Goal: Task Accomplishment & Management: Manage account settings

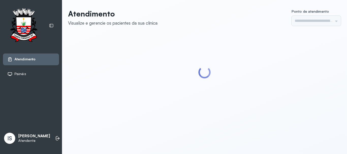
type input "******"
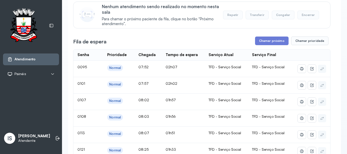
scroll to position [76, 0]
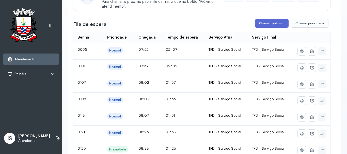
click at [275, 26] on button "Chamar próximo" at bounding box center [271, 23] width 33 height 9
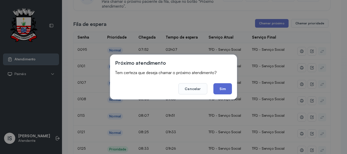
click at [229, 90] on button "Sim" at bounding box center [222, 88] width 19 height 11
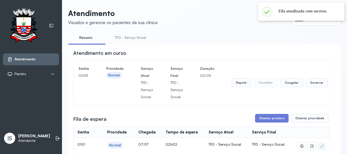
scroll to position [0, 0]
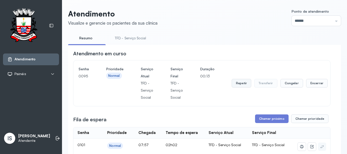
click at [238, 87] on button "Repetir" at bounding box center [241, 83] width 20 height 9
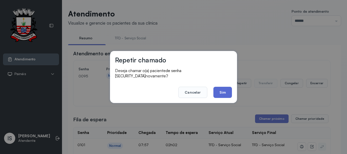
click at [222, 92] on button "Sim" at bounding box center [222, 92] width 19 height 11
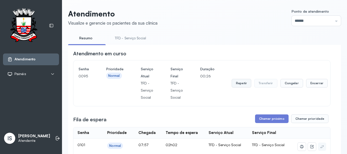
click at [239, 84] on button "Repetir" at bounding box center [241, 83] width 20 height 9
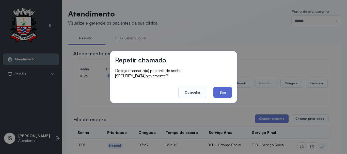
click at [221, 88] on button "Sim" at bounding box center [222, 92] width 19 height 11
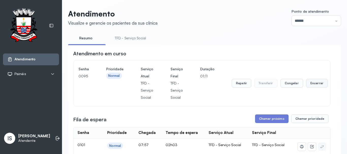
click at [308, 85] on button "Encerrar" at bounding box center [317, 83] width 22 height 9
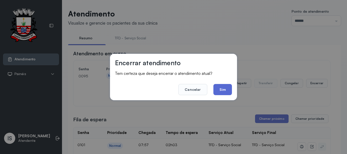
click at [228, 91] on button "Sim" at bounding box center [222, 89] width 19 height 11
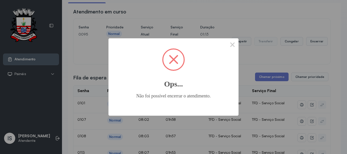
scroll to position [51, 0]
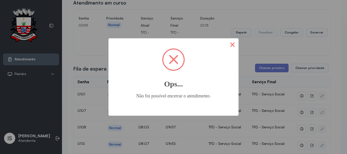
click at [230, 46] on button "×" at bounding box center [232, 44] width 12 height 12
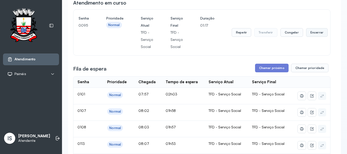
click at [309, 34] on button "Encerrar" at bounding box center [317, 32] width 22 height 9
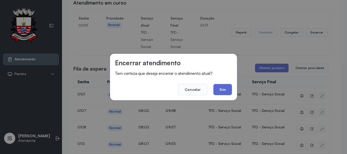
click at [225, 84] on button "Sim" at bounding box center [222, 89] width 19 height 11
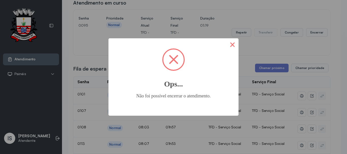
click at [229, 49] on button "×" at bounding box center [232, 44] width 12 height 12
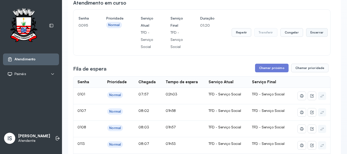
click at [318, 37] on button "Encerrar" at bounding box center [317, 32] width 22 height 9
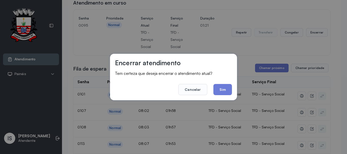
click at [228, 94] on button "Sim" at bounding box center [222, 89] width 19 height 11
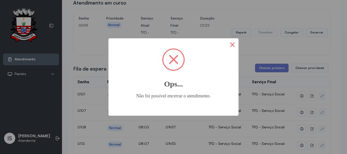
drag, startPoint x: 239, startPoint y: 42, endPoint x: 232, endPoint y: 38, distance: 8.2
click at [238, 42] on div "× Ops... Não foi possível encerrar o atendimento. OK No Cancel" at bounding box center [173, 77] width 347 height 154
drag, startPoint x: 225, startPoint y: 46, endPoint x: 231, endPoint y: 45, distance: 6.6
click at [227, 46] on div "× Ops... Não foi possível encerrar o atendimento. OK No Cancel" at bounding box center [173, 76] width 130 height 77
click at [233, 45] on button "×" at bounding box center [232, 44] width 12 height 12
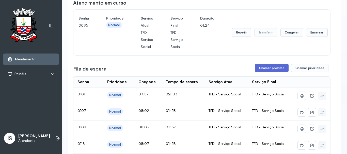
click at [263, 71] on button "Chamar próximo" at bounding box center [271, 68] width 33 height 9
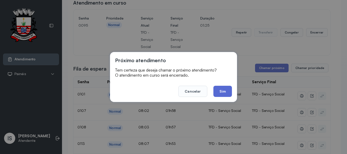
click at [227, 92] on button "Sim" at bounding box center [222, 91] width 19 height 11
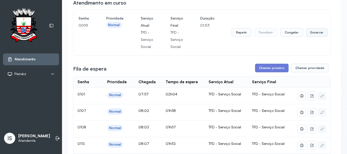
click at [309, 34] on button "Encerrar" at bounding box center [317, 32] width 22 height 9
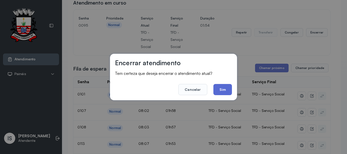
click at [217, 92] on button "Sim" at bounding box center [222, 89] width 19 height 11
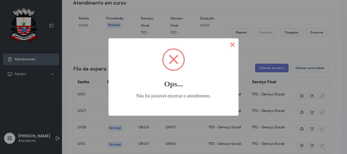
click at [233, 44] on button "×" at bounding box center [232, 44] width 12 height 12
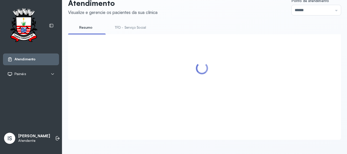
click at [261, 70] on div at bounding box center [201, 80] width 257 height 83
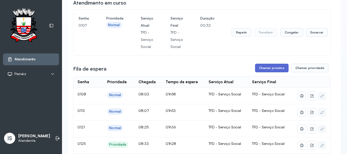
click at [255, 71] on button "Chamar próximo" at bounding box center [271, 68] width 33 height 9
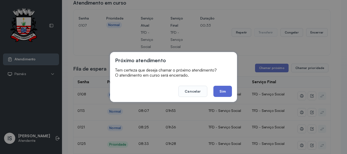
click at [221, 92] on button "Sim" at bounding box center [222, 91] width 19 height 11
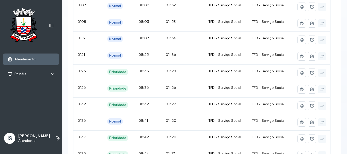
scroll to position [25, 0]
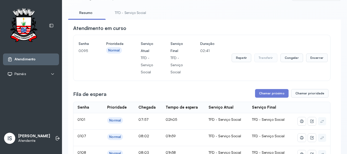
click at [129, 15] on link "TFD - Serviço Social" at bounding box center [130, 13] width 41 height 8
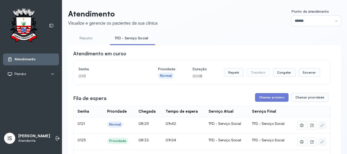
scroll to position [51, 0]
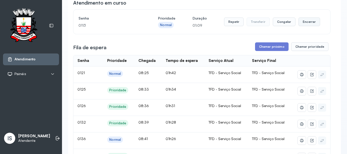
click at [305, 26] on button "Encerrar" at bounding box center [309, 22] width 22 height 9
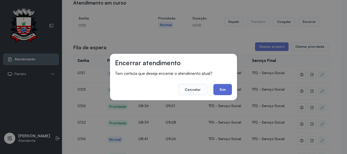
click at [226, 90] on button "Sim" at bounding box center [222, 89] width 19 height 11
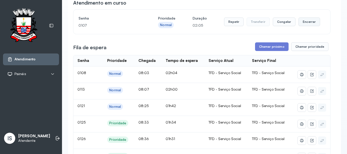
click at [308, 24] on button "Encerrar" at bounding box center [309, 22] width 22 height 9
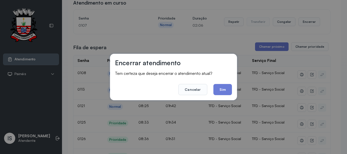
drag, startPoint x: 227, startPoint y: 90, endPoint x: 229, endPoint y: 95, distance: 5.0
click at [229, 92] on button "Sim" at bounding box center [222, 89] width 19 height 11
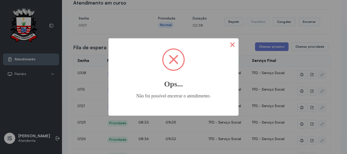
click at [230, 46] on button "×" at bounding box center [232, 44] width 12 height 12
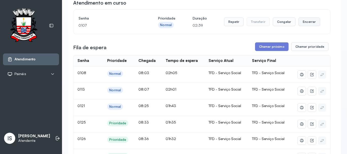
click at [306, 22] on button "Encerrar" at bounding box center [309, 22] width 22 height 9
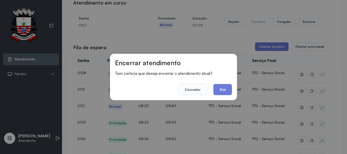
drag, startPoint x: 225, startPoint y: 83, endPoint x: 225, endPoint y: 86, distance: 2.8
click at [225, 84] on footer "Cancelar Sim" at bounding box center [173, 86] width 117 height 18
click at [225, 86] on button "Sim" at bounding box center [222, 89] width 19 height 11
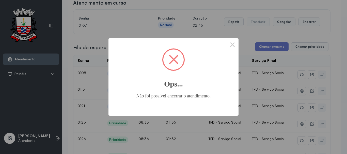
drag, startPoint x: 245, startPoint y: 44, endPoint x: 234, endPoint y: 46, distance: 11.5
click at [245, 44] on div "× Ops... Não foi possível encerrar o atendimento. OK No Cancel" at bounding box center [173, 77] width 347 height 154
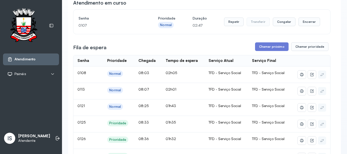
click at [234, 46] on div "Fila de espera Chamar próximo Chamar prioridade" at bounding box center [201, 46] width 257 height 9
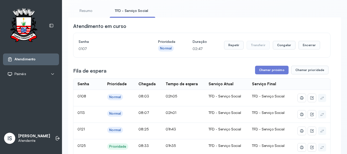
scroll to position [0, 0]
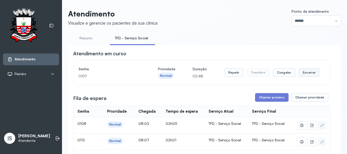
click at [299, 73] on button "Encerrar" at bounding box center [309, 72] width 22 height 9
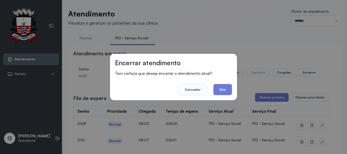
click at [225, 96] on div "Encerrar atendimento Tem certeza que deseja encerrar o atendimento atual? Cance…" at bounding box center [173, 77] width 127 height 46
click at [225, 95] on div "Encerrar atendimento Tem certeza que deseja encerrar o atendimento atual? Cance…" at bounding box center [173, 77] width 127 height 46
click at [222, 90] on button "Sim" at bounding box center [222, 89] width 19 height 11
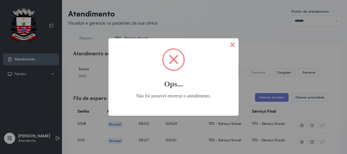
click at [231, 43] on button "×" at bounding box center [232, 44] width 12 height 12
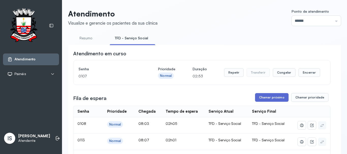
click at [268, 98] on button "Chamar próximo" at bounding box center [271, 97] width 33 height 9
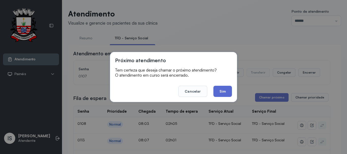
click at [219, 96] on button "Sim" at bounding box center [222, 91] width 19 height 11
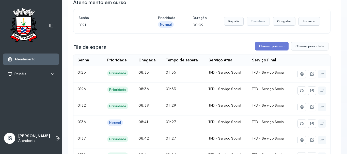
scroll to position [51, 0]
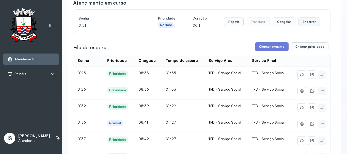
click at [307, 25] on button "Encerrar" at bounding box center [309, 22] width 22 height 9
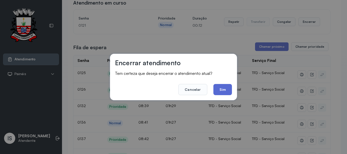
click at [224, 92] on button "Sim" at bounding box center [222, 89] width 19 height 11
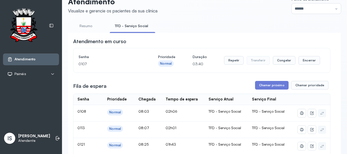
scroll to position [0, 0]
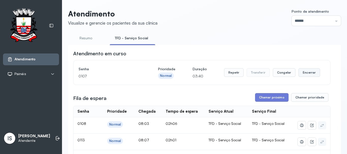
drag, startPoint x: 296, startPoint y: 75, endPoint x: 300, endPoint y: 75, distance: 3.3
click at [300, 75] on button "Encerrar" at bounding box center [309, 72] width 22 height 9
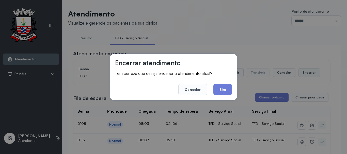
click at [300, 75] on div "Encerrar atendimento Tem certeza que deseja encerrar o atendimento atual? Cance…" at bounding box center [173, 77] width 347 height 154
click at [231, 87] on button "Sim" at bounding box center [222, 89] width 19 height 11
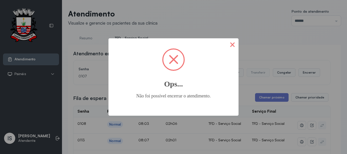
click at [235, 43] on button "×" at bounding box center [232, 44] width 12 height 12
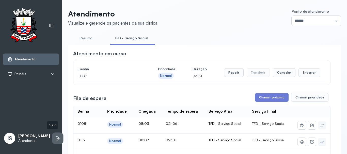
click at [55, 136] on icon at bounding box center [57, 138] width 5 height 5
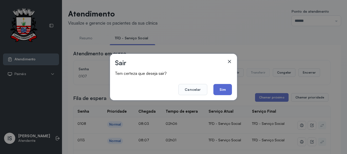
click at [225, 89] on button "Sim" at bounding box center [222, 89] width 19 height 11
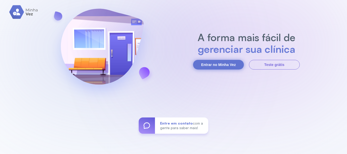
drag, startPoint x: 228, startPoint y: 63, endPoint x: 230, endPoint y: 65, distance: 3.2
click at [228, 62] on button "Entrar no Minha Vez" at bounding box center [218, 65] width 51 height 10
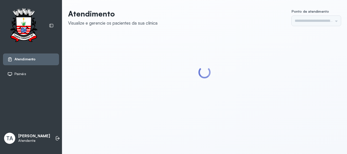
type input "******"
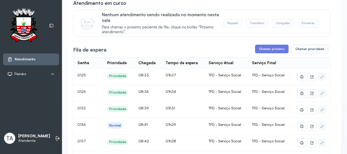
scroll to position [51, 0]
click at [273, 46] on button "Chamar próximo" at bounding box center [271, 48] width 33 height 9
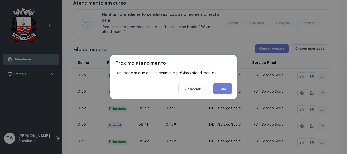
click at [228, 87] on button "Sim" at bounding box center [222, 88] width 19 height 11
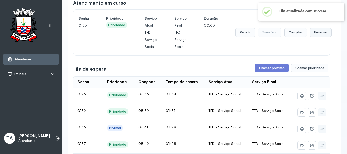
click at [327, 36] on button "Encerrar" at bounding box center [321, 32] width 22 height 9
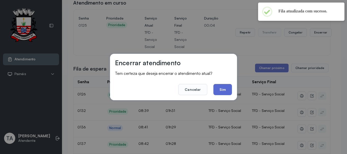
click at [226, 91] on button "Sim" at bounding box center [222, 89] width 19 height 11
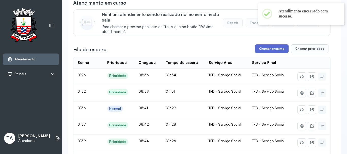
click at [260, 51] on button "Chamar próximo" at bounding box center [271, 48] width 33 height 9
click at [261, 52] on button "Chamar próximo" at bounding box center [271, 48] width 33 height 9
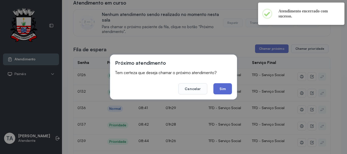
click at [225, 87] on button "Sim" at bounding box center [222, 88] width 19 height 11
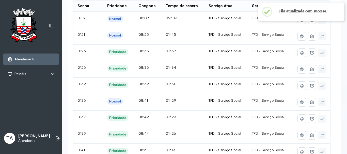
scroll to position [25, 0]
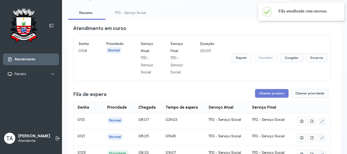
click at [128, 11] on link "TFD - Serviço Social" at bounding box center [130, 13] width 41 height 8
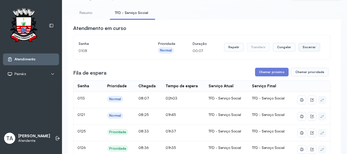
click at [314, 50] on button "Encerrar" at bounding box center [309, 47] width 22 height 9
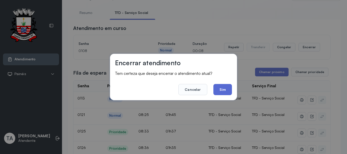
click at [222, 92] on button "Sim" at bounding box center [222, 89] width 19 height 11
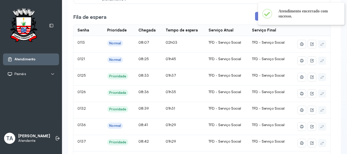
scroll to position [76, 0]
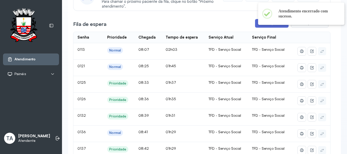
click at [259, 26] on button "Chamar próximo" at bounding box center [271, 23] width 33 height 9
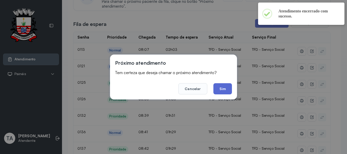
click at [224, 87] on button "Sim" at bounding box center [222, 88] width 19 height 11
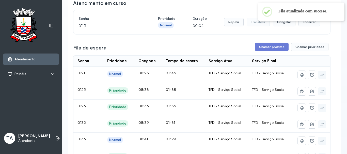
scroll to position [25, 0]
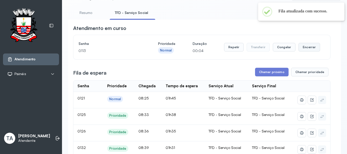
click at [303, 49] on button "Encerrar" at bounding box center [309, 47] width 22 height 9
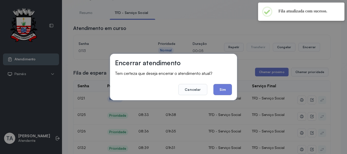
drag, startPoint x: 228, startPoint y: 87, endPoint x: 226, endPoint y: 86, distance: 2.7
click at [226, 86] on button "Sim" at bounding box center [222, 89] width 19 height 11
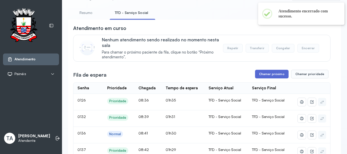
click at [266, 76] on button "Chamar próximo" at bounding box center [271, 74] width 33 height 9
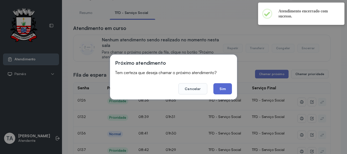
click at [213, 87] on button "Sim" at bounding box center [222, 88] width 19 height 11
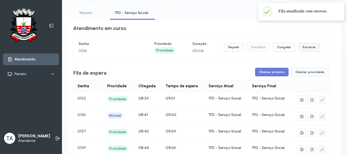
click at [298, 47] on button "Encerrar" at bounding box center [309, 47] width 22 height 9
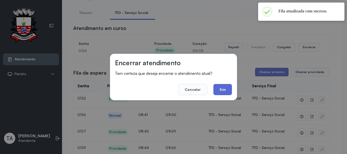
click at [222, 88] on button "Sim" at bounding box center [222, 89] width 19 height 11
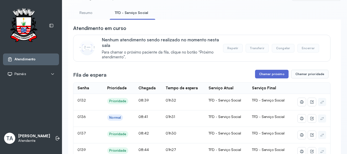
click at [260, 78] on button "Chamar próximo" at bounding box center [271, 74] width 33 height 9
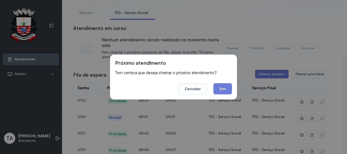
drag, startPoint x: 221, startPoint y: 90, endPoint x: 222, endPoint y: 83, distance: 7.5
click at [222, 87] on button "Sim" at bounding box center [222, 88] width 19 height 11
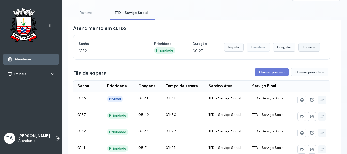
click at [309, 49] on button "Encerrar" at bounding box center [309, 47] width 22 height 9
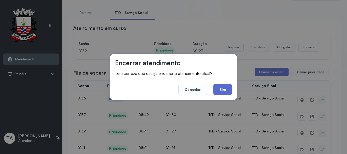
click at [226, 87] on button "Sim" at bounding box center [222, 89] width 19 height 11
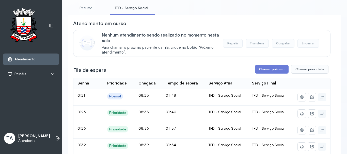
scroll to position [0, 0]
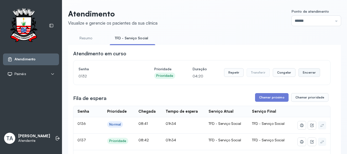
click at [304, 75] on button "Encerrar" at bounding box center [309, 72] width 22 height 9
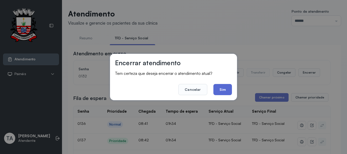
click at [222, 94] on button "Sim" at bounding box center [222, 89] width 19 height 11
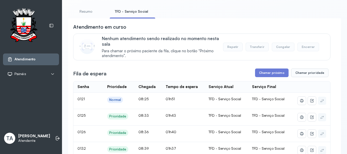
scroll to position [25, 0]
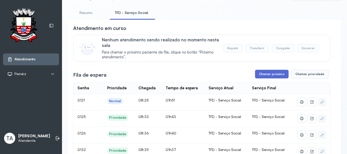
click at [271, 76] on button "Chamar próximo" at bounding box center [271, 74] width 33 height 9
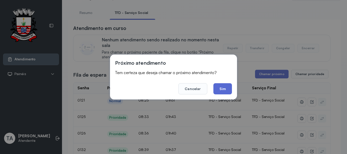
click at [231, 90] on button "Sim" at bounding box center [222, 88] width 19 height 11
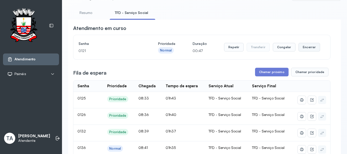
click at [303, 51] on button "Encerrar" at bounding box center [309, 47] width 22 height 9
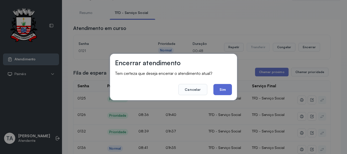
click at [224, 92] on button "Sim" at bounding box center [222, 89] width 19 height 11
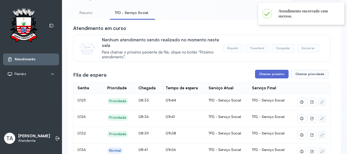
click at [261, 78] on button "Chamar próximo" at bounding box center [271, 74] width 33 height 9
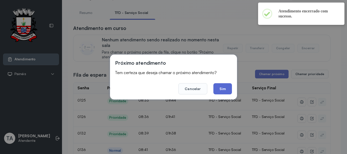
click at [230, 93] on button "Sim" at bounding box center [222, 88] width 19 height 11
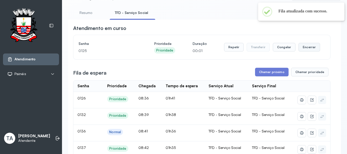
click at [312, 48] on button "Encerrar" at bounding box center [309, 47] width 22 height 9
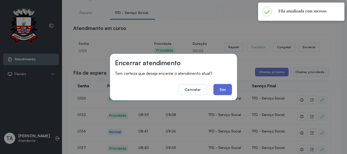
click at [218, 88] on button "Sim" at bounding box center [222, 89] width 19 height 11
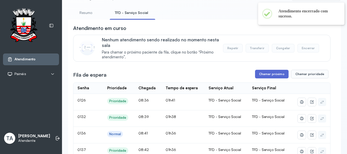
click at [262, 76] on button "Chamar próximo" at bounding box center [271, 74] width 33 height 9
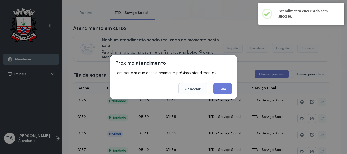
click at [226, 94] on div "Próximo atendimento Tem certeza que deseja chamar o próximo atendimento? Cancel…" at bounding box center [173, 77] width 127 height 45
click at [226, 92] on button "Sim" at bounding box center [222, 88] width 19 height 11
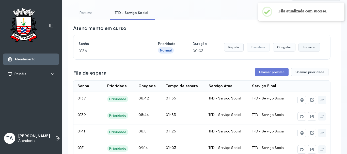
click at [303, 49] on button "Encerrar" at bounding box center [309, 47] width 22 height 9
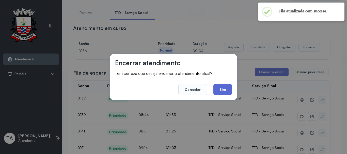
click at [221, 89] on button "Sim" at bounding box center [222, 89] width 19 height 11
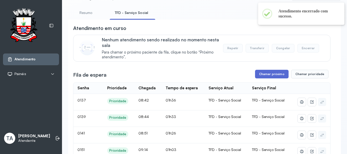
click at [262, 77] on button "Chamar próximo" at bounding box center [271, 74] width 33 height 9
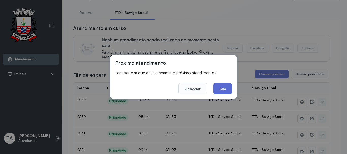
click at [217, 92] on button "Sim" at bounding box center [222, 88] width 19 height 11
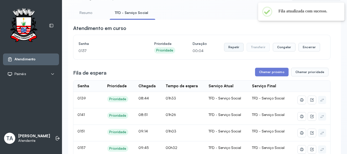
click at [230, 51] on button "Repetir" at bounding box center [234, 47] width 20 height 9
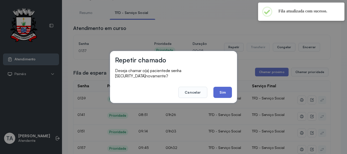
click at [217, 83] on footer "Cancelar Sim" at bounding box center [173, 89] width 117 height 18
click at [217, 87] on button "Sim" at bounding box center [222, 92] width 19 height 11
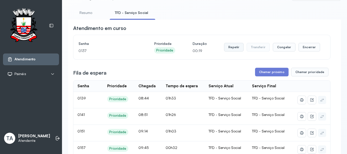
click at [231, 51] on button "Repetir" at bounding box center [234, 47] width 20 height 9
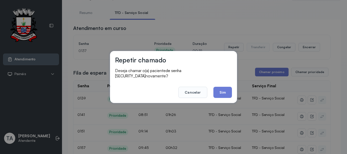
drag, startPoint x: 221, startPoint y: 89, endPoint x: 216, endPoint y: 87, distance: 5.3
click at [219, 88] on button "Sim" at bounding box center [222, 92] width 19 height 11
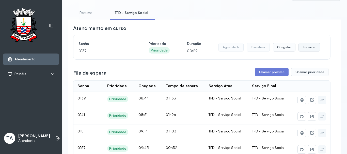
click at [305, 49] on button "Encerrar" at bounding box center [309, 47] width 22 height 9
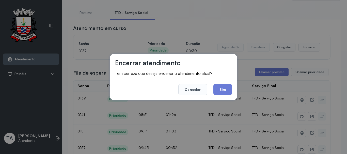
click at [227, 88] on button "Sim" at bounding box center [222, 89] width 19 height 11
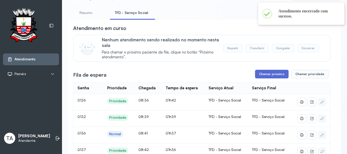
drag, startPoint x: 253, startPoint y: 78, endPoint x: 256, endPoint y: 75, distance: 4.8
click at [254, 77] on div "Fila de espera Chamar próximo Chamar prioridade" at bounding box center [201, 74] width 257 height 9
click at [256, 75] on button "Chamar próximo" at bounding box center [271, 74] width 33 height 9
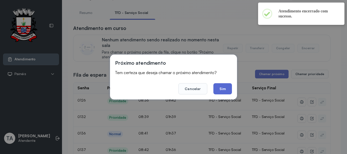
click at [219, 90] on button "Sim" at bounding box center [222, 88] width 19 height 11
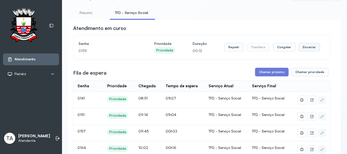
click at [307, 52] on button "Encerrar" at bounding box center [309, 47] width 22 height 9
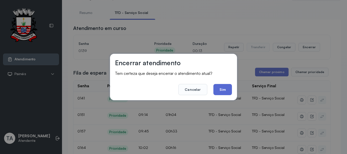
click at [221, 91] on button "Sim" at bounding box center [222, 89] width 19 height 11
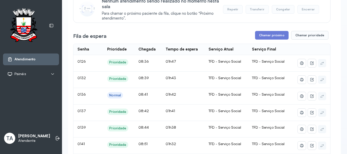
scroll to position [51, 0]
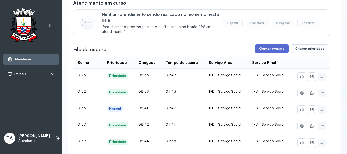
click at [264, 51] on button "Chamar próximo" at bounding box center [271, 48] width 33 height 9
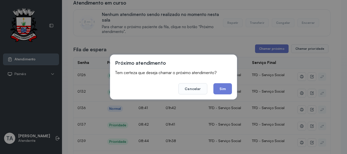
drag, startPoint x: 225, startPoint y: 95, endPoint x: 225, endPoint y: 88, distance: 6.9
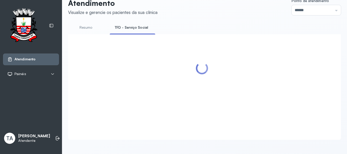
click at [225, 88] on div at bounding box center [201, 80] width 257 height 83
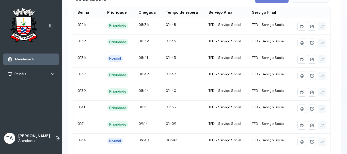
scroll to position [25, 0]
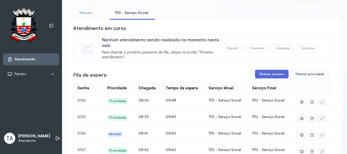
click at [268, 72] on button "Chamar próximo" at bounding box center [271, 74] width 33 height 9
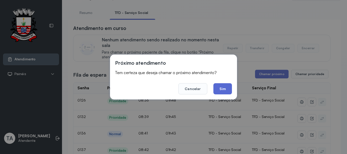
click at [222, 90] on button "Sim" at bounding box center [222, 88] width 19 height 11
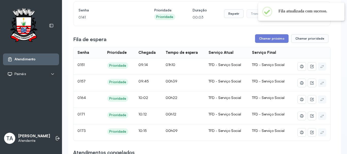
scroll to position [51, 0]
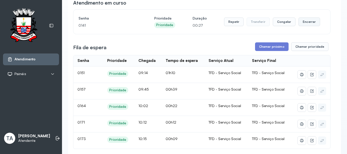
click at [304, 22] on button "Encerrar" at bounding box center [309, 22] width 22 height 9
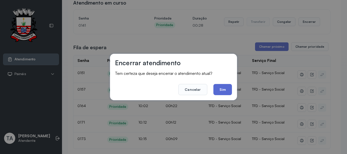
click at [225, 88] on button "Sim" at bounding box center [222, 89] width 19 height 11
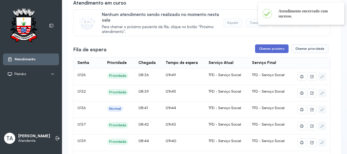
click at [269, 46] on button "Chamar próximo" at bounding box center [271, 48] width 33 height 9
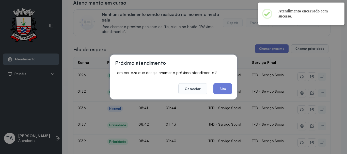
click at [265, 51] on div "Próximo atendimento Tem certeza que deseja chamar o próximo atendimento? Cancel…" at bounding box center [173, 77] width 347 height 154
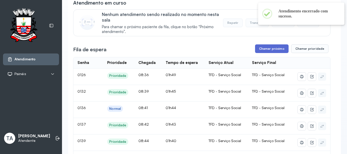
click at [271, 52] on button "Chamar próximo" at bounding box center [271, 48] width 33 height 9
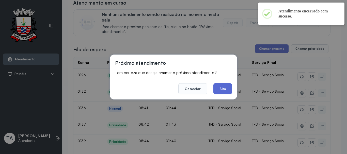
click at [220, 87] on button "Sim" at bounding box center [222, 88] width 19 height 11
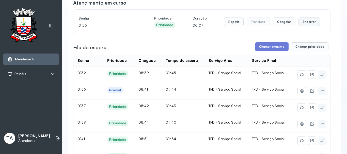
click at [303, 23] on button "Encerrar" at bounding box center [309, 22] width 22 height 9
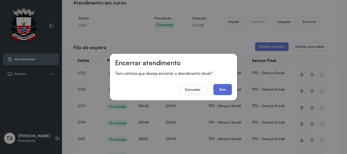
click at [218, 87] on button "Sim" at bounding box center [222, 89] width 19 height 11
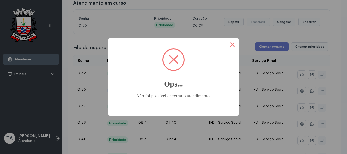
drag, startPoint x: 234, startPoint y: 42, endPoint x: 142, endPoint y: 35, distance: 92.6
click at [233, 42] on button "×" at bounding box center [232, 44] width 12 height 12
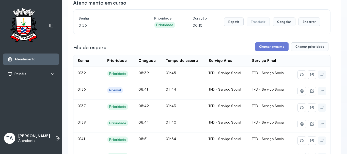
click at [122, 18] on h4 "Senha" at bounding box center [107, 18] width 58 height 7
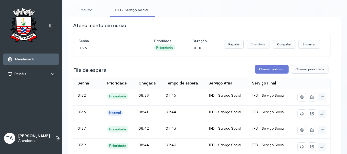
scroll to position [25, 0]
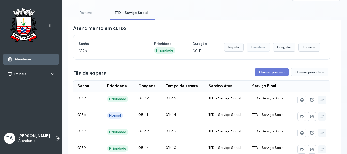
click at [131, 11] on link "TFD - Serviço Social" at bounding box center [131, 13] width 43 height 8
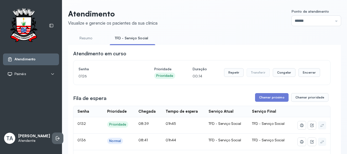
click at [55, 136] on icon at bounding box center [57, 138] width 5 height 5
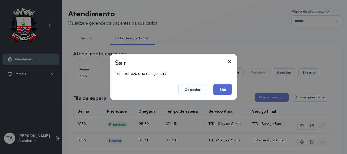
click at [227, 89] on button "Sim" at bounding box center [222, 89] width 19 height 11
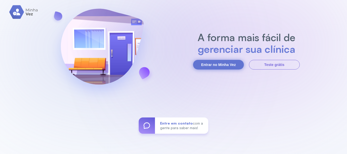
click at [214, 66] on button "Entrar no Minha Vez" at bounding box center [218, 65] width 51 height 10
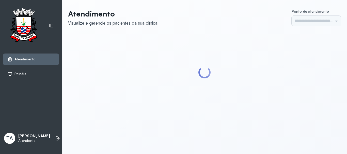
type input "******"
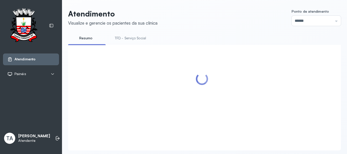
click at [139, 37] on link "TFD - Serviço Social" at bounding box center [130, 38] width 41 height 8
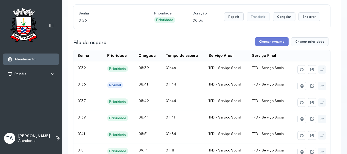
scroll to position [25, 0]
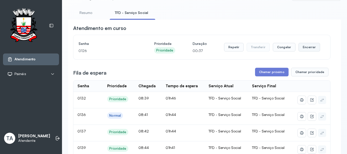
click at [311, 48] on button "Encerrar" at bounding box center [309, 47] width 22 height 9
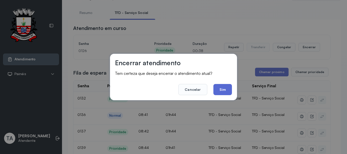
click at [222, 90] on button "Sim" at bounding box center [222, 89] width 19 height 11
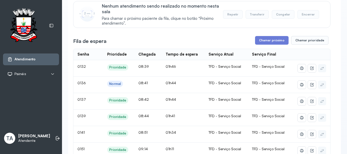
scroll to position [0, 0]
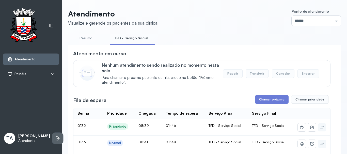
click at [52, 137] on li at bounding box center [57, 138] width 11 height 11
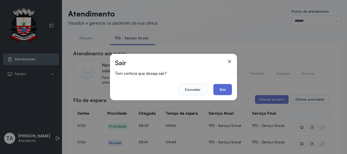
click at [220, 89] on button "Sim" at bounding box center [222, 89] width 19 height 11
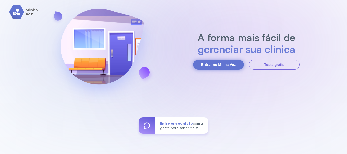
click at [212, 66] on button "Entrar no Minha Vez" at bounding box center [218, 65] width 51 height 10
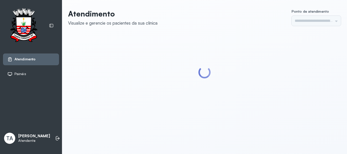
type input "******"
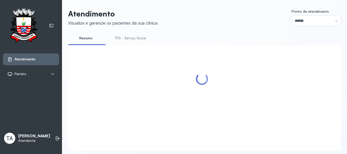
click at [137, 40] on link "TFD - Serviço Social" at bounding box center [130, 38] width 41 height 8
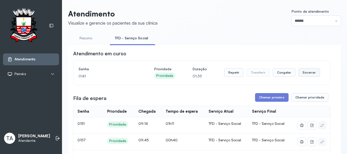
click at [309, 74] on button "Encerrar" at bounding box center [309, 72] width 22 height 9
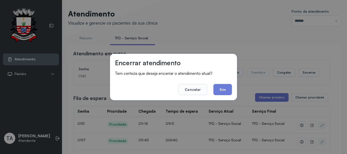
click at [222, 86] on button "Sim" at bounding box center [222, 89] width 19 height 11
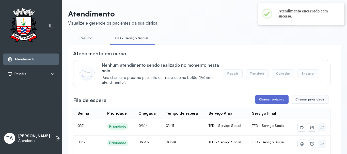
click at [264, 99] on button "Chamar próximo" at bounding box center [271, 99] width 33 height 9
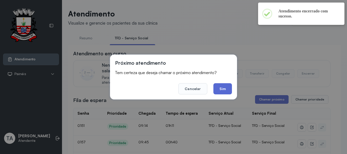
click at [227, 85] on button "Sim" at bounding box center [222, 88] width 19 height 11
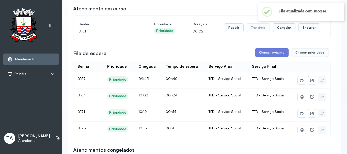
scroll to position [41, 0]
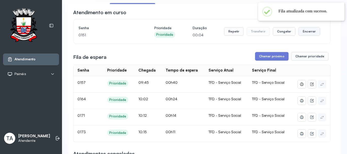
click at [302, 29] on button "Encerrar" at bounding box center [309, 31] width 22 height 9
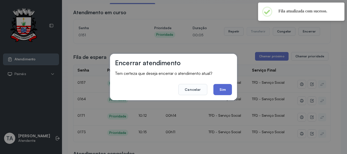
click at [219, 90] on button "Sim" at bounding box center [222, 89] width 19 height 11
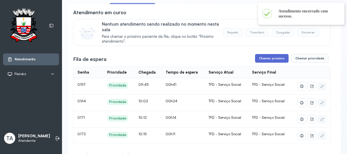
click at [261, 57] on button "Chamar próximo" at bounding box center [271, 58] width 33 height 9
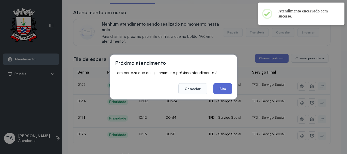
click at [221, 93] on button "Sim" at bounding box center [222, 88] width 19 height 11
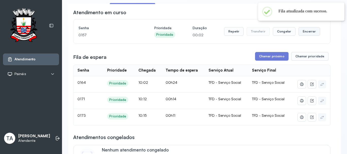
click at [305, 36] on button "Encerrar" at bounding box center [309, 31] width 22 height 9
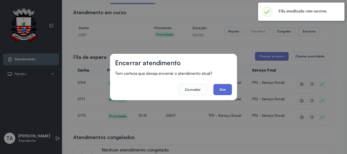
click at [222, 87] on button "Sim" at bounding box center [222, 89] width 19 height 11
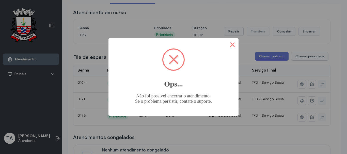
click at [228, 48] on button "×" at bounding box center [232, 44] width 12 height 12
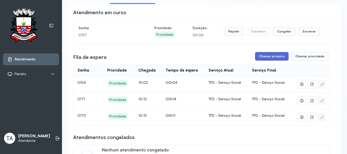
click at [260, 55] on button "Chamar próximo" at bounding box center [271, 56] width 33 height 9
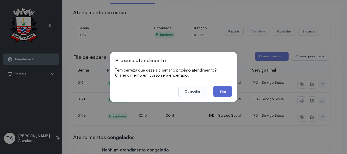
click at [224, 91] on button "Sim" at bounding box center [222, 91] width 19 height 11
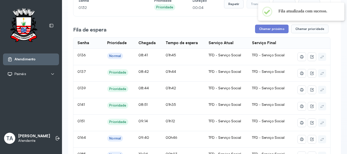
scroll to position [0, 0]
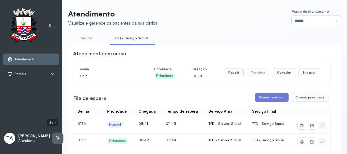
click at [55, 136] on icon at bounding box center [57, 138] width 5 height 5
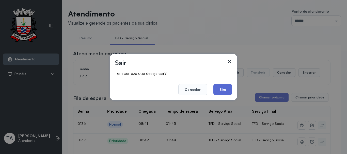
click at [221, 87] on button "Sim" at bounding box center [222, 89] width 19 height 11
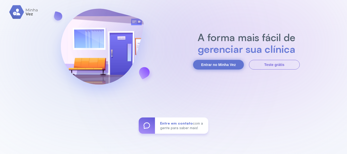
click at [229, 66] on button "Entrar no Minha Vez" at bounding box center [218, 65] width 51 height 10
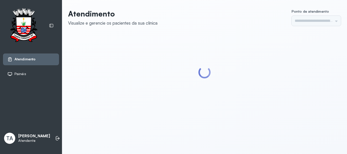
type input "******"
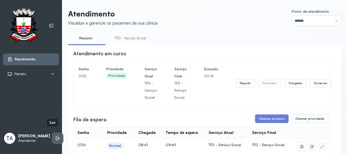
click at [55, 136] on icon at bounding box center [57, 138] width 5 height 5
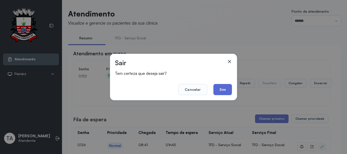
click at [230, 86] on button "Sim" at bounding box center [222, 89] width 19 height 11
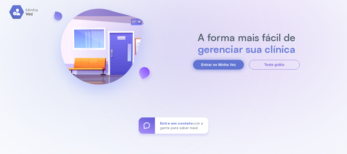
click at [234, 67] on button "Entrar no Minha Vez" at bounding box center [218, 65] width 51 height 10
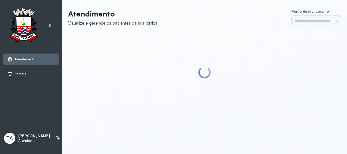
type input "******"
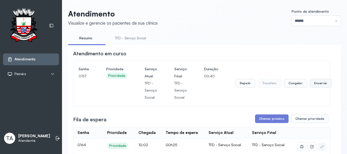
click at [311, 83] on button "Encerrar" at bounding box center [321, 83] width 22 height 9
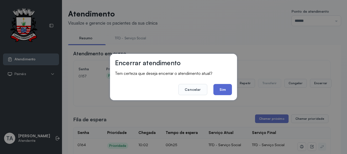
click at [215, 93] on button "Sim" at bounding box center [222, 89] width 19 height 11
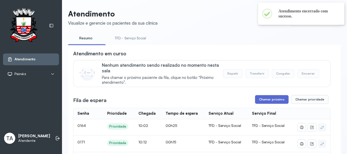
click at [270, 101] on button "Chamar próximo" at bounding box center [271, 99] width 33 height 9
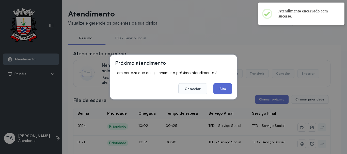
click at [226, 92] on button "Sim" at bounding box center [222, 88] width 19 height 11
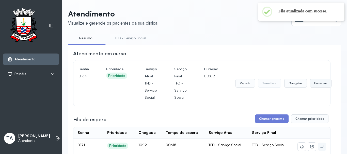
click at [319, 81] on button "Encerrar" at bounding box center [321, 83] width 22 height 9
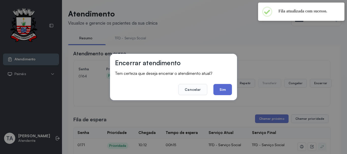
click at [220, 88] on button "Sim" at bounding box center [222, 89] width 19 height 11
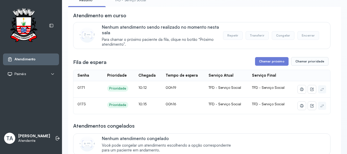
scroll to position [51, 0]
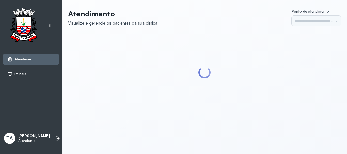
type input "******"
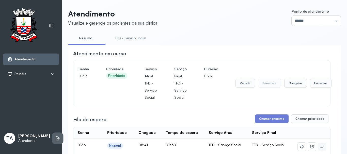
click at [54, 133] on li at bounding box center [57, 138] width 11 height 11
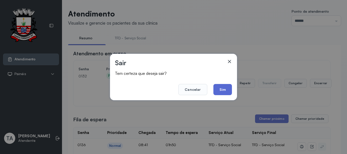
click at [225, 85] on button "Sim" at bounding box center [222, 89] width 19 height 11
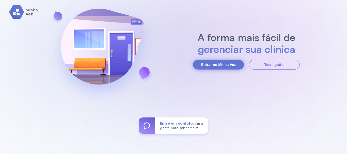
click at [227, 66] on button "Entrar no Minha Vez" at bounding box center [218, 65] width 51 height 10
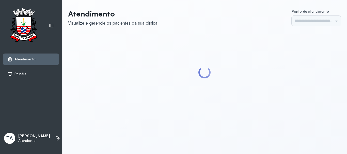
type input "******"
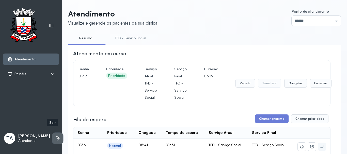
click at [55, 136] on icon at bounding box center [57, 138] width 5 height 5
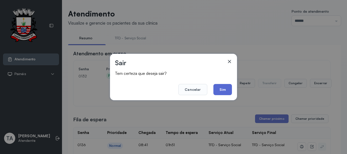
click at [217, 84] on button "Sim" at bounding box center [222, 89] width 19 height 11
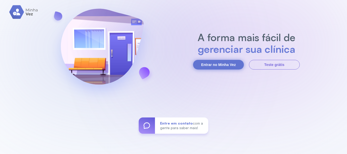
click at [209, 64] on button "Entrar no Minha Vez" at bounding box center [218, 65] width 51 height 10
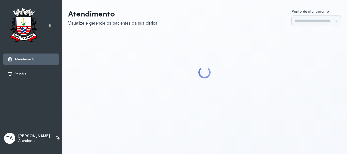
type input "******"
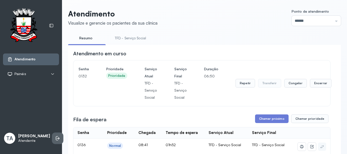
click at [55, 136] on icon at bounding box center [57, 138] width 5 height 5
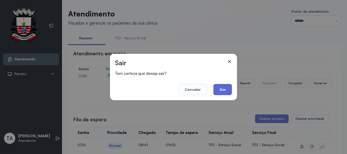
click at [227, 85] on button "Sim" at bounding box center [222, 89] width 19 height 11
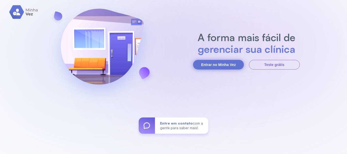
click at [223, 67] on button "Entrar no Minha Vez" at bounding box center [218, 65] width 51 height 10
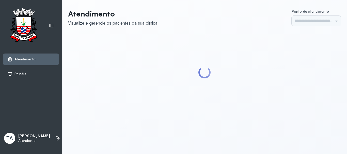
type input "******"
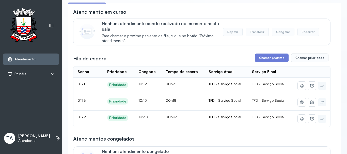
scroll to position [41, 0]
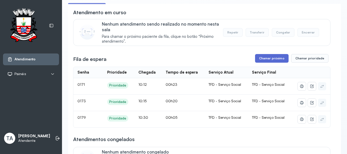
click at [271, 56] on button "Chamar próximo" at bounding box center [271, 58] width 33 height 9
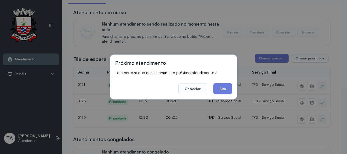
click at [226, 83] on footer "Cancelar Sim" at bounding box center [173, 85] width 117 height 18
click at [226, 88] on button "Sim" at bounding box center [222, 88] width 19 height 11
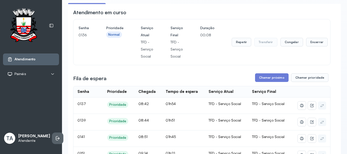
click at [52, 133] on li at bounding box center [57, 138] width 11 height 11
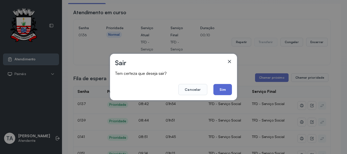
click at [214, 91] on button "Sim" at bounding box center [222, 89] width 19 height 11
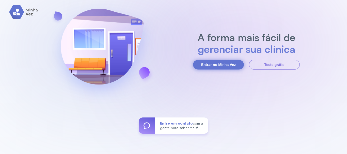
click at [214, 67] on button "Entrar no Minha Vez" at bounding box center [218, 65] width 51 height 10
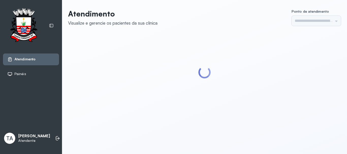
type input "******"
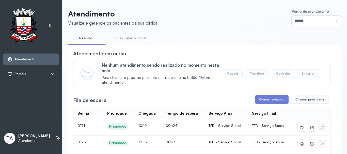
click at [143, 39] on link "TFD - Serviço Social" at bounding box center [130, 38] width 41 height 8
click at [265, 96] on button "Chamar próximo" at bounding box center [271, 99] width 33 height 9
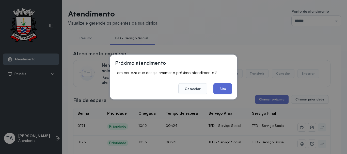
click at [224, 88] on button "Sim" at bounding box center [222, 88] width 19 height 11
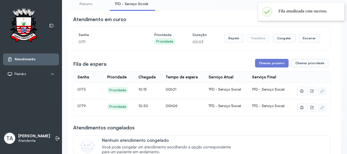
scroll to position [25, 0]
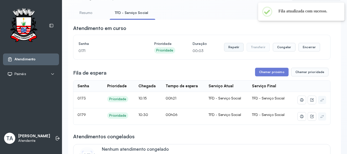
click at [239, 52] on button "Repetir" at bounding box center [234, 47] width 20 height 9
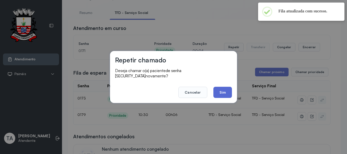
click at [220, 93] on button "Sim" at bounding box center [222, 92] width 19 height 11
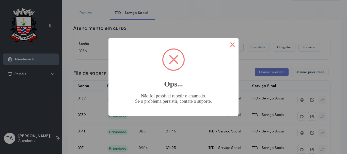
click at [230, 46] on button "×" at bounding box center [232, 44] width 12 height 12
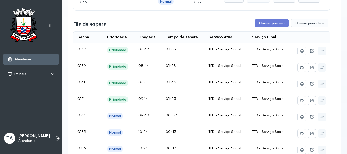
scroll to position [0, 0]
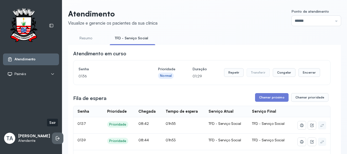
click at [52, 138] on li at bounding box center [57, 138] width 11 height 11
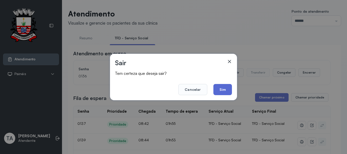
click at [220, 91] on button "Sim" at bounding box center [222, 89] width 19 height 11
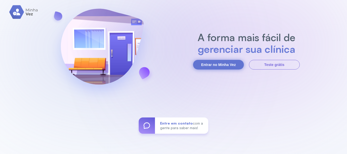
click at [211, 66] on button "Entrar no Minha Vez" at bounding box center [218, 65] width 51 height 10
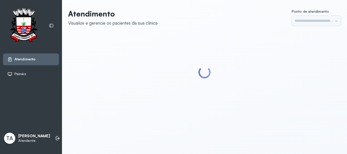
type input "******"
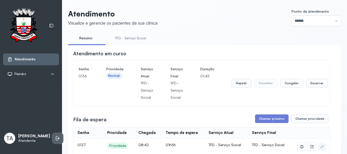
click at [55, 136] on icon at bounding box center [57, 138] width 5 height 5
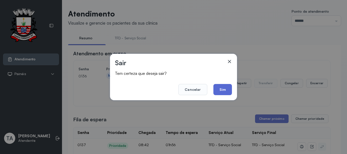
click at [221, 93] on button "Sim" at bounding box center [222, 89] width 19 height 11
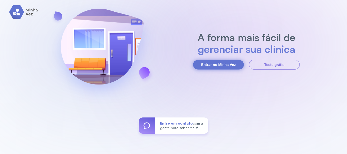
click at [221, 62] on button "Entrar no Minha Vez" at bounding box center [218, 65] width 51 height 10
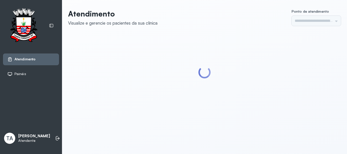
type input "******"
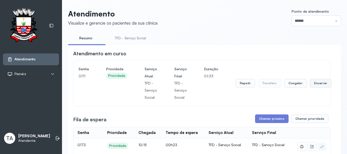
click at [317, 84] on button "Encerrar" at bounding box center [321, 83] width 22 height 9
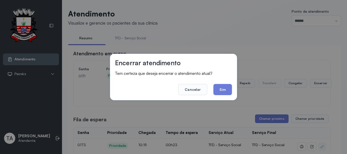
click at [222, 89] on button "Sim" at bounding box center [222, 89] width 19 height 11
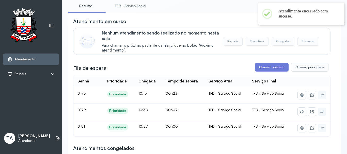
scroll to position [41, 0]
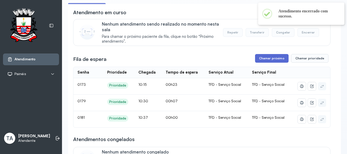
click at [270, 62] on button "Chamar próximo" at bounding box center [271, 58] width 33 height 9
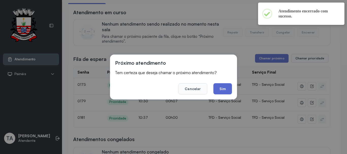
click at [225, 88] on button "Sim" at bounding box center [222, 88] width 19 height 11
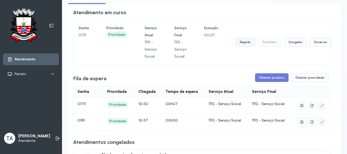
click at [248, 45] on button "Repetir" at bounding box center [245, 42] width 20 height 9
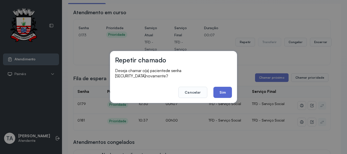
click at [225, 91] on button "Sim" at bounding box center [222, 92] width 19 height 11
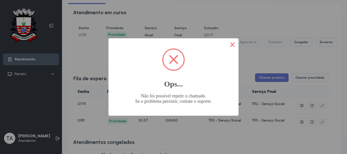
click at [232, 42] on button "×" at bounding box center [232, 44] width 12 height 12
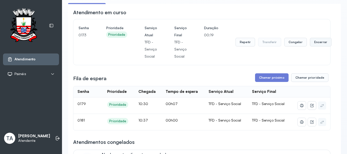
click at [322, 44] on button "Encerrar" at bounding box center [321, 42] width 22 height 9
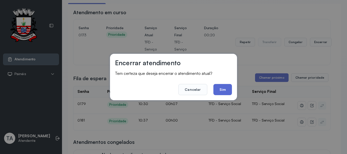
click at [229, 89] on button "Sim" at bounding box center [222, 89] width 19 height 11
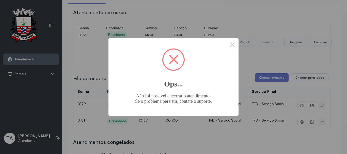
click at [239, 48] on div "× Ops... Não foi possível encerrar o atendimento. Se o problema persistir, cont…" at bounding box center [173, 77] width 347 height 154
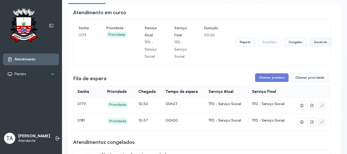
click at [315, 42] on button "Encerrar" at bounding box center [321, 42] width 22 height 9
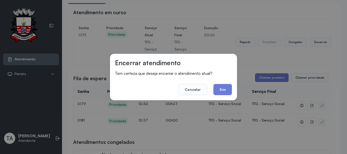
click at [223, 91] on button "Sim" at bounding box center [222, 89] width 19 height 11
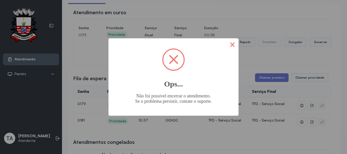
click at [227, 49] on button "×" at bounding box center [232, 44] width 12 height 12
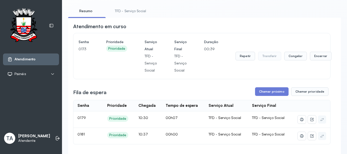
scroll to position [0, 0]
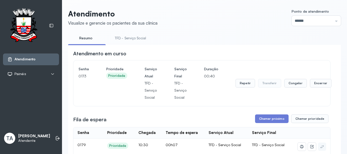
click at [132, 37] on link "TFD - Serviço Social" at bounding box center [130, 38] width 41 height 8
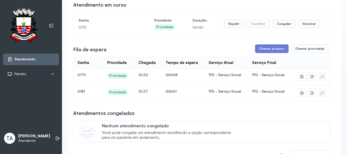
scroll to position [51, 0]
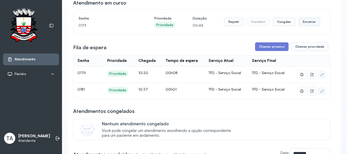
click at [300, 25] on button "Encerrar" at bounding box center [309, 22] width 22 height 9
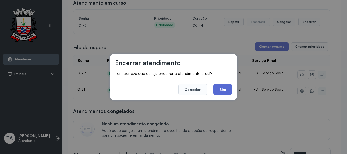
click at [222, 93] on button "Sim" at bounding box center [222, 89] width 19 height 11
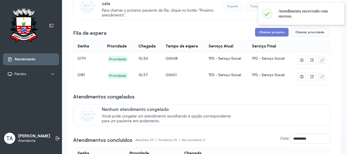
scroll to position [76, 0]
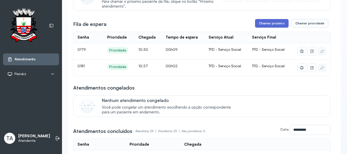
click at [275, 23] on button "Chamar próximo" at bounding box center [271, 23] width 33 height 9
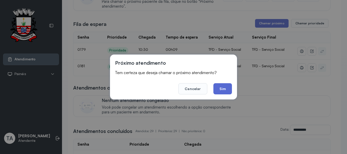
click at [226, 91] on button "Sim" at bounding box center [222, 88] width 19 height 11
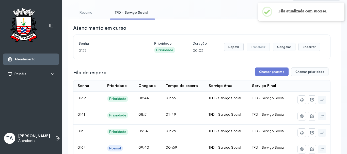
scroll to position [25, 0]
click at [55, 136] on icon at bounding box center [57, 138] width 5 height 5
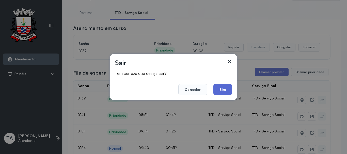
click at [229, 90] on button "Sim" at bounding box center [222, 89] width 19 height 11
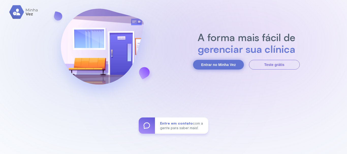
click at [235, 64] on button "Entrar no Minha Vez" at bounding box center [218, 65] width 51 height 10
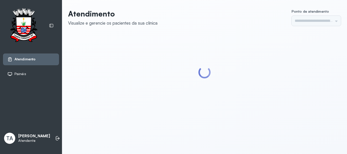
type input "******"
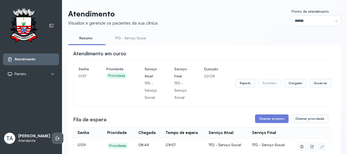
click at [57, 137] on icon at bounding box center [58, 138] width 3 height 2
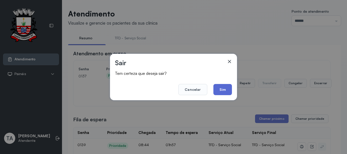
click at [220, 90] on button "Sim" at bounding box center [222, 89] width 19 height 11
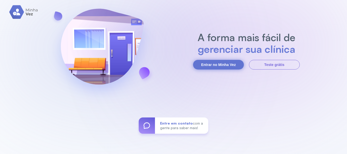
click at [220, 62] on button "Entrar no Minha Vez" at bounding box center [218, 65] width 51 height 10
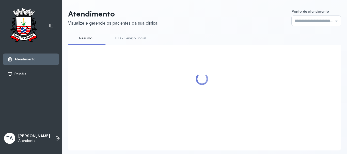
type input "******"
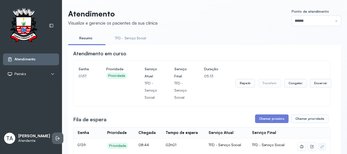
click at [55, 136] on icon at bounding box center [57, 138] width 5 height 5
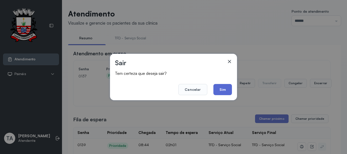
click at [224, 87] on button "Sim" at bounding box center [222, 89] width 19 height 11
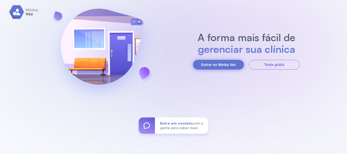
click at [226, 65] on button "Entrar no Minha Vez" at bounding box center [218, 65] width 51 height 10
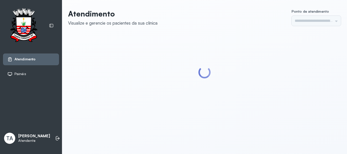
type input "******"
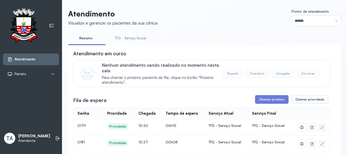
click at [143, 38] on link "TFD - Serviço Social" at bounding box center [130, 38] width 41 height 8
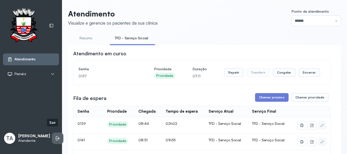
click at [55, 136] on icon at bounding box center [57, 138] width 5 height 5
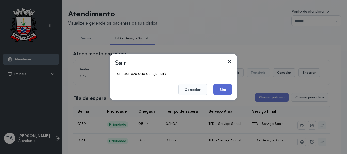
click at [218, 92] on button "Sim" at bounding box center [222, 89] width 19 height 11
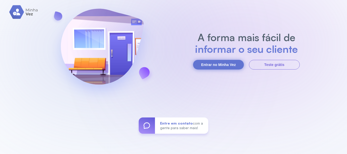
click at [213, 67] on button "Entrar no Minha Vez" at bounding box center [218, 65] width 51 height 10
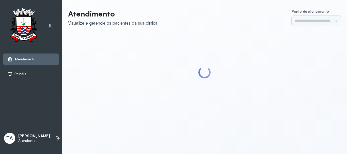
type input "******"
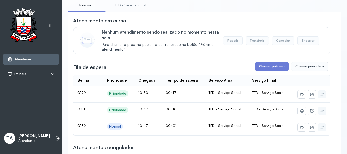
scroll to position [25, 0]
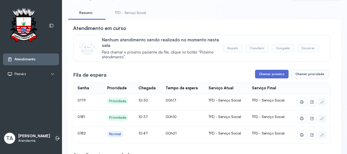
click at [262, 75] on button "Chamar próximo" at bounding box center [271, 74] width 33 height 9
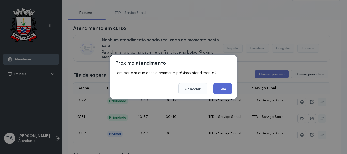
click at [222, 91] on button "Sim" at bounding box center [222, 88] width 19 height 11
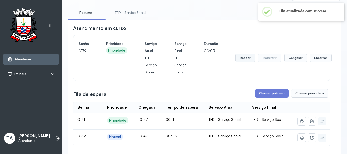
click at [244, 58] on button "Repetir" at bounding box center [245, 58] width 20 height 9
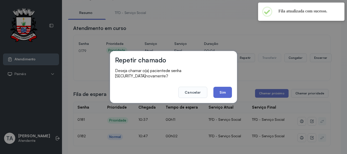
click at [222, 90] on button "Sim" at bounding box center [222, 92] width 19 height 11
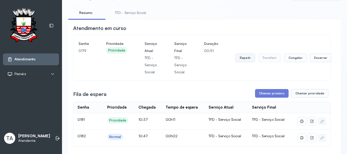
click at [239, 61] on button "Repetir" at bounding box center [245, 58] width 20 height 9
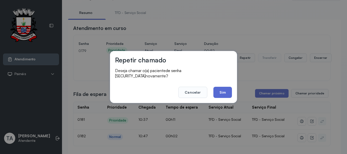
click at [225, 87] on button "Sim" at bounding box center [222, 92] width 19 height 11
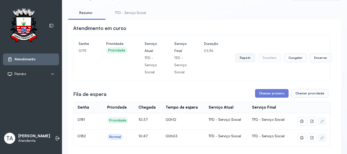
click at [247, 61] on button "Repetir" at bounding box center [245, 58] width 20 height 9
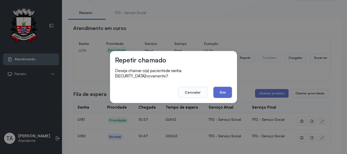
click at [222, 87] on button "Sim" at bounding box center [222, 92] width 19 height 11
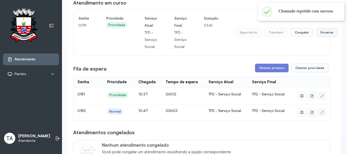
click at [322, 35] on button "Encerrar" at bounding box center [327, 32] width 22 height 9
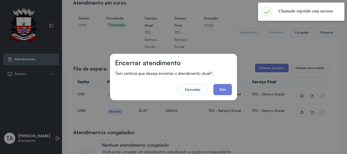
click at [227, 89] on button "Sim" at bounding box center [222, 89] width 19 height 11
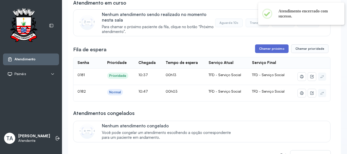
click at [268, 51] on button "Chamar próximo" at bounding box center [271, 48] width 33 height 9
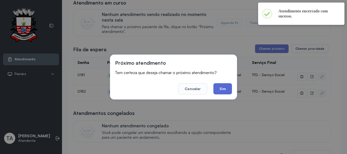
click at [229, 88] on button "Sim" at bounding box center [222, 88] width 19 height 11
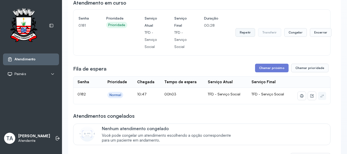
click at [238, 33] on button "Repetir" at bounding box center [245, 32] width 20 height 9
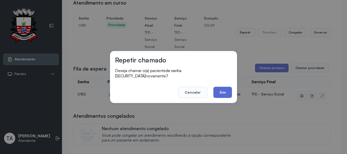
click at [214, 93] on footer "Cancelar Sim" at bounding box center [173, 89] width 117 height 18
click at [218, 93] on button "Sim" at bounding box center [222, 92] width 19 height 11
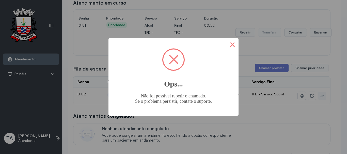
click at [230, 45] on button "×" at bounding box center [232, 44] width 12 height 12
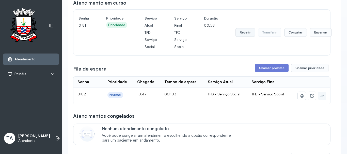
click at [245, 36] on button "Repetir" at bounding box center [245, 32] width 20 height 9
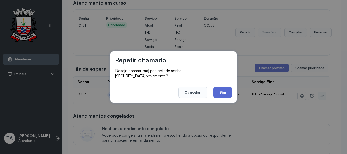
click at [221, 94] on button "Sim" at bounding box center [222, 92] width 19 height 11
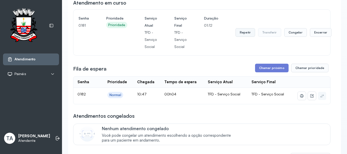
click at [244, 35] on button "Repetir" at bounding box center [245, 32] width 20 height 9
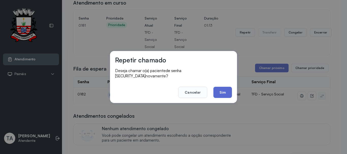
click at [219, 92] on button "Sim" at bounding box center [222, 92] width 19 height 11
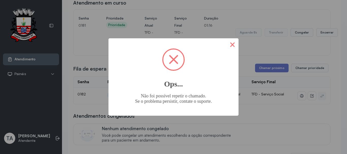
click at [228, 44] on button "×" at bounding box center [232, 44] width 12 height 12
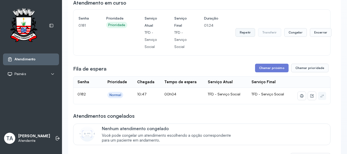
click at [241, 37] on button "Repetir" at bounding box center [245, 32] width 20 height 9
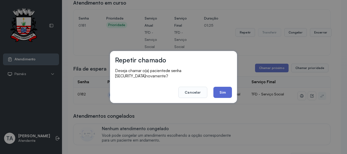
click at [223, 95] on button "Sim" at bounding box center [222, 92] width 19 height 11
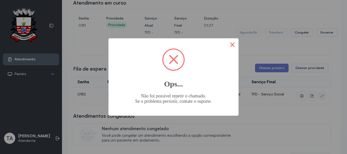
click at [229, 44] on button "×" at bounding box center [232, 44] width 12 height 12
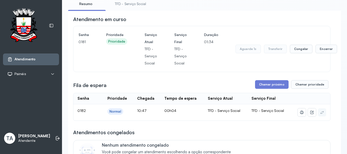
scroll to position [25, 0]
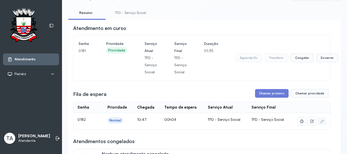
click at [128, 15] on link "TFD - Serviço Social" at bounding box center [130, 13] width 41 height 8
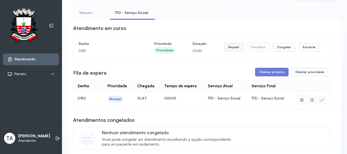
click at [232, 48] on button "Repetir" at bounding box center [234, 47] width 20 height 9
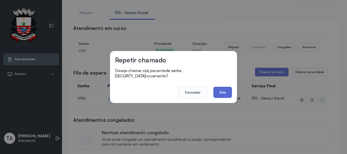
click at [220, 89] on button "Sim" at bounding box center [222, 92] width 19 height 11
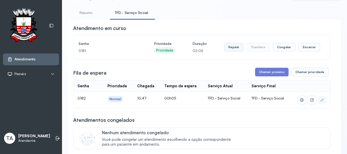
click at [233, 48] on button "Repetir" at bounding box center [234, 47] width 20 height 9
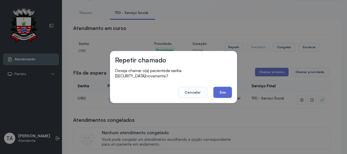
click at [220, 92] on button "Sim" at bounding box center [222, 92] width 19 height 11
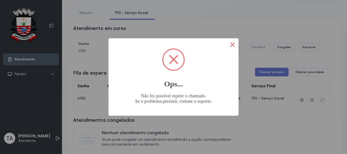
click at [228, 49] on button "×" at bounding box center [232, 44] width 12 height 12
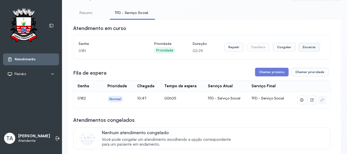
click at [299, 48] on button "Encerrar" at bounding box center [309, 47] width 22 height 9
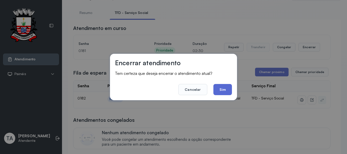
click at [230, 90] on button "Sim" at bounding box center [222, 89] width 19 height 11
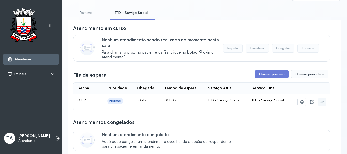
click at [90, 13] on link "Resumo" at bounding box center [86, 13] width 36 height 8
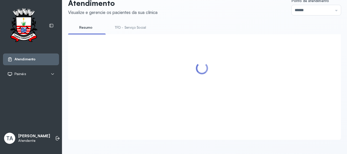
scroll to position [16, 0]
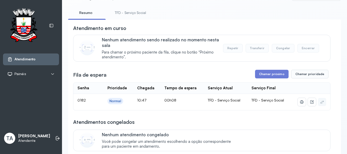
click at [132, 10] on link "TFD - Serviço Social" at bounding box center [130, 13] width 41 height 8
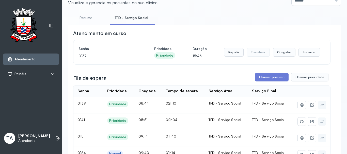
scroll to position [0, 0]
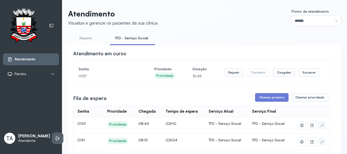
click at [55, 136] on icon at bounding box center [57, 138] width 5 height 5
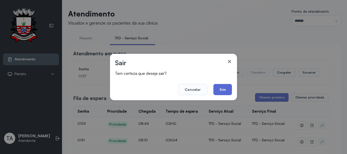
click at [225, 88] on button "Sim" at bounding box center [222, 89] width 19 height 11
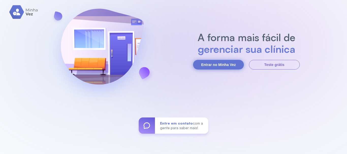
click at [233, 68] on button "Entrar no Minha Vez" at bounding box center [218, 65] width 51 height 10
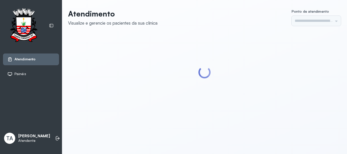
type input "******"
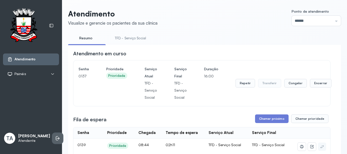
click at [55, 136] on icon at bounding box center [57, 138] width 5 height 5
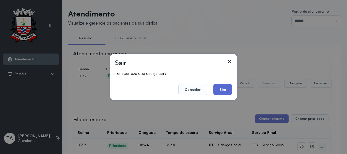
click at [217, 94] on button "Sim" at bounding box center [222, 89] width 19 height 11
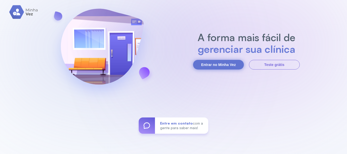
click at [222, 67] on button "Entrar no Minha Vez" at bounding box center [218, 65] width 51 height 10
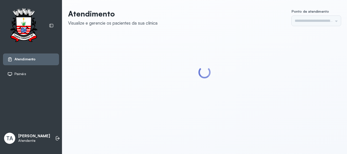
type input "******"
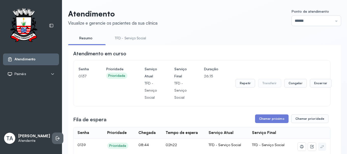
click at [55, 136] on icon at bounding box center [57, 138] width 5 height 5
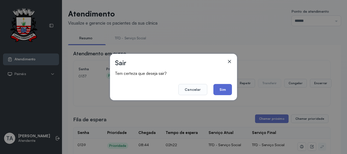
click at [218, 85] on button "Sim" at bounding box center [222, 89] width 19 height 11
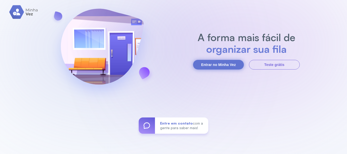
click at [226, 65] on button "Entrar no Minha Vez" at bounding box center [218, 65] width 51 height 10
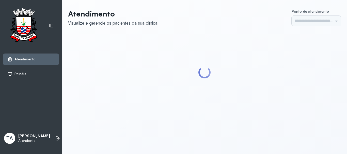
type input "******"
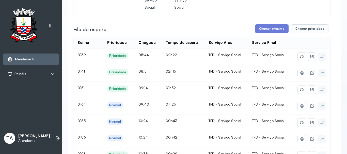
scroll to position [152, 0]
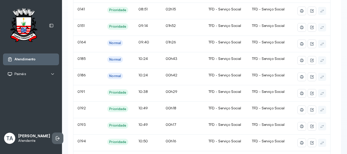
click at [55, 136] on icon at bounding box center [57, 138] width 5 height 5
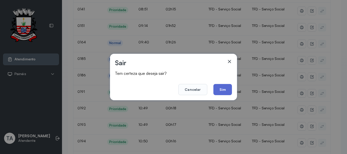
click at [229, 92] on button "Sim" at bounding box center [222, 89] width 19 height 11
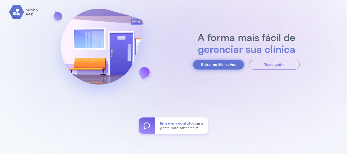
click at [223, 64] on button "Entrar no Minha Vez" at bounding box center [218, 65] width 51 height 10
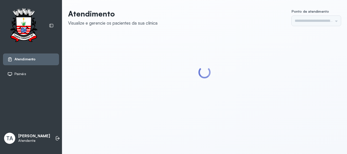
type input "******"
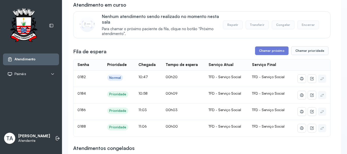
scroll to position [51, 0]
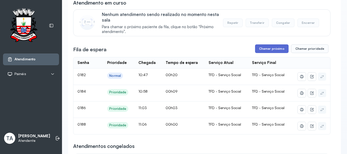
click at [270, 51] on button "Chamar próximo" at bounding box center [271, 48] width 33 height 9
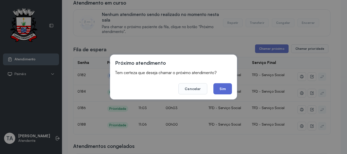
click at [230, 90] on button "Sim" at bounding box center [222, 88] width 19 height 11
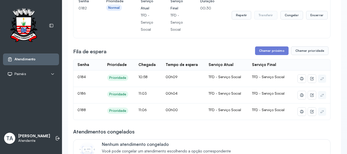
scroll to position [76, 0]
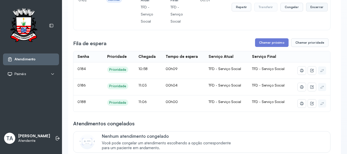
click at [321, 5] on button "Encerrar" at bounding box center [317, 7] width 22 height 9
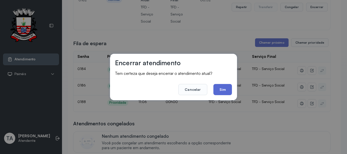
click at [228, 92] on button "Sim" at bounding box center [222, 89] width 19 height 11
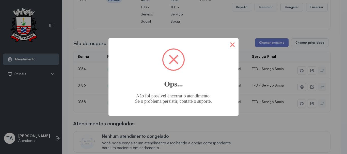
click at [232, 47] on button "×" at bounding box center [232, 44] width 12 height 12
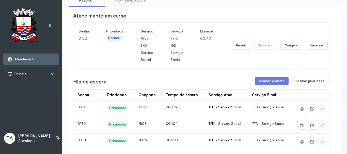
scroll to position [25, 0]
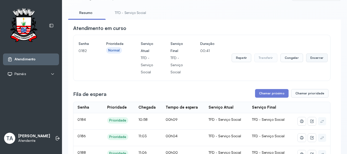
click at [311, 60] on button "Encerrar" at bounding box center [317, 58] width 22 height 9
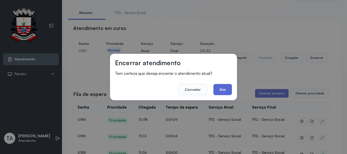
click at [221, 93] on button "Sim" at bounding box center [222, 89] width 19 height 11
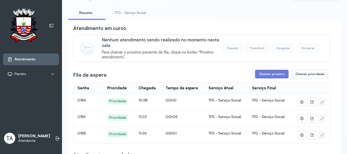
click at [126, 11] on link "TFD - Serviço Social" at bounding box center [130, 13] width 41 height 8
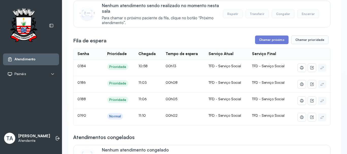
scroll to position [51, 0]
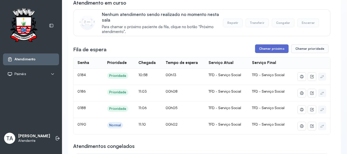
click at [266, 48] on button "Chamar próximo" at bounding box center [271, 48] width 33 height 9
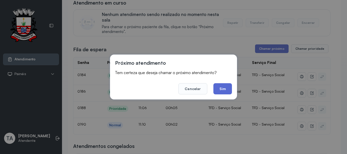
click at [217, 89] on button "Sim" at bounding box center [222, 88] width 19 height 11
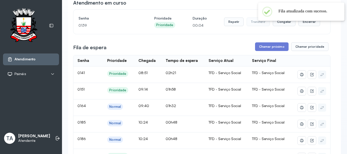
scroll to position [76, 0]
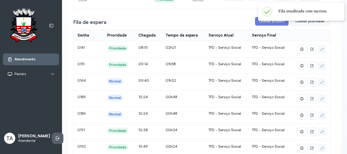
click at [57, 137] on icon at bounding box center [58, 138] width 3 height 2
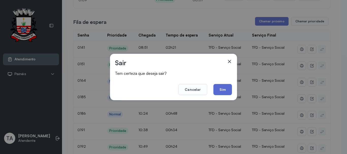
click at [218, 91] on button "Sim" at bounding box center [222, 89] width 19 height 11
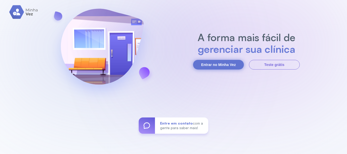
click at [227, 63] on button "Entrar no Minha Vez" at bounding box center [218, 65] width 51 height 10
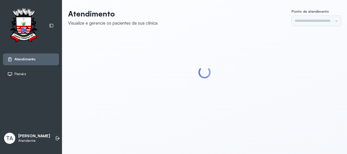
type input "******"
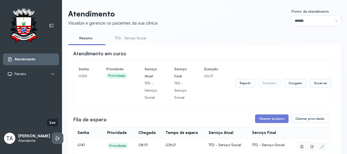
click at [53, 137] on li at bounding box center [57, 138] width 11 height 11
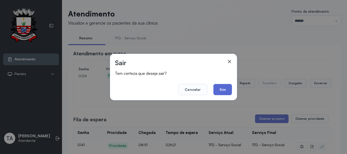
click at [221, 89] on button "Sim" at bounding box center [222, 89] width 19 height 11
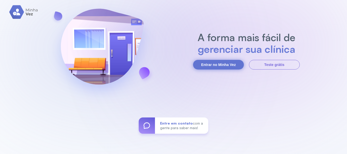
drag, startPoint x: 229, startPoint y: 65, endPoint x: 213, endPoint y: 65, distance: 16.3
click at [228, 65] on button "Entrar no Minha Vez" at bounding box center [218, 65] width 51 height 10
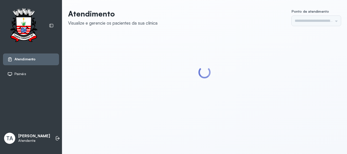
type input "******"
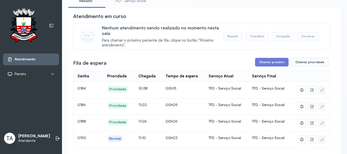
scroll to position [66, 0]
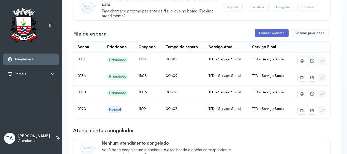
click at [261, 34] on button "Chamar próximo" at bounding box center [271, 33] width 33 height 9
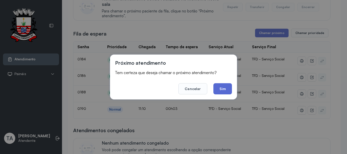
click at [219, 87] on button "Sim" at bounding box center [222, 88] width 19 height 11
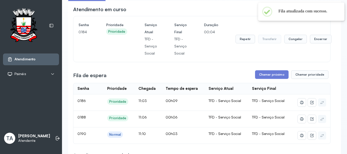
scroll to position [41, 0]
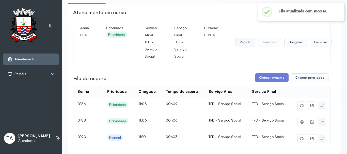
click at [244, 44] on button "Repetir" at bounding box center [245, 42] width 20 height 9
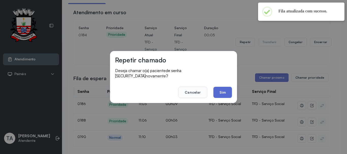
click at [228, 91] on button "Sim" at bounding box center [222, 92] width 19 height 11
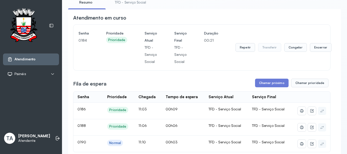
scroll to position [66, 0]
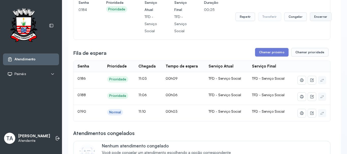
click at [320, 21] on button "Encerrar" at bounding box center [321, 16] width 22 height 9
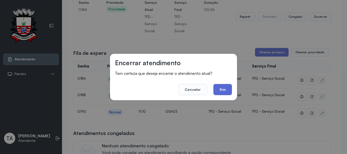
click at [215, 85] on button "Sim" at bounding box center [222, 89] width 19 height 11
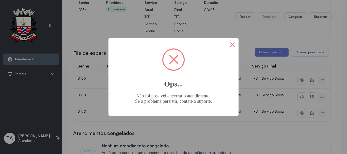
click at [232, 46] on button "×" at bounding box center [232, 44] width 12 height 12
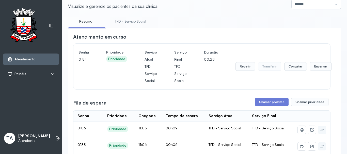
scroll to position [16, 0]
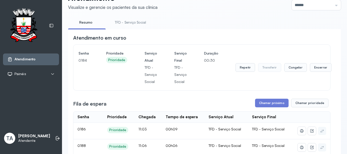
click at [125, 25] on link "TFD - Serviço Social" at bounding box center [130, 22] width 41 height 8
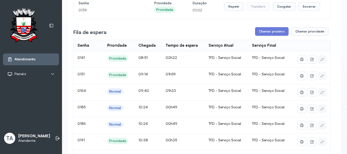
scroll to position [66, 0]
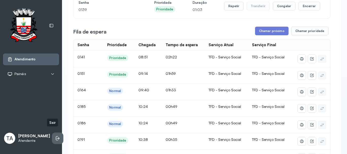
click at [55, 137] on icon at bounding box center [57, 138] width 5 height 5
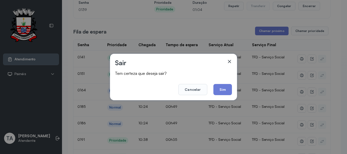
click at [233, 90] on div "Sair Tem certeza que deseja sair? Cancelar Sim" at bounding box center [173, 77] width 127 height 46
click at [227, 90] on button "Sim" at bounding box center [222, 89] width 19 height 11
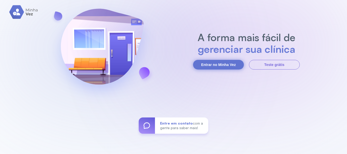
click at [215, 64] on button "Entrar no Minha Vez" at bounding box center [218, 65] width 51 height 10
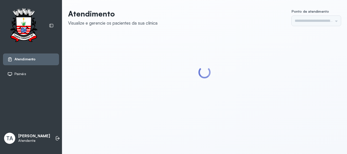
type input "******"
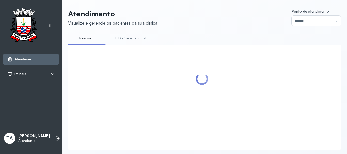
click at [141, 38] on link "TFD - Serviço Social" at bounding box center [130, 38] width 41 height 8
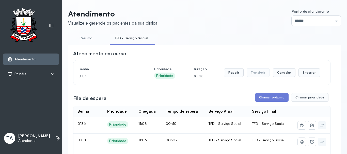
scroll to position [51, 0]
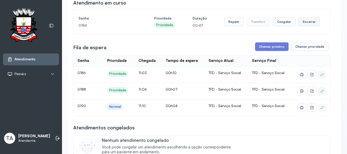
click at [301, 23] on button "Encerrar" at bounding box center [309, 22] width 22 height 9
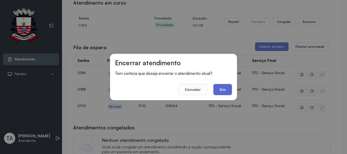
click at [219, 93] on button "Sim" at bounding box center [222, 89] width 19 height 11
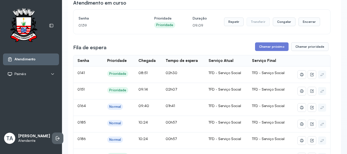
click at [52, 136] on li at bounding box center [57, 138] width 11 height 11
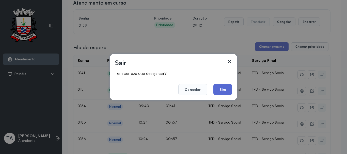
click at [220, 91] on button "Sim" at bounding box center [222, 89] width 19 height 11
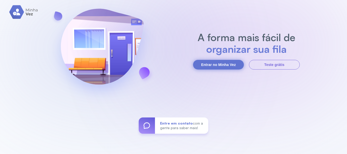
click at [197, 64] on button "Entrar no Minha Vez" at bounding box center [218, 65] width 51 height 10
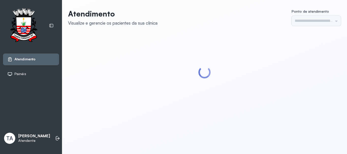
type input "******"
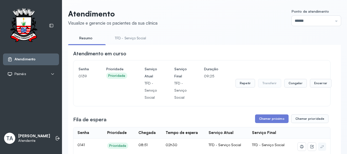
click at [50, 141] on div "TA [PERSON_NAME] MARQUES Atendente" at bounding box center [31, 138] width 56 height 15
click at [57, 133] on li at bounding box center [57, 138] width 11 height 11
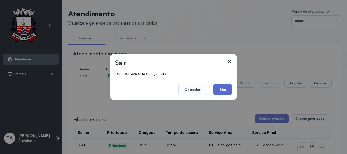
click at [227, 94] on button "Sim" at bounding box center [222, 89] width 19 height 11
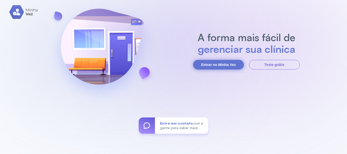
click at [222, 63] on button "Entrar no Minha Vez" at bounding box center [218, 65] width 51 height 10
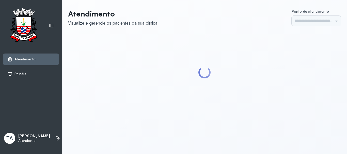
type input "******"
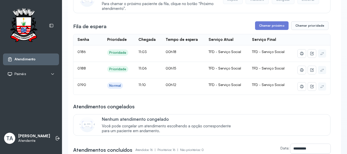
scroll to position [76, 0]
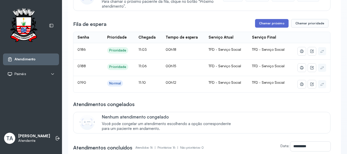
click at [259, 27] on button "Chamar próximo" at bounding box center [271, 23] width 33 height 9
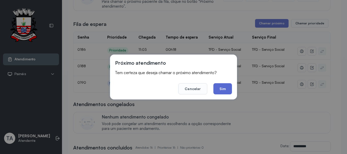
click at [226, 90] on button "Sim" at bounding box center [222, 88] width 19 height 11
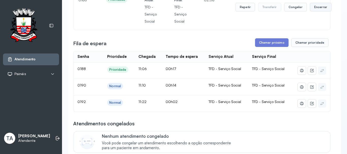
click at [314, 11] on button "Encerrar" at bounding box center [321, 7] width 22 height 9
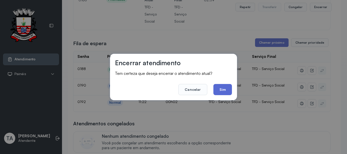
click at [223, 93] on button "Sim" at bounding box center [222, 89] width 19 height 11
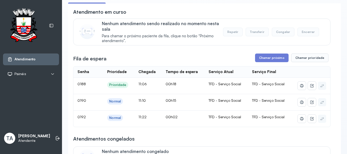
scroll to position [25, 0]
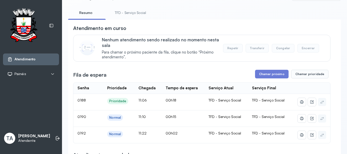
click at [125, 13] on link "TFD - Serviço Social" at bounding box center [130, 13] width 41 height 8
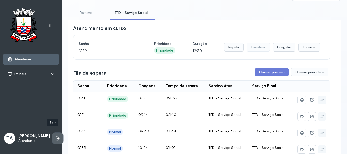
click at [56, 136] on icon at bounding box center [57, 138] width 2 height 4
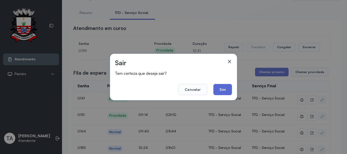
click at [213, 89] on button "Sim" at bounding box center [222, 89] width 19 height 11
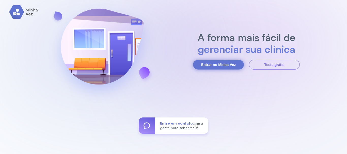
click at [225, 69] on button "Entrar no Minha Vez" at bounding box center [218, 65] width 51 height 10
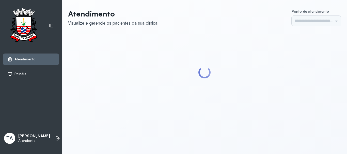
type input "******"
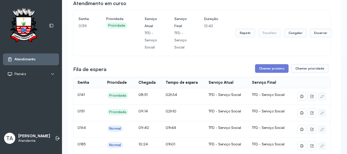
scroll to position [51, 0]
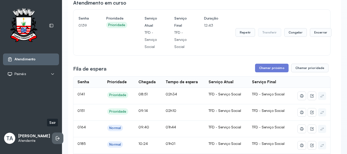
click at [57, 133] on li at bounding box center [57, 138] width 11 height 11
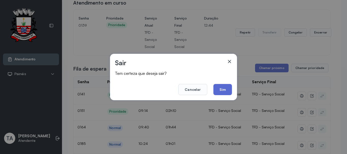
click at [221, 89] on button "Sim" at bounding box center [222, 89] width 19 height 11
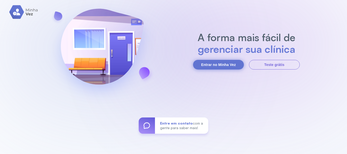
click at [222, 67] on button "Entrar no Minha Vez" at bounding box center [218, 65] width 51 height 10
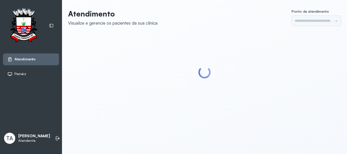
type input "******"
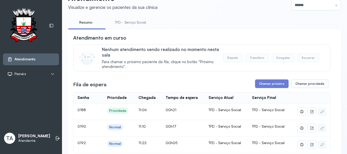
scroll to position [51, 0]
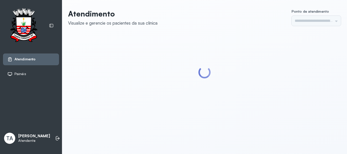
type input "******"
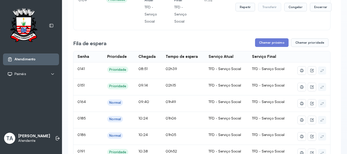
scroll to position [127, 0]
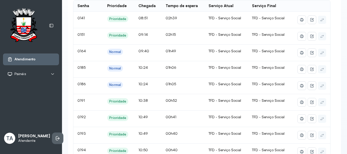
click at [56, 136] on icon at bounding box center [57, 138] width 2 height 4
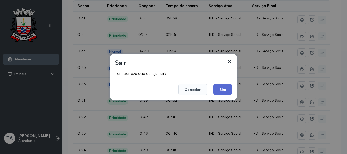
click at [225, 88] on button "Sim" at bounding box center [222, 89] width 19 height 11
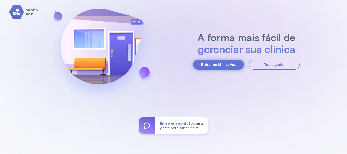
click at [213, 66] on button "Entrar no Minha Vez" at bounding box center [218, 65] width 51 height 10
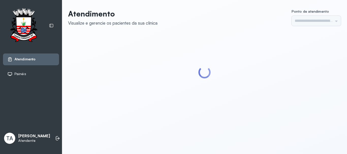
type input "******"
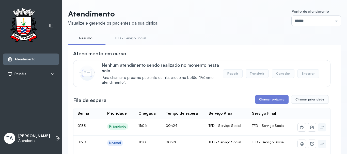
click at [122, 37] on link "TFD - Serviço Social" at bounding box center [130, 38] width 41 height 8
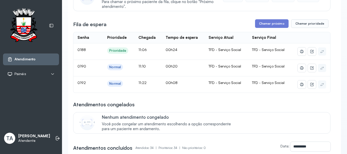
scroll to position [76, 0]
click at [258, 27] on button "Chamar próximo" at bounding box center [271, 23] width 33 height 9
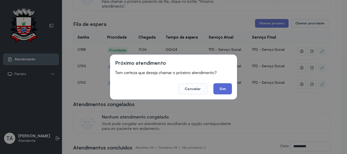
click at [220, 84] on button "Sim" at bounding box center [222, 88] width 19 height 11
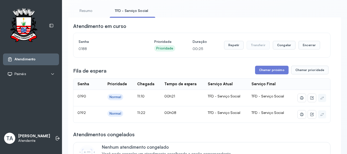
scroll to position [25, 0]
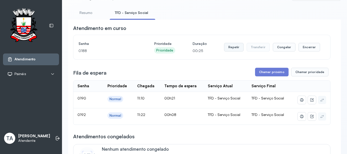
click at [229, 50] on button "Repetir" at bounding box center [234, 47] width 20 height 9
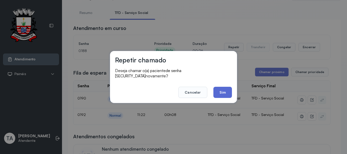
click at [222, 91] on button "Sim" at bounding box center [222, 92] width 19 height 11
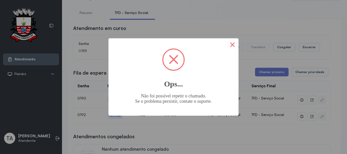
click at [234, 46] on button "×" at bounding box center [232, 44] width 12 height 12
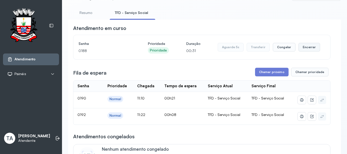
click at [308, 50] on button "Encerrar" at bounding box center [309, 47] width 22 height 9
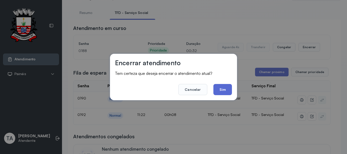
click at [219, 91] on button "Sim" at bounding box center [222, 89] width 19 height 11
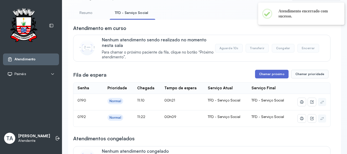
click at [258, 74] on button "Chamar próximo" at bounding box center [271, 74] width 33 height 9
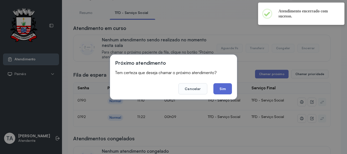
click at [221, 92] on button "Sim" at bounding box center [222, 88] width 19 height 11
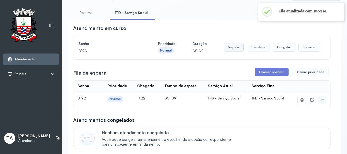
click at [230, 49] on button "Repetir" at bounding box center [234, 47] width 20 height 9
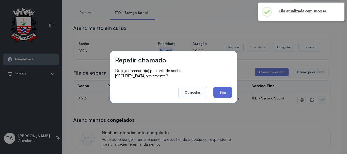
click at [216, 93] on button "Sim" at bounding box center [222, 92] width 19 height 11
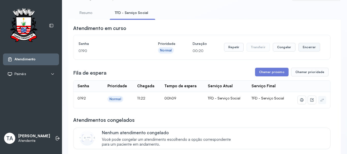
click at [301, 49] on button "Encerrar" at bounding box center [309, 47] width 22 height 9
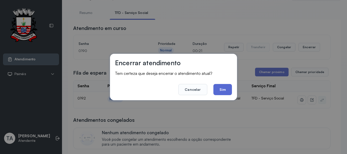
click at [221, 88] on button "Sim" at bounding box center [222, 89] width 19 height 11
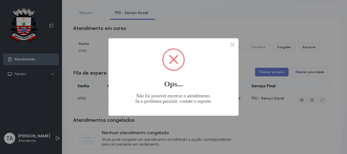
click at [227, 50] on div "× Ops... Não foi possível encerrar o atendimento. Se o problema persistir, cont…" at bounding box center [173, 76] width 130 height 77
click at [228, 48] on button "×" at bounding box center [232, 44] width 12 height 12
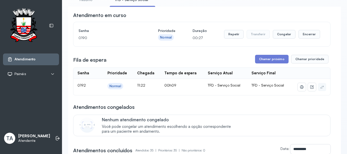
scroll to position [51, 0]
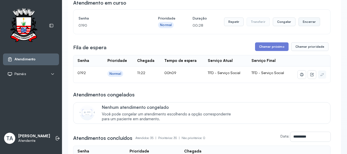
click at [308, 23] on button "Encerrar" at bounding box center [309, 22] width 22 height 9
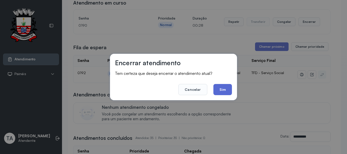
click at [222, 92] on button "Sim" at bounding box center [222, 89] width 19 height 11
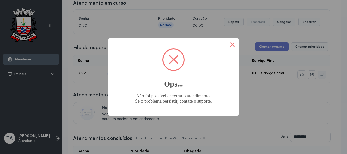
click at [233, 41] on button "×" at bounding box center [232, 44] width 12 height 12
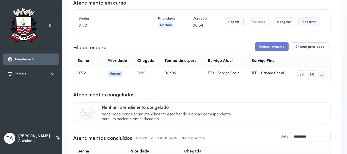
click at [301, 24] on button "Encerrar" at bounding box center [309, 22] width 22 height 9
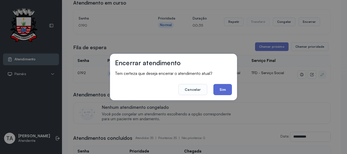
click at [225, 87] on button "Sim" at bounding box center [222, 89] width 19 height 11
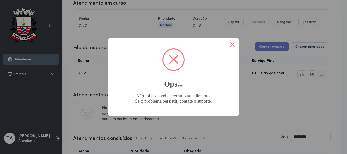
click at [234, 46] on button "×" at bounding box center [232, 44] width 12 height 12
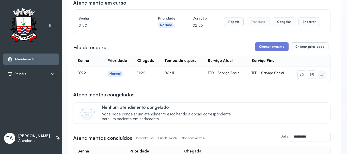
click at [221, 26] on div "Senha 0190 Prioridade Normal Duração 03:09 Repetir Transferir Congelar Encerrar" at bounding box center [201, 22] width 246 height 14
click at [225, 25] on button "Repetir" at bounding box center [234, 22] width 20 height 9
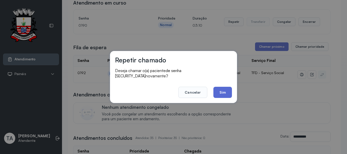
click at [224, 90] on button "Sim" at bounding box center [222, 92] width 19 height 11
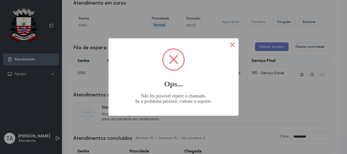
click at [234, 45] on button "×" at bounding box center [232, 44] width 12 height 12
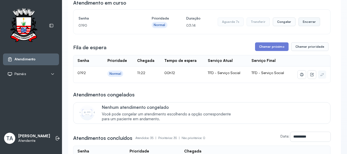
click at [312, 24] on button "Encerrar" at bounding box center [309, 22] width 22 height 9
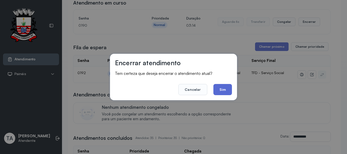
click at [228, 87] on button "Sim" at bounding box center [222, 89] width 19 height 11
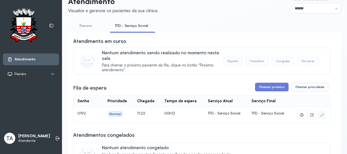
scroll to position [0, 0]
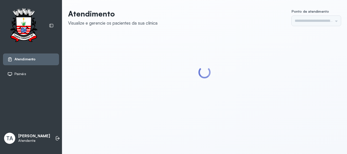
type input "******"
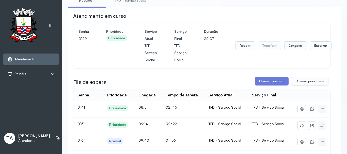
scroll to position [101, 0]
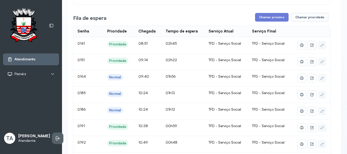
click at [52, 137] on li at bounding box center [57, 138] width 11 height 11
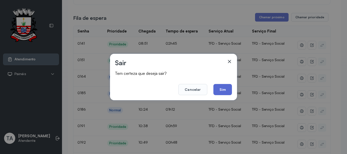
drag, startPoint x: 219, startPoint y: 91, endPoint x: 218, endPoint y: 29, distance: 62.2
click at [219, 91] on button "Sim" at bounding box center [222, 89] width 19 height 11
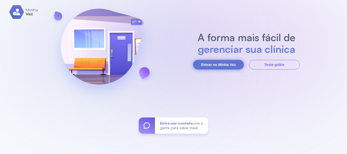
click at [197, 63] on button "Entrar no Minha Vez" at bounding box center [218, 65] width 51 height 10
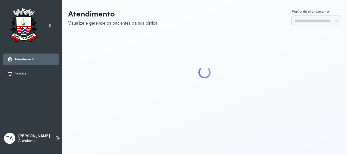
type input "******"
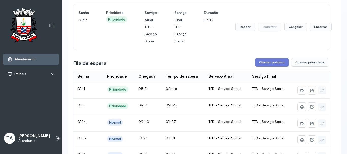
scroll to position [66, 0]
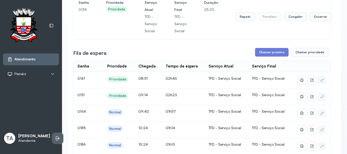
click at [52, 133] on li at bounding box center [57, 138] width 11 height 11
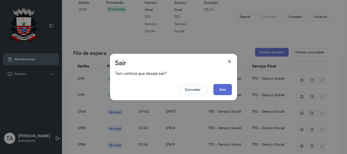
click at [220, 92] on button "Sim" at bounding box center [222, 89] width 19 height 11
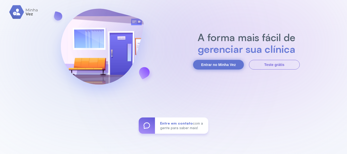
click at [233, 61] on button "Entrar no Minha Vez" at bounding box center [218, 65] width 51 height 10
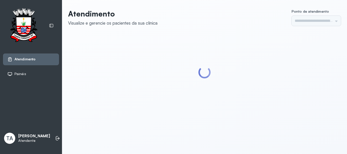
type input "******"
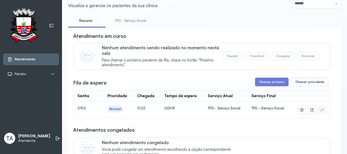
scroll to position [51, 0]
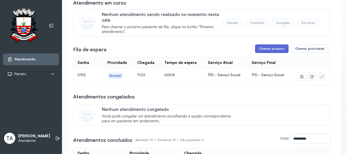
click at [263, 47] on button "Chamar próximo" at bounding box center [271, 48] width 33 height 9
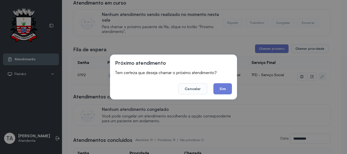
click at [220, 92] on button "Sim" at bounding box center [222, 88] width 19 height 11
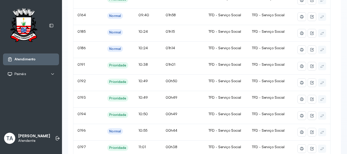
scroll to position [152, 0]
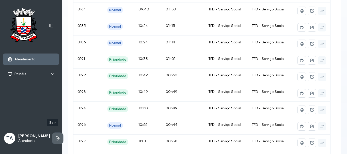
click at [55, 136] on icon at bounding box center [57, 138] width 5 height 5
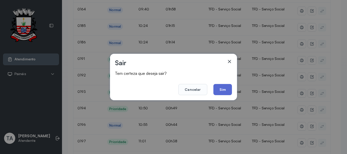
click at [215, 92] on button "Sim" at bounding box center [222, 89] width 19 height 11
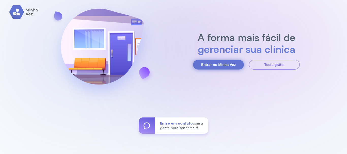
click at [215, 64] on button "Entrar no Minha Vez" at bounding box center [218, 65] width 51 height 10
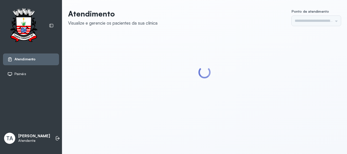
type input "******"
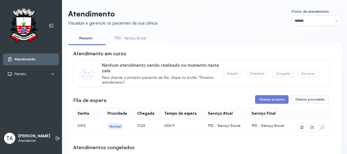
click at [260, 99] on button "Chamar próximo" at bounding box center [271, 99] width 33 height 9
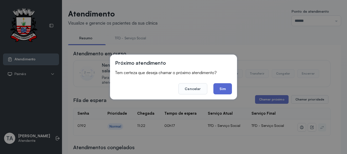
click at [220, 92] on button "Sim" at bounding box center [222, 88] width 19 height 11
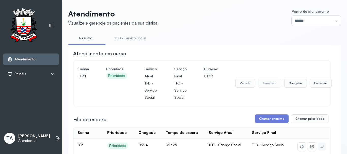
click at [133, 37] on link "TFD - Serviço Social" at bounding box center [130, 38] width 41 height 8
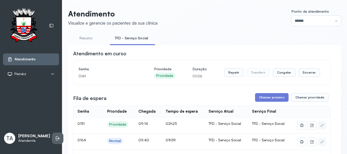
click at [57, 137] on icon at bounding box center [58, 138] width 3 height 2
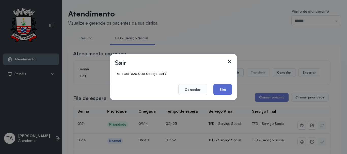
click at [225, 84] on button "Sim" at bounding box center [222, 89] width 19 height 11
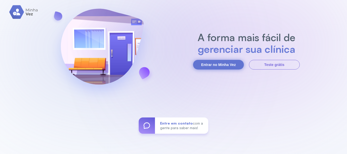
drag, startPoint x: 229, startPoint y: 72, endPoint x: 221, endPoint y: 69, distance: 8.8
click at [228, 72] on div "A forma mais fácil de gerenciar sua clínica Entrar no Minha Vez Teste grátis En…" at bounding box center [173, 77] width 347 height 154
click at [221, 69] on button "Entrar no Minha Vez" at bounding box center [218, 65] width 51 height 10
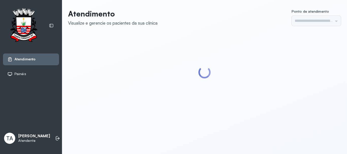
type input "******"
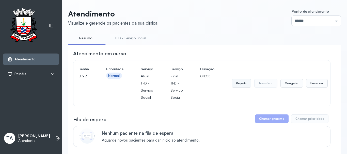
click at [233, 88] on button "Repetir" at bounding box center [241, 83] width 20 height 9
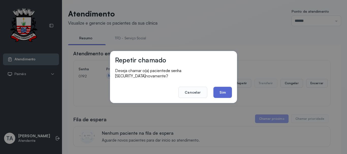
click at [231, 93] on button "Sim" at bounding box center [222, 92] width 19 height 11
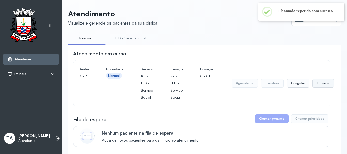
click at [314, 83] on button "Encerrar" at bounding box center [323, 83] width 22 height 9
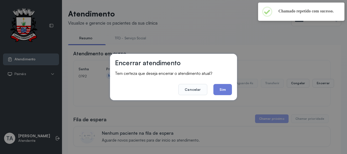
click at [225, 92] on button "Sim" at bounding box center [222, 89] width 19 height 11
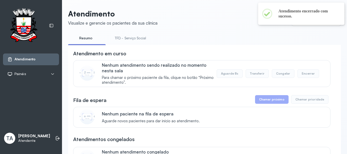
click at [119, 41] on link "TFD - Serviço Social" at bounding box center [130, 38] width 41 height 8
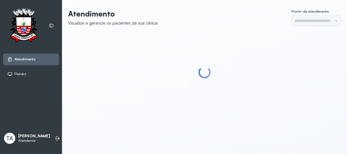
type input "******"
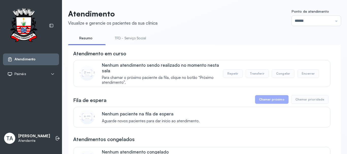
click at [138, 39] on link "TFD - Serviço Social" at bounding box center [130, 38] width 41 height 8
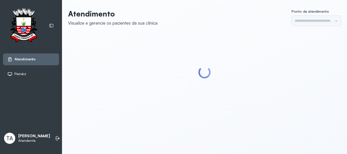
type input "******"
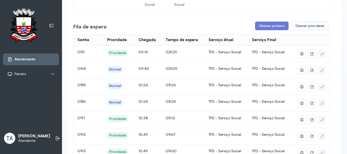
scroll to position [127, 0]
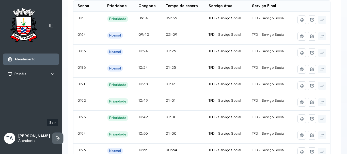
click at [55, 136] on icon at bounding box center [57, 138] width 5 height 5
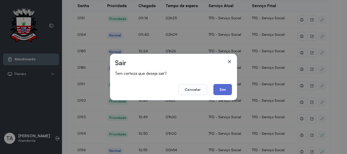
click at [223, 90] on button "Sim" at bounding box center [222, 89] width 19 height 11
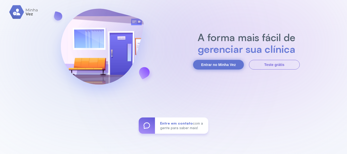
click at [217, 64] on button "Entrar no Minha Vez" at bounding box center [218, 65] width 51 height 10
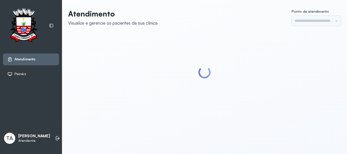
type input "******"
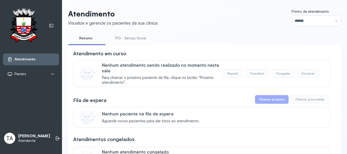
click at [128, 40] on link "TFD - Serviço Social" at bounding box center [130, 38] width 41 height 8
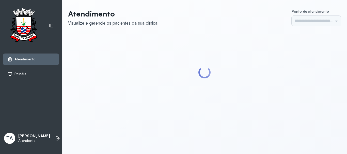
type input "******"
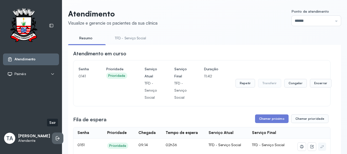
click at [52, 133] on li at bounding box center [57, 138] width 11 height 11
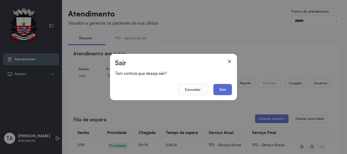
click at [224, 87] on button "Sim" at bounding box center [222, 89] width 19 height 11
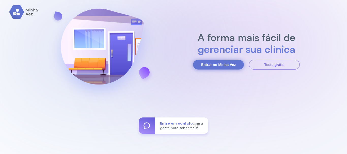
click at [211, 68] on button "Entrar no Minha Vez" at bounding box center [218, 65] width 51 height 10
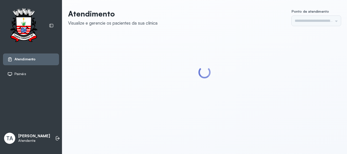
type input "******"
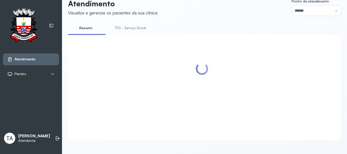
scroll to position [16, 0]
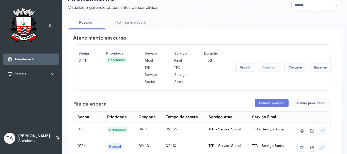
click at [134, 24] on link "TFD - Serviço Social" at bounding box center [130, 22] width 41 height 8
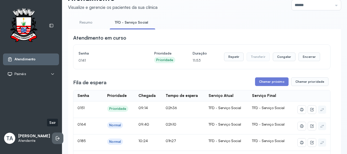
click at [55, 136] on icon at bounding box center [57, 138] width 5 height 5
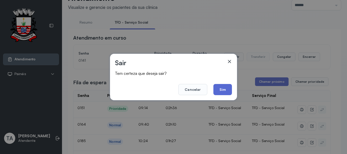
click at [219, 94] on button "Sim" at bounding box center [222, 89] width 19 height 11
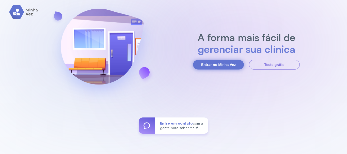
drag, startPoint x: 210, startPoint y: 66, endPoint x: 185, endPoint y: 71, distance: 25.5
click at [210, 66] on button "Entrar no Minha Vez" at bounding box center [218, 65] width 51 height 10
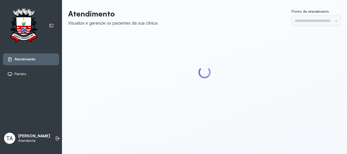
type input "******"
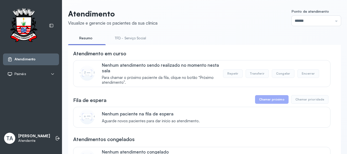
click at [140, 38] on link "TFD - Serviço Social" at bounding box center [130, 38] width 41 height 8
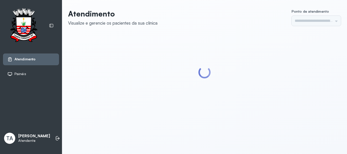
type input "******"
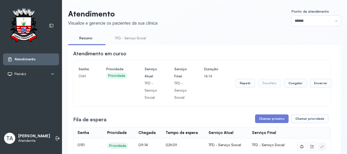
click at [117, 36] on link "TFD - Serviço Social" at bounding box center [130, 38] width 41 height 8
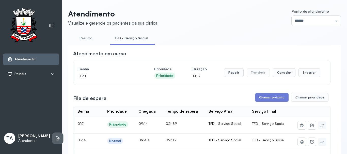
click at [55, 136] on icon at bounding box center [57, 138] width 5 height 5
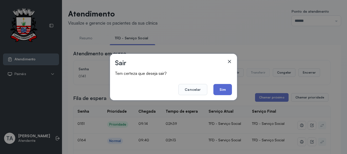
click at [221, 92] on button "Sim" at bounding box center [222, 89] width 19 height 11
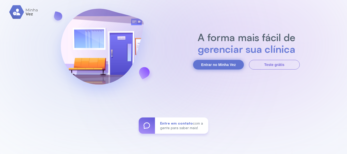
click at [225, 64] on button "Entrar no Minha Vez" at bounding box center [218, 65] width 51 height 10
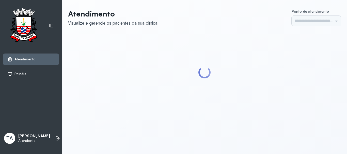
type input "******"
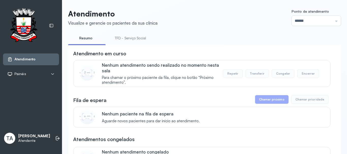
click at [131, 38] on link "TFD - Serviço Social" at bounding box center [130, 38] width 41 height 8
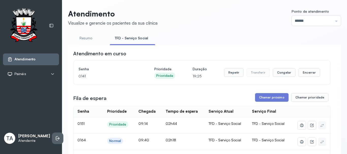
click at [57, 137] on icon at bounding box center [58, 138] width 3 height 2
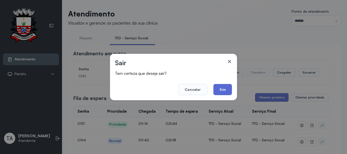
click at [225, 92] on button "Sim" at bounding box center [222, 89] width 19 height 11
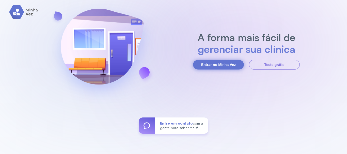
click at [209, 62] on button "Entrar no Minha Vez" at bounding box center [218, 65] width 51 height 10
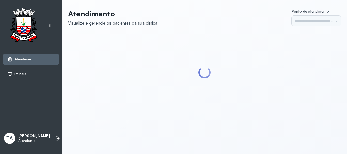
type input "******"
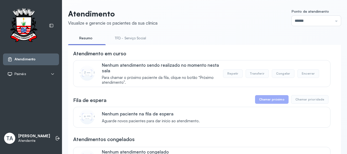
click at [126, 38] on link "TFD - Serviço Social" at bounding box center [130, 38] width 41 height 8
click at [96, 37] on link "Resumo" at bounding box center [86, 38] width 36 height 8
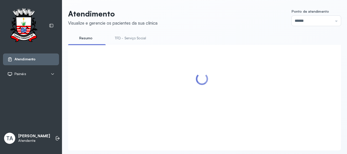
click at [126, 38] on link "TFD - Serviço Social" at bounding box center [130, 38] width 41 height 8
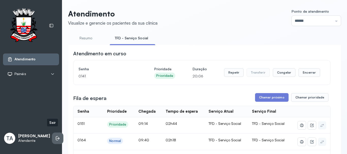
click at [58, 133] on li at bounding box center [57, 138] width 11 height 11
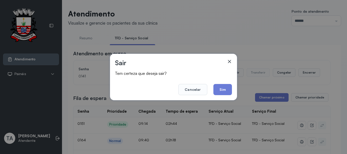
click at [210, 90] on footer "Cancelar Sim" at bounding box center [173, 86] width 117 height 18
click at [220, 94] on button "Sim" at bounding box center [222, 89] width 19 height 11
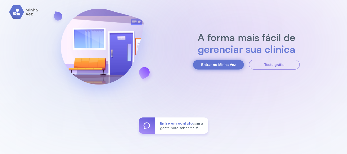
drag, startPoint x: 213, startPoint y: 64, endPoint x: 209, endPoint y: 69, distance: 6.8
click at [213, 64] on button "Entrar no Minha Vez" at bounding box center [218, 65] width 51 height 10
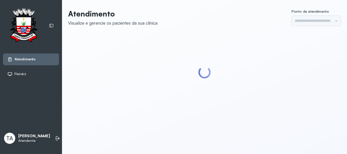
type input "******"
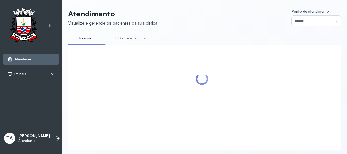
click at [121, 36] on link "TFD - Serviço Social" at bounding box center [130, 38] width 41 height 8
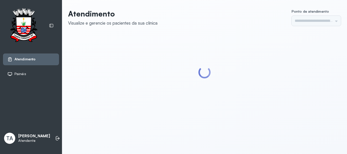
type input "******"
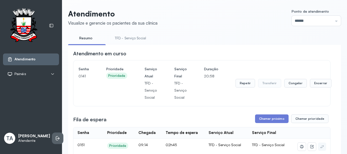
click at [56, 136] on icon at bounding box center [57, 138] width 2 height 4
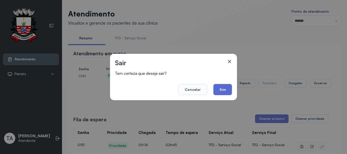
click at [215, 86] on button "Sim" at bounding box center [222, 89] width 19 height 11
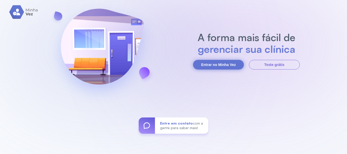
click at [212, 64] on button "Entrar no Minha Vez" at bounding box center [218, 65] width 51 height 10
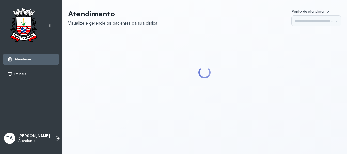
type input "******"
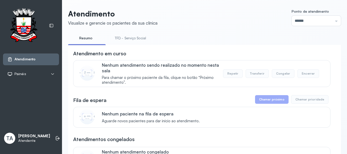
click at [127, 36] on link "TFD - Serviço Social" at bounding box center [130, 38] width 41 height 8
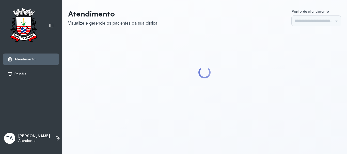
type input "******"
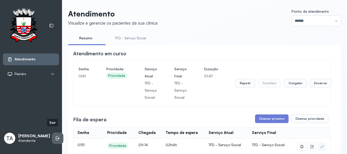
click at [55, 136] on icon at bounding box center [57, 138] width 5 height 5
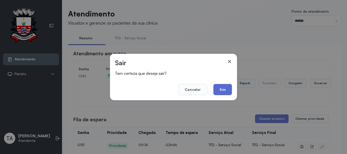
click at [226, 86] on button "Sim" at bounding box center [222, 89] width 19 height 11
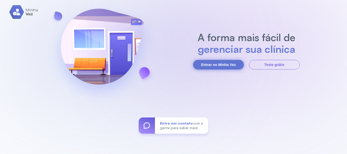
click at [212, 63] on button "Entrar no Minha Vez" at bounding box center [218, 65] width 51 height 10
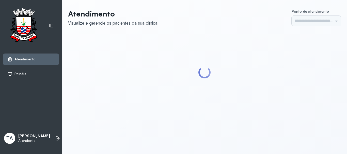
type input "******"
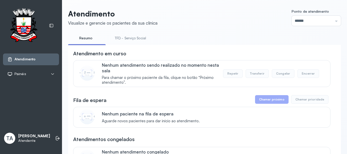
click at [136, 40] on link "TFD - Serviço Social" at bounding box center [130, 38] width 41 height 8
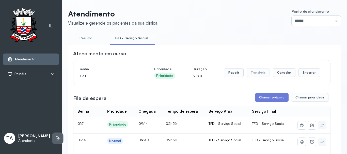
click at [53, 133] on li at bounding box center [57, 138] width 11 height 11
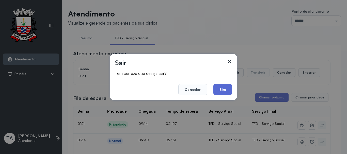
click at [218, 89] on button "Sim" at bounding box center [222, 89] width 19 height 11
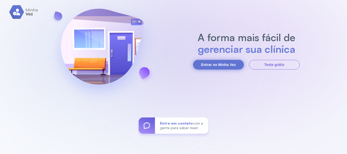
click at [206, 66] on button "Entrar no Minha Vez" at bounding box center [218, 65] width 51 height 10
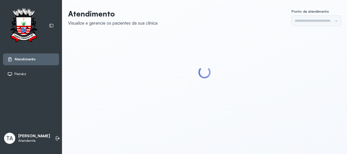
type input "******"
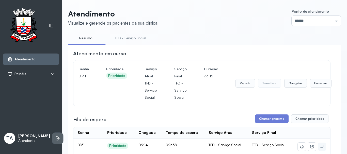
click at [55, 136] on icon at bounding box center [57, 138] width 5 height 5
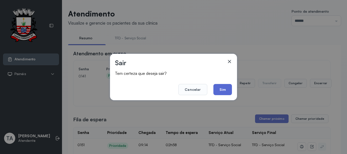
click at [228, 86] on button "Sim" at bounding box center [222, 89] width 19 height 11
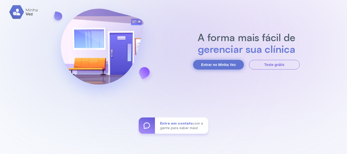
click at [220, 65] on button "Entrar no Minha Vez" at bounding box center [218, 65] width 51 height 10
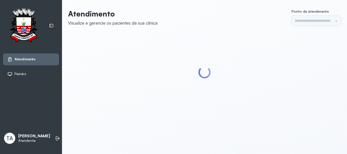
type input "******"
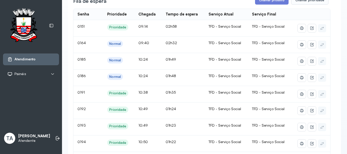
scroll to position [127, 0]
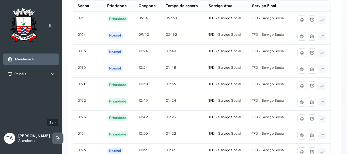
click at [55, 136] on icon at bounding box center [57, 138] width 5 height 5
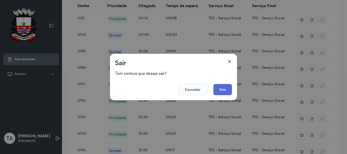
click at [227, 89] on button "Sim" at bounding box center [222, 89] width 19 height 11
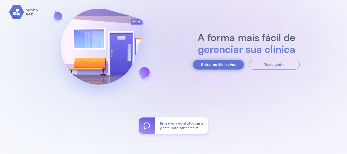
click at [205, 68] on button "Entrar no Minha Vez" at bounding box center [218, 65] width 51 height 10
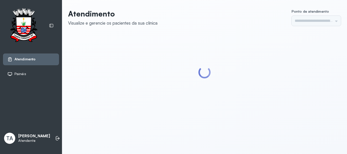
type input "******"
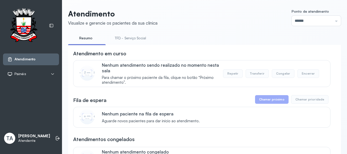
click at [125, 36] on link "TFD - Serviço Social" at bounding box center [130, 38] width 41 height 8
click at [84, 39] on link "Resumo" at bounding box center [86, 38] width 36 height 8
click at [125, 39] on link "TFD - Serviço Social" at bounding box center [130, 38] width 41 height 8
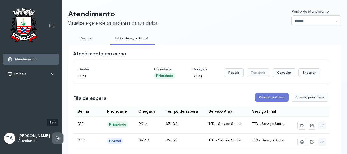
click at [52, 137] on li at bounding box center [57, 138] width 11 height 11
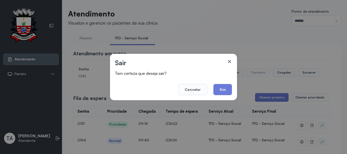
click at [219, 91] on button "Sim" at bounding box center [222, 89] width 19 height 11
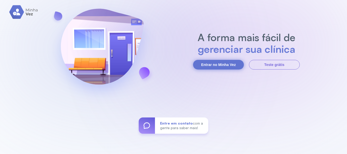
drag, startPoint x: 210, startPoint y: 69, endPoint x: 211, endPoint y: 65, distance: 4.9
click at [211, 65] on button "Entrar no Minha Vez" at bounding box center [218, 65] width 51 height 10
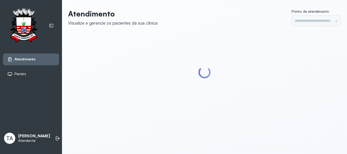
type input "******"
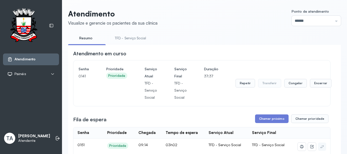
click at [129, 38] on link "TFD - Serviço Social" at bounding box center [130, 38] width 41 height 8
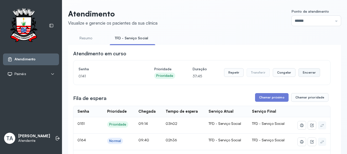
click at [302, 77] on button "Encerrar" at bounding box center [309, 72] width 22 height 9
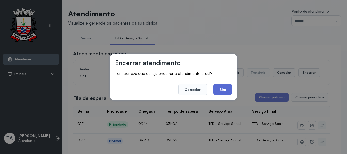
click at [226, 92] on button "Sim" at bounding box center [222, 89] width 19 height 11
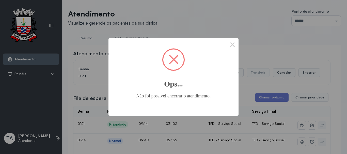
click at [238, 43] on div "× Ops... Não foi possível encerrar o atendimento. OK No Cancel" at bounding box center [173, 77] width 347 height 154
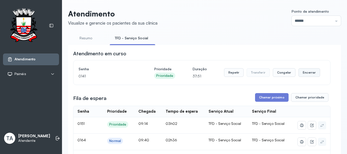
click at [301, 73] on button "Encerrar" at bounding box center [309, 72] width 22 height 9
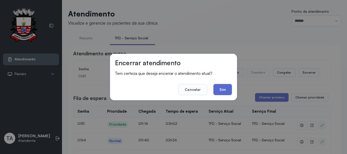
click at [226, 92] on button "Sim" at bounding box center [222, 89] width 19 height 11
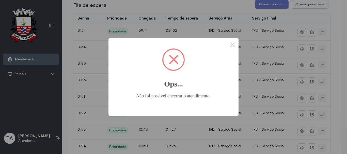
scroll to position [101, 0]
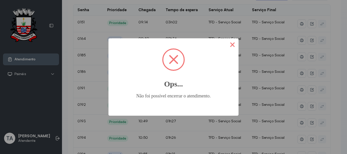
click at [229, 49] on button "×" at bounding box center [232, 44] width 12 height 12
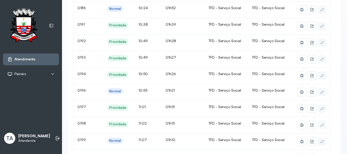
scroll to position [178, 0]
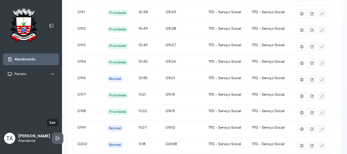
click at [56, 133] on li at bounding box center [57, 138] width 11 height 11
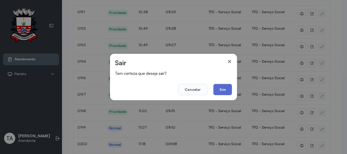
click at [221, 90] on button "Sim" at bounding box center [222, 89] width 19 height 11
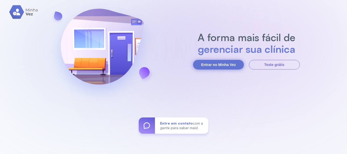
click at [221, 68] on button "Entrar no Minha Vez" at bounding box center [218, 65] width 51 height 10
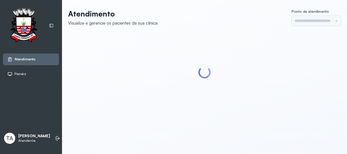
type input "******"
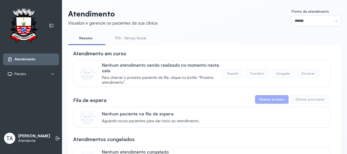
click at [139, 41] on link "TFD - Serviço Social" at bounding box center [130, 38] width 41 height 8
click at [110, 43] on li "Resumo" at bounding box center [132, 39] width 45 height 11
click at [89, 38] on link "Resumo" at bounding box center [86, 38] width 36 height 8
click at [122, 40] on link "TFD - Serviço Social" at bounding box center [130, 38] width 41 height 8
click at [110, 34] on link "TFD - Serviço Social" at bounding box center [131, 38] width 43 height 8
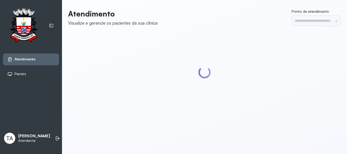
type input "******"
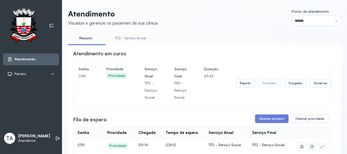
click at [133, 42] on link "TFD - Serviço Social" at bounding box center [130, 38] width 41 height 8
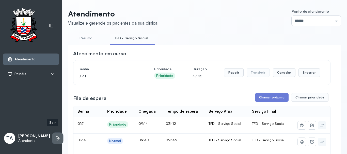
click at [55, 136] on icon at bounding box center [57, 138] width 5 height 5
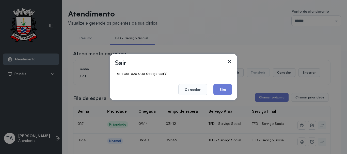
click at [223, 95] on div "Sair Tem certeza que deseja sair? Cancelar Sim" at bounding box center [173, 77] width 127 height 46
click at [222, 90] on button "Sim" at bounding box center [222, 89] width 19 height 11
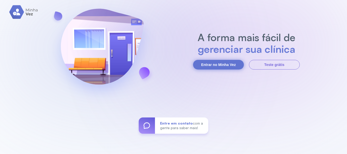
click at [219, 60] on button "Entrar no Minha Vez" at bounding box center [218, 65] width 51 height 10
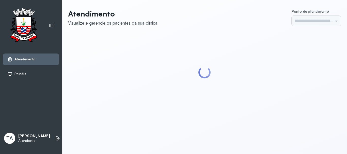
type input "******"
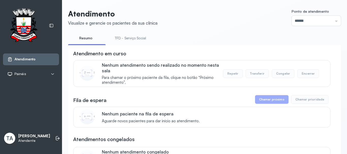
click at [122, 36] on link "TFD - Serviço Social" at bounding box center [130, 38] width 41 height 8
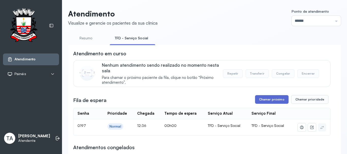
click at [266, 99] on button "Chamar próximo" at bounding box center [271, 99] width 33 height 9
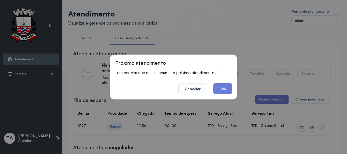
drag, startPoint x: 224, startPoint y: 90, endPoint x: 224, endPoint y: 85, distance: 5.3
click at [224, 88] on button "Sim" at bounding box center [222, 88] width 19 height 11
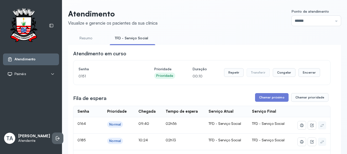
click at [55, 137] on icon at bounding box center [57, 138] width 5 height 5
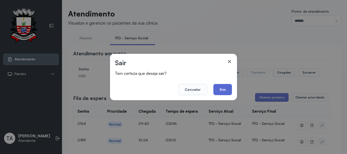
click at [218, 88] on button "Sim" at bounding box center [222, 89] width 19 height 11
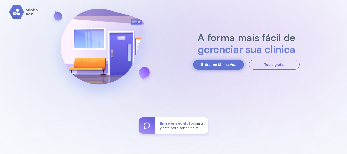
click at [236, 60] on button "Entrar no Minha Vez" at bounding box center [218, 65] width 51 height 10
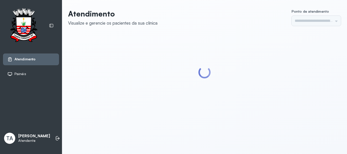
type input "******"
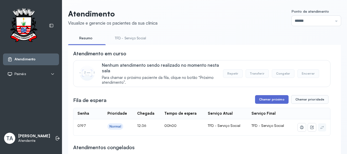
click at [263, 101] on button "Chamar próximo" at bounding box center [271, 99] width 33 height 9
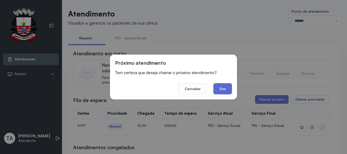
click at [224, 91] on button "Sim" at bounding box center [222, 88] width 19 height 11
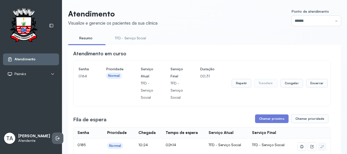
click at [52, 136] on li at bounding box center [57, 138] width 11 height 11
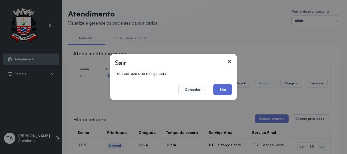
click at [223, 84] on button "Sim" at bounding box center [222, 89] width 19 height 11
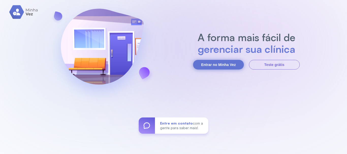
click at [211, 61] on button "Entrar no Minha Vez" at bounding box center [218, 65] width 51 height 10
click at [215, 65] on button "Entrar no Minha Vez" at bounding box center [218, 65] width 51 height 10
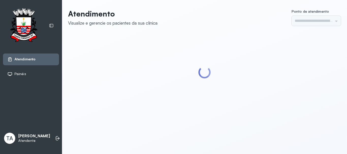
type input "******"
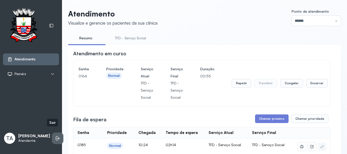
click at [55, 136] on icon at bounding box center [57, 138] width 5 height 5
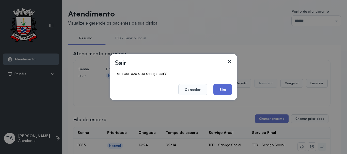
click at [221, 91] on button "Sim" at bounding box center [222, 89] width 19 height 11
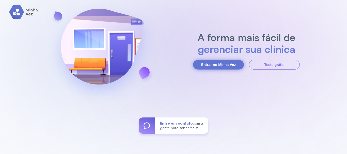
click at [232, 66] on button "Entrar no Minha Vez" at bounding box center [218, 65] width 51 height 10
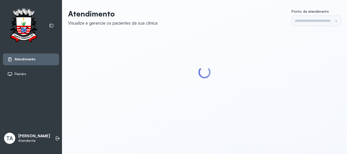
type input "******"
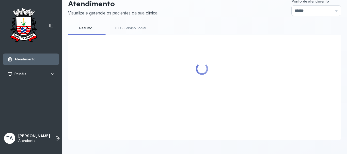
scroll to position [16, 0]
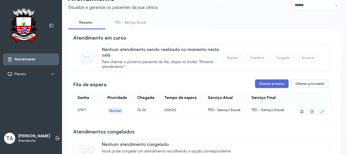
click at [267, 85] on button "Chamar próximo" at bounding box center [271, 83] width 33 height 9
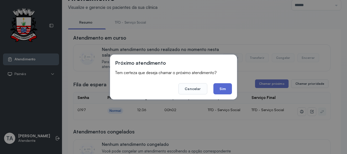
click at [221, 87] on button "Sim" at bounding box center [222, 88] width 19 height 11
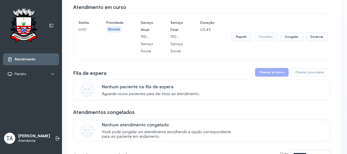
scroll to position [46, 0]
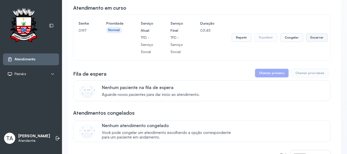
click at [312, 40] on button "Encerrar" at bounding box center [317, 37] width 22 height 9
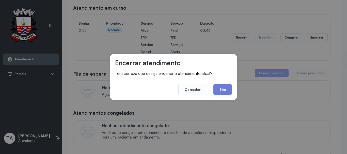
click at [222, 93] on button "Sim" at bounding box center [222, 89] width 19 height 11
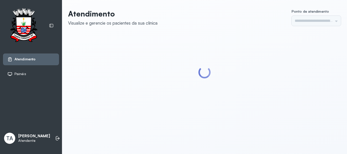
type input "******"
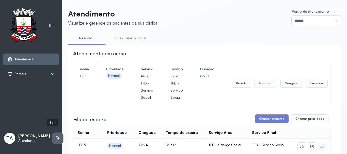
click at [55, 136] on icon at bounding box center [57, 138] width 5 height 5
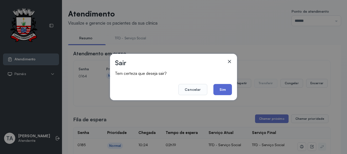
click at [225, 86] on button "Sim" at bounding box center [222, 89] width 19 height 11
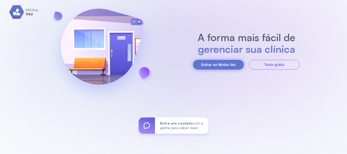
click at [228, 64] on button "Entrar no Minha Vez" at bounding box center [218, 65] width 51 height 10
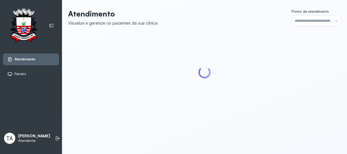
type input "******"
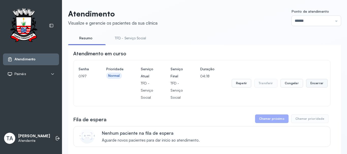
click at [313, 84] on button "Encerrar" at bounding box center [317, 83] width 22 height 9
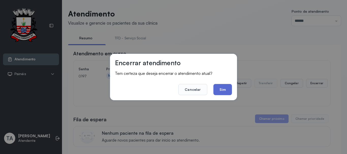
click at [227, 90] on button "Sim" at bounding box center [222, 89] width 19 height 11
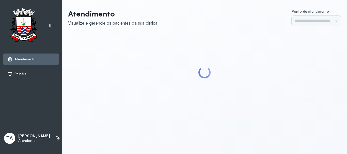
type input "******"
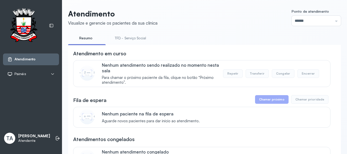
click at [133, 42] on link "TFD - Serviço Social" at bounding box center [130, 38] width 41 height 8
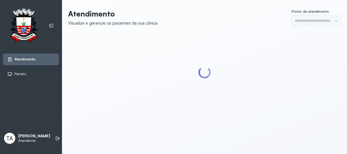
type input "******"
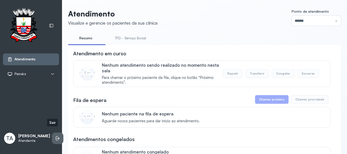
click at [55, 136] on icon at bounding box center [57, 138] width 5 height 5
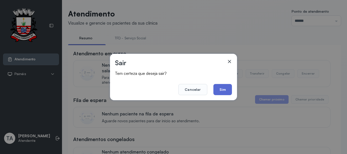
click at [220, 90] on button "Sim" at bounding box center [222, 89] width 19 height 11
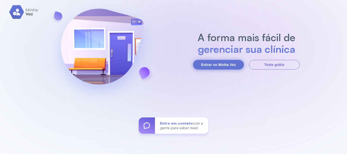
click at [208, 62] on button "Entrar no Minha Vez" at bounding box center [218, 65] width 51 height 10
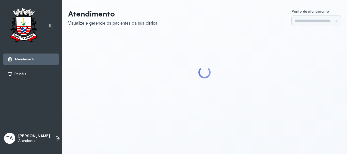
type input "******"
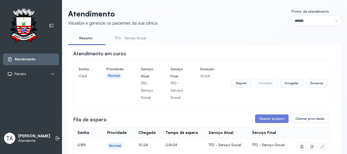
click at [129, 39] on link "TFD - Serviço Social" at bounding box center [130, 38] width 41 height 8
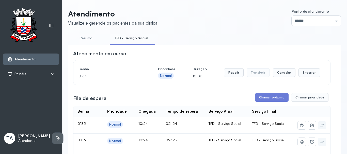
click at [55, 136] on icon at bounding box center [57, 138] width 5 height 5
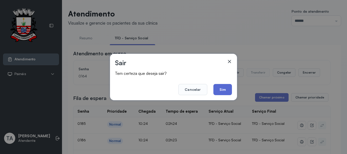
click at [214, 90] on button "Sim" at bounding box center [222, 89] width 19 height 11
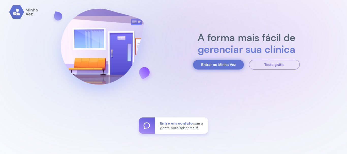
click at [206, 67] on button "Entrar no Minha Vez" at bounding box center [218, 65] width 51 height 10
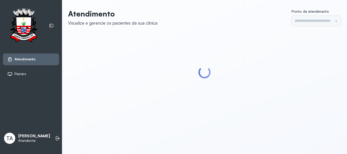
type input "******"
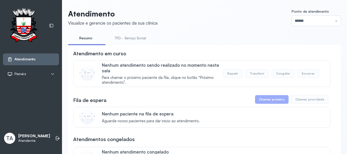
click at [131, 39] on link "TFD - Serviço Social" at bounding box center [130, 38] width 41 height 8
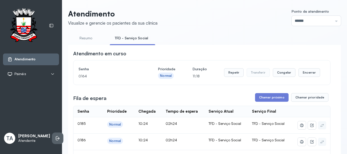
click at [52, 138] on li at bounding box center [57, 138] width 11 height 11
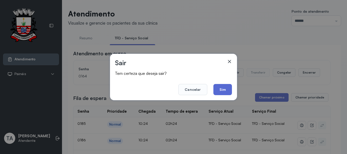
click at [222, 88] on button "Sim" at bounding box center [222, 89] width 19 height 11
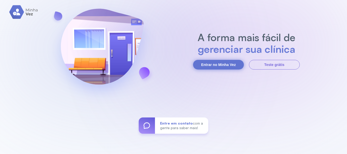
click at [205, 65] on button "Entrar no Minha Vez" at bounding box center [218, 65] width 51 height 10
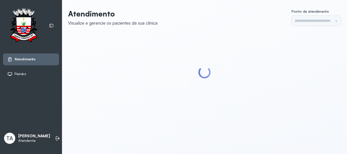
type input "******"
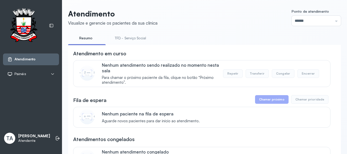
click at [126, 38] on link "TFD - Serviço Social" at bounding box center [130, 38] width 41 height 8
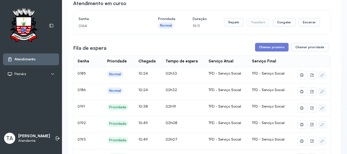
scroll to position [51, 0]
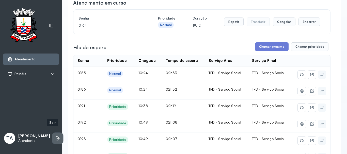
click at [55, 136] on icon at bounding box center [57, 138] width 5 height 5
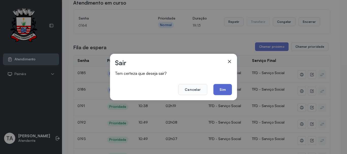
click at [226, 86] on button "Sim" at bounding box center [222, 89] width 19 height 11
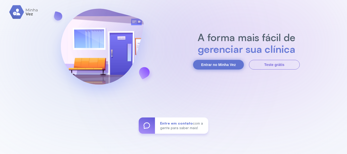
click at [231, 66] on button "Entrar no Minha Vez" at bounding box center [218, 65] width 51 height 10
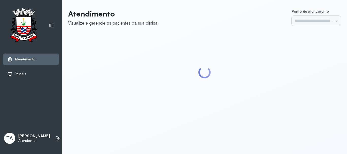
type input "******"
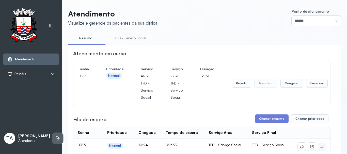
click at [55, 136] on icon at bounding box center [57, 138] width 5 height 5
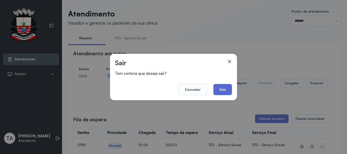
click at [224, 90] on button "Sim" at bounding box center [222, 89] width 19 height 11
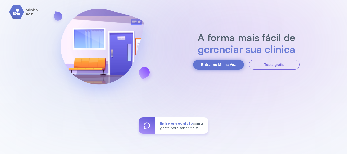
click at [227, 60] on button "Entrar no Minha Vez" at bounding box center [218, 65] width 51 height 10
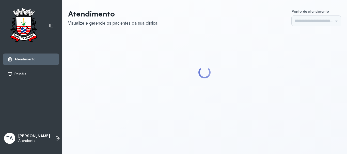
type input "******"
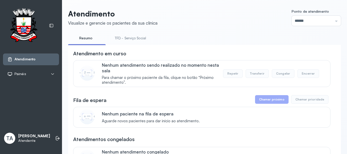
click at [135, 39] on link "TFD - Serviço Social" at bounding box center [130, 38] width 41 height 8
click at [90, 37] on link "Resumo" at bounding box center [86, 38] width 36 height 8
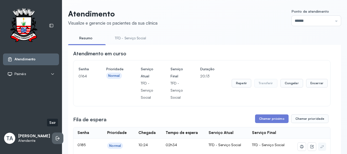
click at [55, 136] on icon at bounding box center [57, 138] width 5 height 5
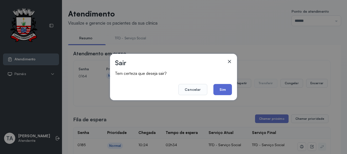
click at [221, 86] on button "Sim" at bounding box center [222, 89] width 19 height 11
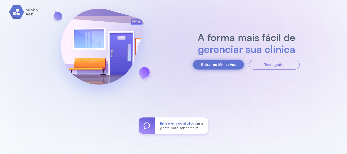
click at [209, 68] on button "Entrar no Minha Vez" at bounding box center [218, 65] width 51 height 10
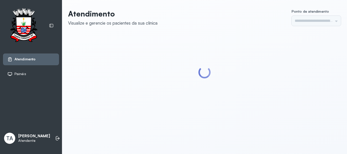
type input "******"
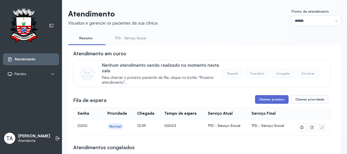
click at [264, 99] on button "Chamar próximo" at bounding box center [271, 99] width 33 height 9
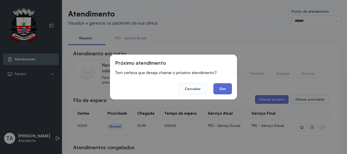
click at [223, 94] on button "Sim" at bounding box center [222, 88] width 19 height 11
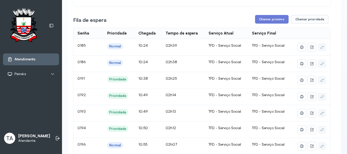
scroll to position [101, 0]
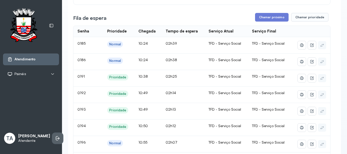
click at [55, 136] on icon at bounding box center [57, 138] width 5 height 5
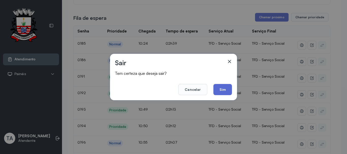
click at [230, 89] on button "Sim" at bounding box center [222, 89] width 19 height 11
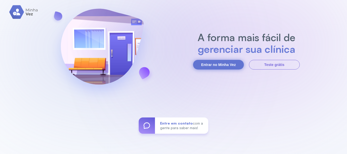
click at [209, 65] on button "Entrar no Minha Vez" at bounding box center [218, 65] width 51 height 10
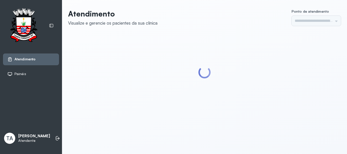
type input "******"
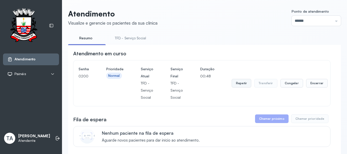
click at [237, 85] on button "Repetir" at bounding box center [241, 83] width 20 height 9
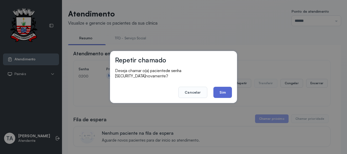
click at [227, 91] on button "Sim" at bounding box center [222, 92] width 19 height 11
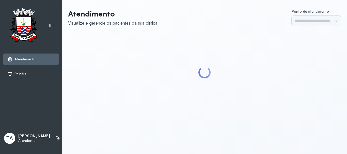
type input "******"
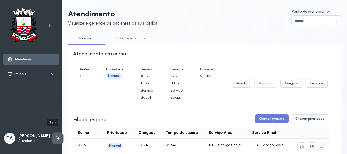
click at [54, 137] on li at bounding box center [57, 138] width 11 height 11
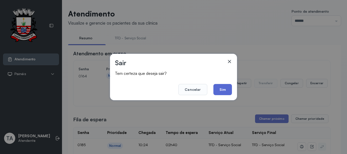
click at [215, 93] on button "Sim" at bounding box center [222, 89] width 19 height 11
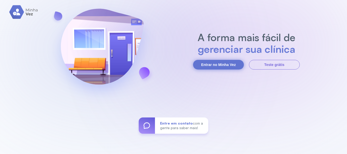
click at [227, 66] on button "Entrar no Minha Vez" at bounding box center [218, 65] width 51 height 10
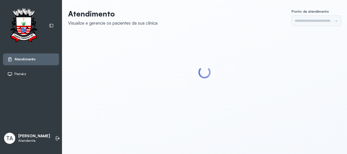
type input "******"
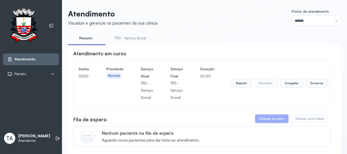
click at [247, 80] on div "Repetir Transferir Congelar Encerrar" at bounding box center [279, 83] width 96 height 36
click at [245, 82] on button "Repetir" at bounding box center [241, 83] width 20 height 9
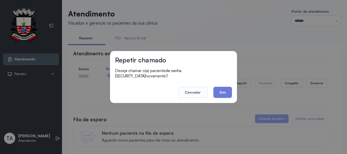
drag, startPoint x: 221, startPoint y: 93, endPoint x: 220, endPoint y: 83, distance: 9.9
click at [221, 87] on button "Sim" at bounding box center [222, 92] width 19 height 11
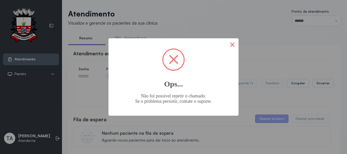
drag, startPoint x: 241, startPoint y: 46, endPoint x: 236, endPoint y: 47, distance: 5.2
click at [237, 47] on div "× Ops... Não foi possível repetir o chamado. Se o problema persistir, contate o…" at bounding box center [173, 77] width 347 height 154
click at [233, 47] on button "×" at bounding box center [232, 44] width 12 height 12
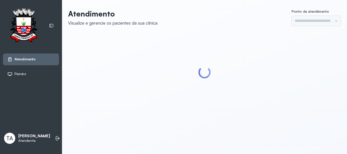
type input "******"
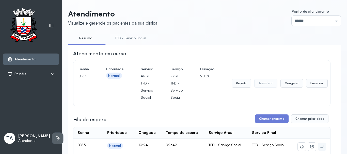
click at [52, 135] on li at bounding box center [57, 138] width 11 height 11
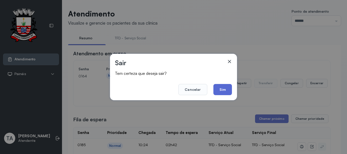
click at [223, 89] on button "Sim" at bounding box center [222, 89] width 19 height 11
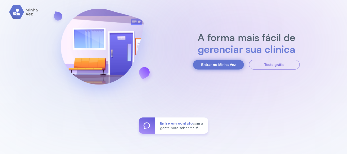
click at [228, 66] on button "Entrar no Minha Vez" at bounding box center [218, 65] width 51 height 10
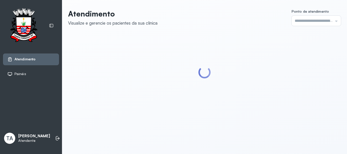
type input "******"
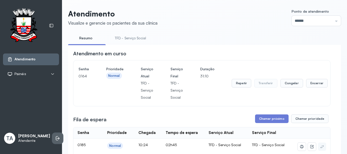
drag, startPoint x: 46, startPoint y: 137, endPoint x: 49, endPoint y: 135, distance: 3.5
click at [47, 136] on div "TA THAMIRES ALMEIDA MARQUES Atendente" at bounding box center [31, 138] width 56 height 15
click at [52, 135] on li at bounding box center [57, 138] width 11 height 11
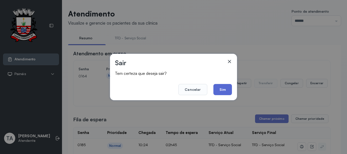
click at [228, 89] on button "Sim" at bounding box center [222, 89] width 19 height 11
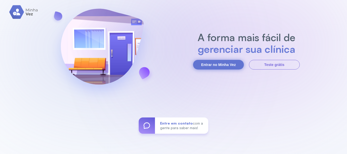
click at [210, 66] on button "Entrar no Minha Vez" at bounding box center [218, 65] width 51 height 10
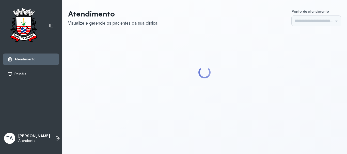
type input "******"
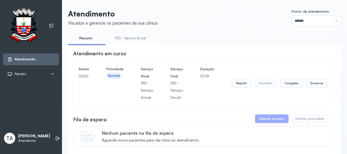
click at [123, 37] on link "TFD - Serviço Social" at bounding box center [130, 38] width 41 height 8
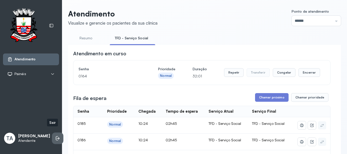
click at [56, 136] on li at bounding box center [57, 138] width 11 height 11
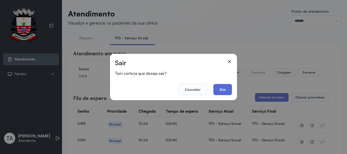
click at [219, 95] on button "Sim" at bounding box center [222, 89] width 19 height 11
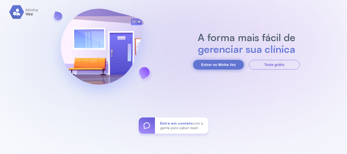
click at [218, 65] on button "Entrar no Minha Vez" at bounding box center [218, 65] width 51 height 10
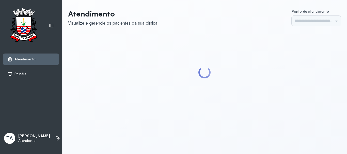
type input "******"
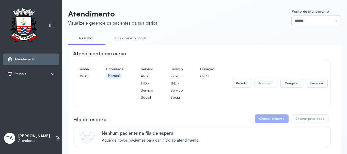
click at [134, 39] on link "TFD - Serviço Social" at bounding box center [130, 38] width 41 height 8
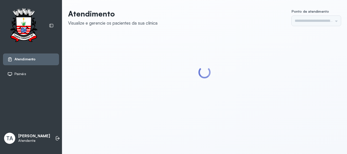
type input "******"
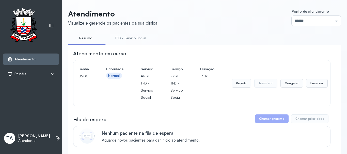
click at [128, 37] on link "TFD - Serviço Social" at bounding box center [130, 38] width 41 height 8
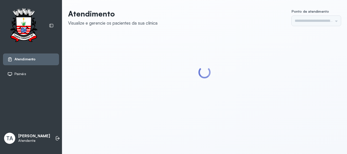
type input "******"
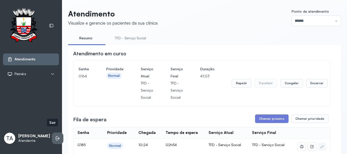
click at [52, 133] on li at bounding box center [57, 138] width 11 height 11
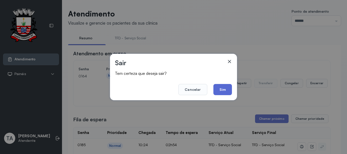
click at [224, 93] on button "Sim" at bounding box center [222, 89] width 19 height 11
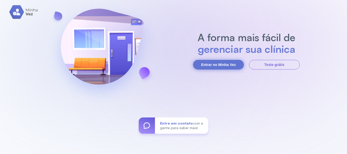
click at [226, 65] on button "Entrar no Minha Vez" at bounding box center [218, 65] width 51 height 10
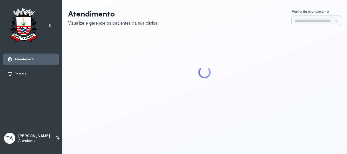
type input "******"
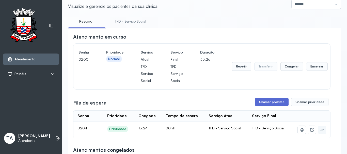
scroll to position [25, 0]
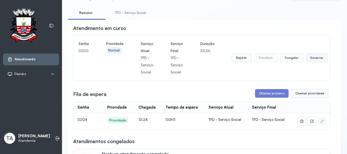
click at [316, 58] on button "Encerrar" at bounding box center [317, 58] width 22 height 9
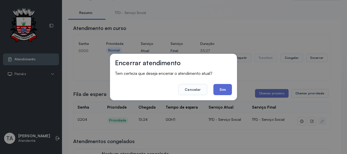
click at [223, 94] on button "Sim" at bounding box center [222, 89] width 19 height 11
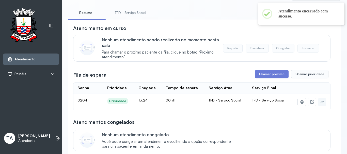
click at [258, 74] on button "Chamar próximo" at bounding box center [271, 74] width 33 height 9
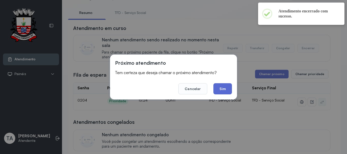
click at [224, 93] on button "Sim" at bounding box center [222, 88] width 19 height 11
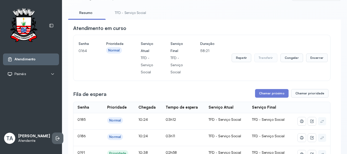
click at [56, 136] on icon at bounding box center [57, 138] width 2 height 4
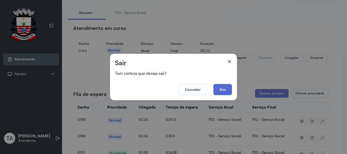
click at [219, 89] on button "Sim" at bounding box center [222, 89] width 19 height 11
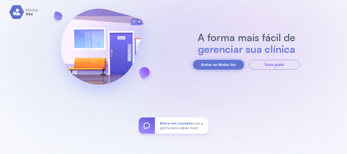
click at [221, 64] on button "Entrar no Minha Vez" at bounding box center [218, 65] width 51 height 10
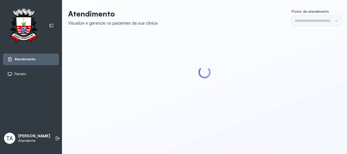
type input "******"
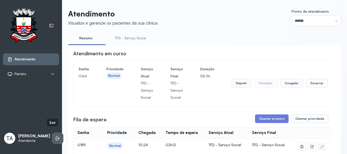
click at [52, 136] on li at bounding box center [57, 138] width 11 height 11
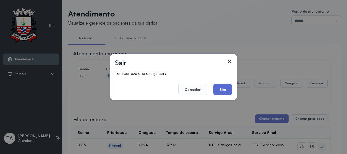
click at [221, 89] on button "Sim" at bounding box center [222, 89] width 19 height 11
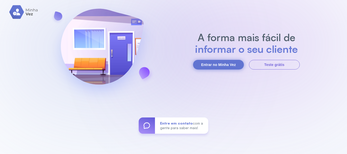
click at [209, 66] on button "Entrar no Minha Vez" at bounding box center [218, 65] width 51 height 10
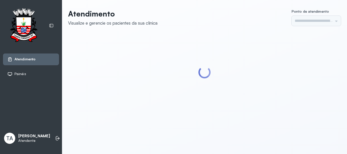
type input "******"
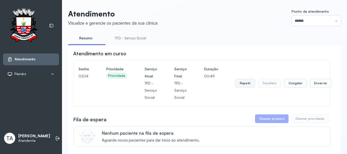
click at [241, 84] on button "Repetir" at bounding box center [245, 83] width 20 height 9
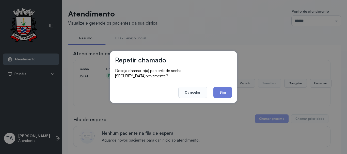
click at [215, 97] on div "Repetir chamado Deseja chamar o(a) paciente de senha 0204 novamente? Cancelar S…" at bounding box center [173, 77] width 127 height 52
click at [219, 90] on button "Sim" at bounding box center [222, 92] width 19 height 11
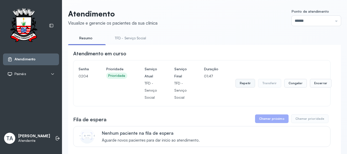
click at [239, 85] on button "Repetir" at bounding box center [245, 83] width 20 height 9
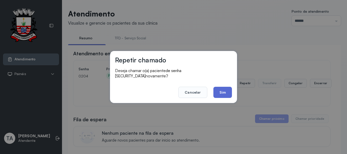
click at [225, 92] on button "Sim" at bounding box center [222, 92] width 19 height 11
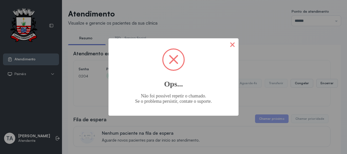
click at [230, 49] on button "×" at bounding box center [232, 44] width 12 height 12
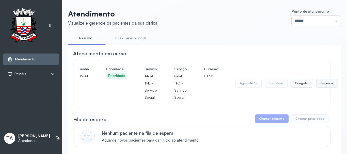
drag, startPoint x: 335, startPoint y: 88, endPoint x: 325, endPoint y: 85, distance: 9.6
click at [325, 85] on button "Encerrar" at bounding box center [327, 83] width 22 height 9
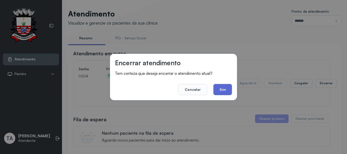
click at [224, 92] on button "Sim" at bounding box center [222, 89] width 19 height 11
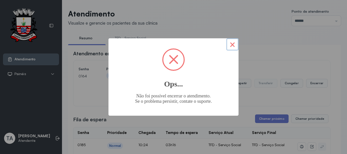
click at [233, 46] on button "×" at bounding box center [232, 44] width 12 height 12
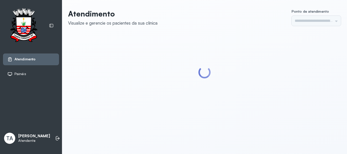
type input "******"
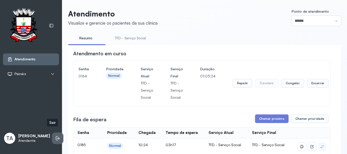
click at [55, 134] on li at bounding box center [57, 138] width 11 height 11
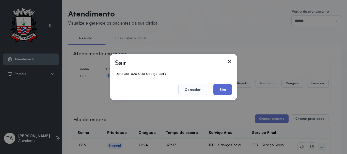
click at [226, 90] on button "Sim" at bounding box center [222, 89] width 19 height 11
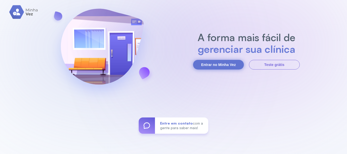
click at [212, 61] on button "Entrar no Minha Vez" at bounding box center [218, 65] width 51 height 10
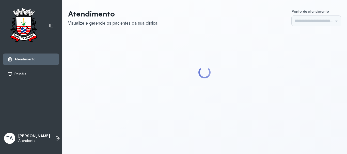
type input "******"
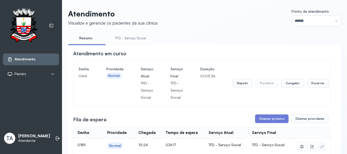
click at [46, 136] on div "TA THAMIRES ALMEIDA MARQUES Atendente" at bounding box center [31, 138] width 56 height 15
click at [56, 136] on icon at bounding box center [57, 138] width 2 height 4
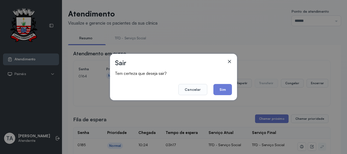
click at [221, 96] on div "Sair Tem certeza que deseja sair? Cancelar Sim" at bounding box center [173, 77] width 127 height 46
click at [221, 92] on button "Sim" at bounding box center [222, 89] width 19 height 11
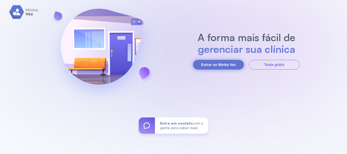
click at [222, 69] on button "Entrar no Minha Vez" at bounding box center [218, 65] width 51 height 10
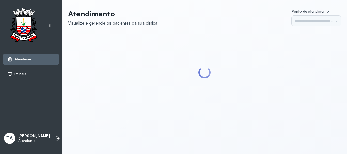
type input "******"
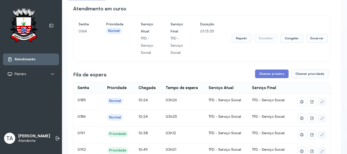
scroll to position [51, 0]
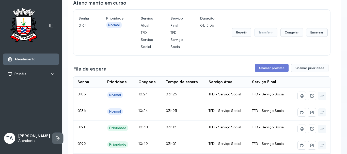
click at [57, 137] on icon at bounding box center [58, 138] width 3 height 2
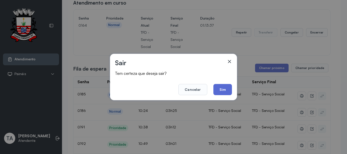
click at [222, 87] on button "Sim" at bounding box center [222, 89] width 19 height 11
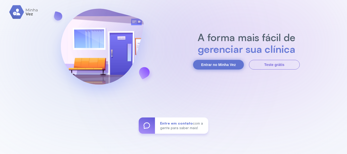
click at [220, 65] on button "Entrar no Minha Vez" at bounding box center [218, 65] width 51 height 10
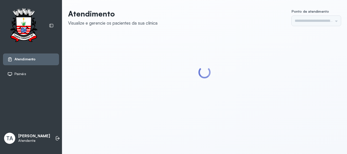
type input "******"
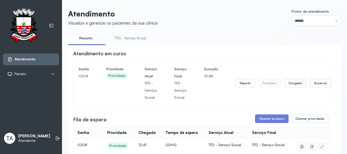
scroll to position [25, 0]
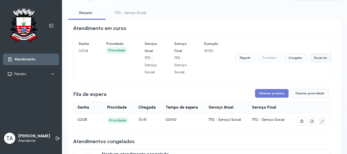
click at [319, 59] on button "Encerrar" at bounding box center [321, 58] width 22 height 9
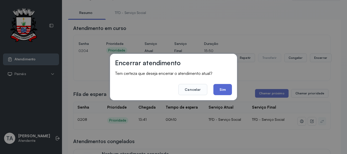
click at [228, 91] on button "Sim" at bounding box center [222, 89] width 19 height 11
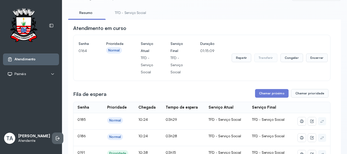
click at [55, 136] on icon at bounding box center [57, 138] width 5 height 5
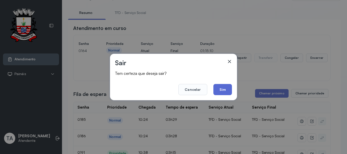
click at [221, 95] on button "Sim" at bounding box center [222, 89] width 19 height 11
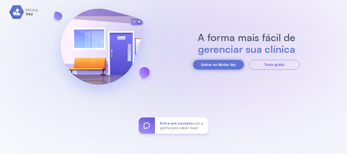
click at [197, 63] on button "Entrar no Minha Vez" at bounding box center [218, 65] width 51 height 10
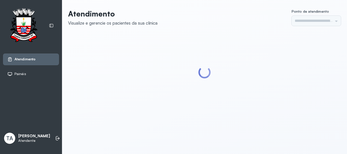
type input "******"
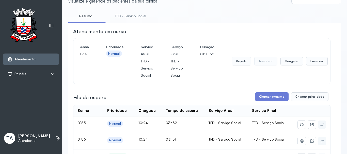
scroll to position [51, 0]
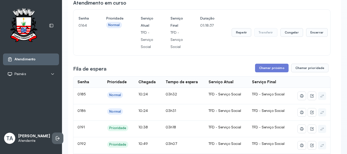
click at [55, 136] on icon at bounding box center [57, 138] width 5 height 5
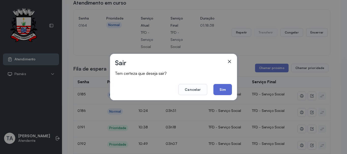
click at [224, 90] on button "Sim" at bounding box center [222, 89] width 19 height 11
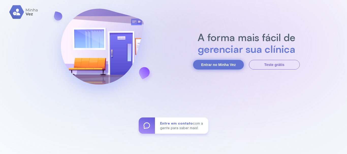
click at [229, 61] on button "Entrar no Minha Vez" at bounding box center [218, 65] width 51 height 10
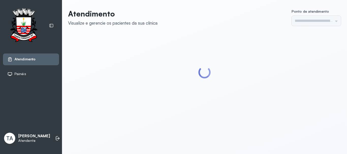
type input "******"
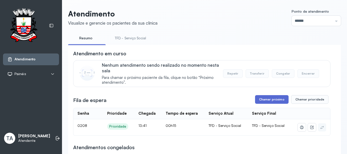
click at [259, 99] on button "Chamar próximo" at bounding box center [271, 99] width 33 height 9
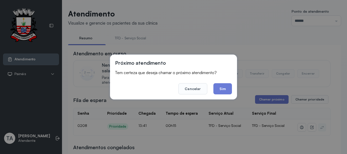
click at [216, 88] on button "Sim" at bounding box center [222, 88] width 19 height 11
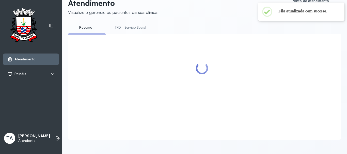
scroll to position [16, 0]
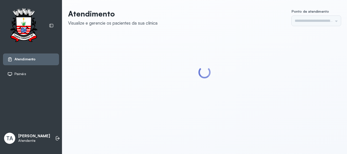
type input "******"
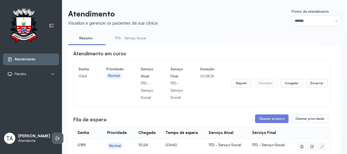
click at [55, 136] on icon at bounding box center [57, 138] width 5 height 5
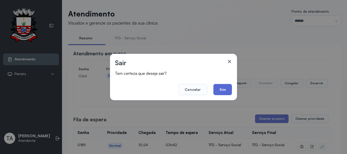
click at [221, 88] on button "Sim" at bounding box center [222, 89] width 19 height 11
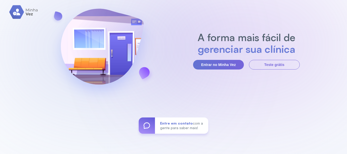
click at [216, 58] on section "A forma mais fácil de gerenciar sua clínica Entrar no Minha Vez Teste grátis" at bounding box center [246, 50] width 107 height 38
click at [214, 63] on button "Entrar no Minha Vez" at bounding box center [218, 65] width 51 height 10
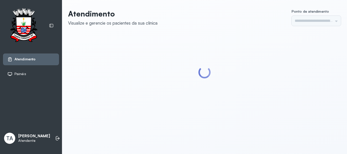
type input "******"
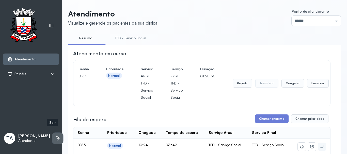
click at [57, 137] on li at bounding box center [57, 138] width 11 height 11
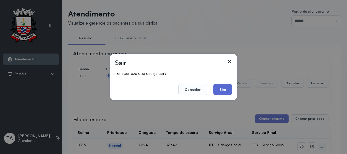
click at [221, 91] on button "Sim" at bounding box center [222, 89] width 19 height 11
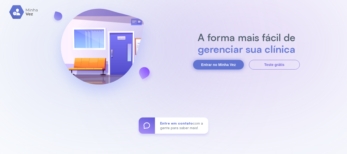
click at [230, 69] on button "Entrar no Minha Vez" at bounding box center [218, 65] width 51 height 10
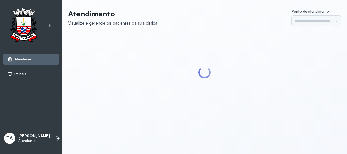
type input "******"
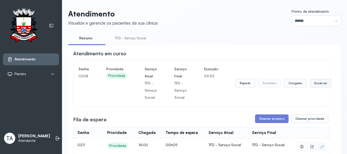
click at [321, 84] on button "Encerrar" at bounding box center [321, 83] width 22 height 9
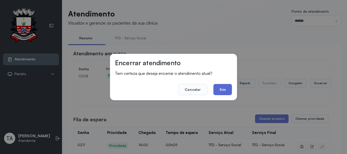
click at [223, 93] on button "Sim" at bounding box center [222, 89] width 19 height 11
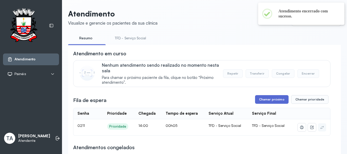
click at [256, 98] on button "Chamar próximo" at bounding box center [271, 99] width 33 height 9
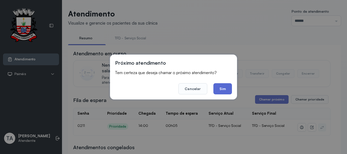
click at [226, 91] on button "Sim" at bounding box center [222, 88] width 19 height 11
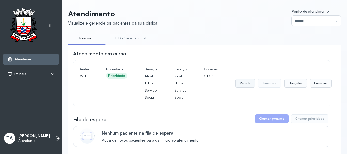
click at [237, 82] on button "Repetir" at bounding box center [245, 83] width 20 height 9
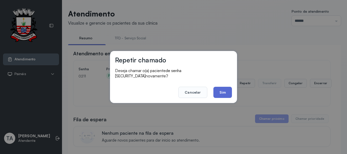
click at [214, 87] on button "Sim" at bounding box center [222, 92] width 19 height 11
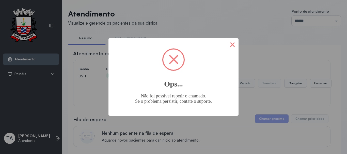
drag, startPoint x: 223, startPoint y: 59, endPoint x: 234, endPoint y: 47, distance: 16.2
click at [229, 53] on div "× Ops... Não foi possível repetir o chamado. Se o problema persistir, contate o…" at bounding box center [173, 76] width 130 height 77
click at [238, 39] on div "× Ops... Não foi possível repetir o chamado. Se o problema persistir, contate o…" at bounding box center [173, 77] width 347 height 154
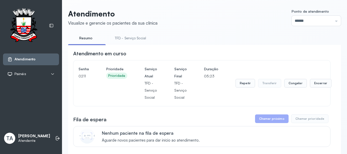
click at [179, 53] on div "Atendimento em curso" at bounding box center [201, 53] width 257 height 7
click at [312, 85] on button "Encerrar" at bounding box center [321, 83] width 22 height 9
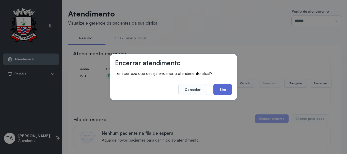
click at [227, 92] on button "Sim" at bounding box center [222, 89] width 19 height 11
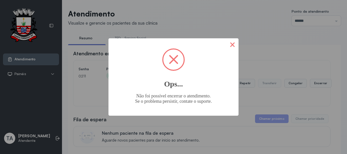
click at [234, 47] on button "×" at bounding box center [232, 44] width 12 height 12
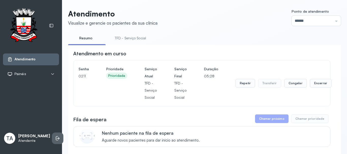
click at [55, 134] on li at bounding box center [57, 138] width 11 height 11
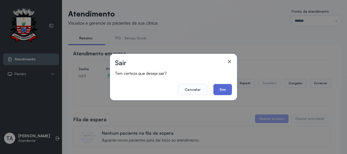
click at [219, 87] on button "Sim" at bounding box center [222, 89] width 19 height 11
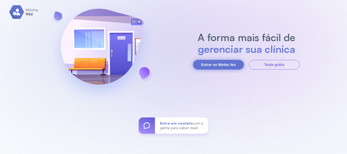
click at [206, 66] on button "Entrar no Minha Vez" at bounding box center [218, 65] width 51 height 10
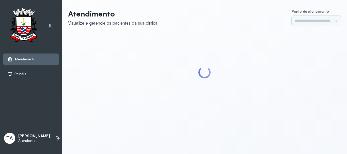
type input "******"
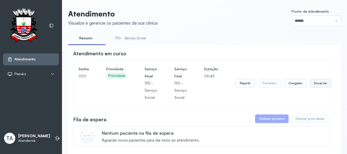
click at [313, 85] on button "Encerrar" at bounding box center [321, 83] width 22 height 9
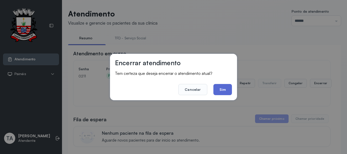
click at [224, 91] on button "Sim" at bounding box center [222, 89] width 19 height 11
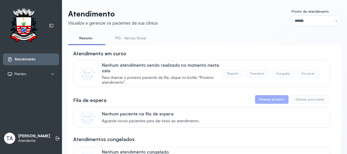
click at [136, 39] on link "TFD - Serviço Social" at bounding box center [130, 38] width 41 height 8
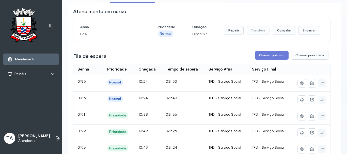
scroll to position [51, 0]
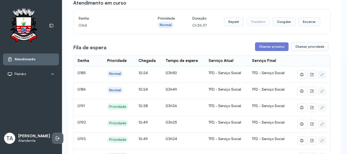
click at [55, 136] on icon at bounding box center [57, 138] width 5 height 5
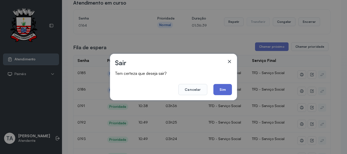
click at [225, 91] on button "Sim" at bounding box center [222, 89] width 19 height 11
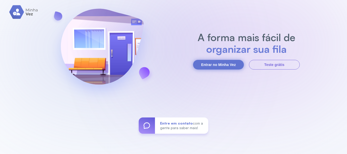
click at [219, 68] on button "Entrar no Minha Vez" at bounding box center [218, 65] width 51 height 10
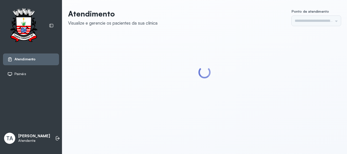
type input "******"
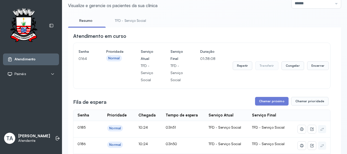
scroll to position [25, 0]
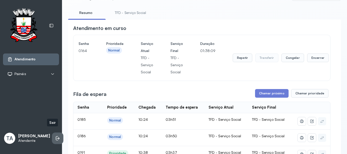
click at [52, 133] on li at bounding box center [57, 138] width 11 height 11
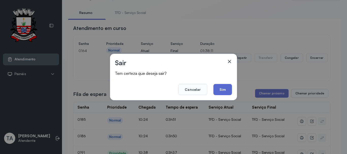
click at [226, 88] on button "Sim" at bounding box center [222, 89] width 19 height 11
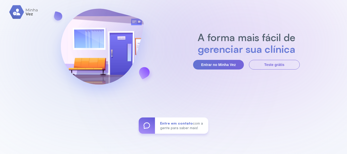
click at [215, 59] on section "A forma mais fácil de gerenciar sua clínica Entrar no Minha Vez Teste grátis" at bounding box center [246, 50] width 107 height 38
click at [215, 62] on button "Entrar no Minha Vez" at bounding box center [218, 65] width 51 height 10
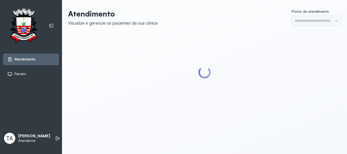
type input "******"
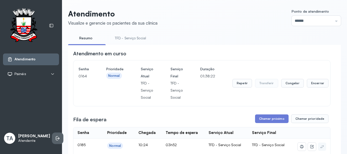
click at [52, 136] on li at bounding box center [57, 138] width 11 height 11
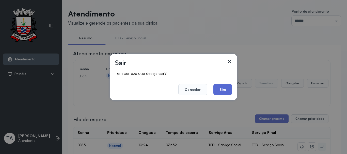
click at [221, 89] on button "Sim" at bounding box center [222, 89] width 19 height 11
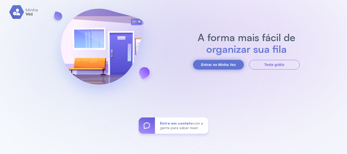
click at [211, 64] on button "Entrar no Minha Vez" at bounding box center [218, 65] width 51 height 10
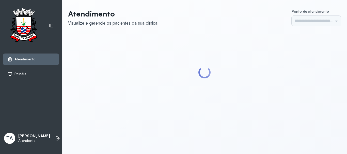
type input "******"
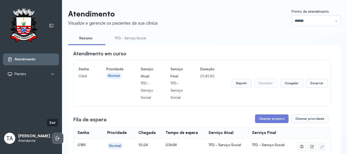
click at [54, 138] on li at bounding box center [57, 138] width 11 height 11
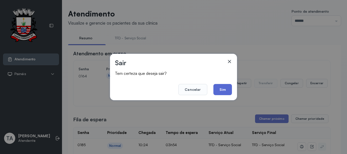
click at [220, 88] on button "Sim" at bounding box center [222, 89] width 19 height 11
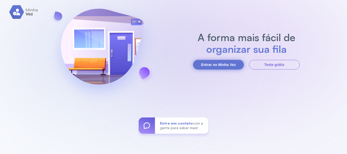
click at [215, 62] on button "Entrar no Minha Vez" at bounding box center [218, 65] width 51 height 10
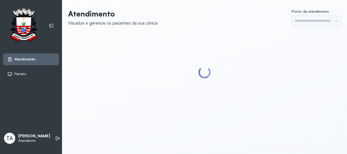
type input "******"
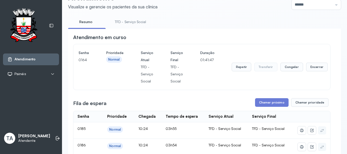
scroll to position [51, 0]
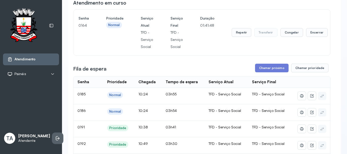
click at [56, 135] on li at bounding box center [57, 138] width 11 height 11
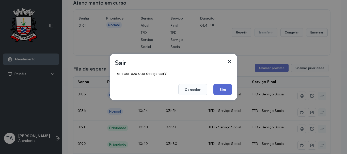
click at [217, 87] on button "Sim" at bounding box center [222, 89] width 19 height 11
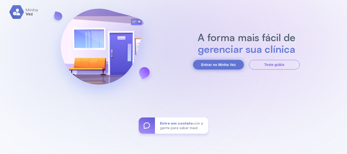
click at [224, 68] on button "Entrar no Minha Vez" at bounding box center [218, 65] width 51 height 10
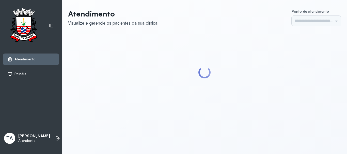
type input "******"
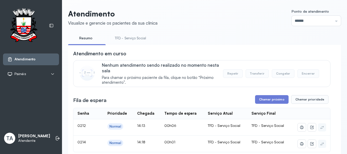
scroll to position [51, 0]
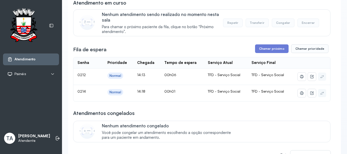
click at [253, 50] on div "Fila de espera Chamar próximo Chamar prioridade" at bounding box center [201, 48] width 257 height 9
click at [255, 50] on button "Chamar próximo" at bounding box center [271, 48] width 33 height 9
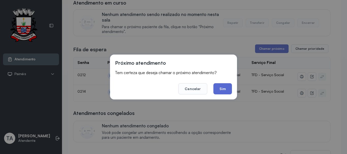
click at [219, 89] on button "Sim" at bounding box center [222, 88] width 19 height 11
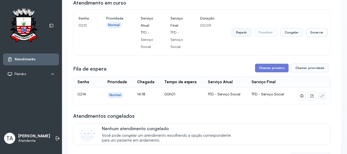
click at [239, 37] on button "Repetir" at bounding box center [241, 32] width 20 height 9
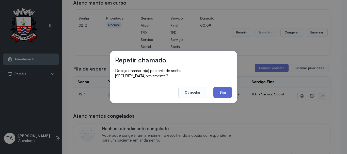
click at [223, 87] on button "Sim" at bounding box center [222, 92] width 19 height 11
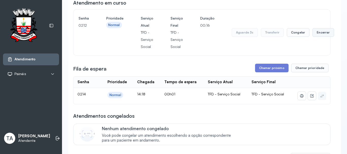
click at [323, 35] on button "Encerrar" at bounding box center [323, 32] width 22 height 9
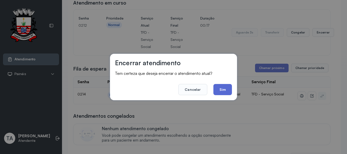
click at [224, 89] on button "Sim" at bounding box center [222, 89] width 19 height 11
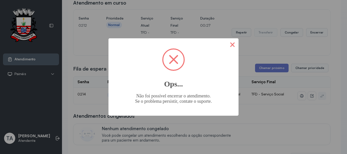
click at [227, 48] on button "×" at bounding box center [232, 44] width 12 height 12
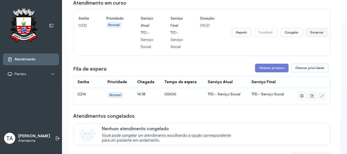
click at [319, 36] on button "Encerrar" at bounding box center [317, 32] width 22 height 9
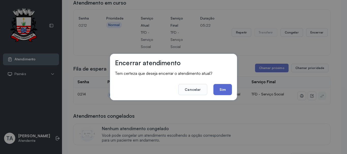
click at [217, 87] on button "Sim" at bounding box center [222, 89] width 19 height 11
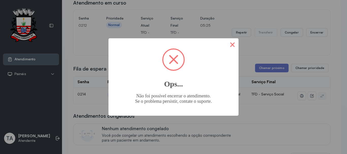
click at [227, 49] on button "×" at bounding box center [232, 44] width 12 height 12
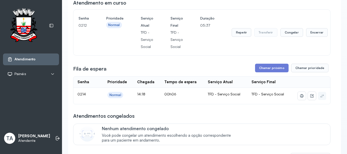
click at [214, 66] on div "Fila de espera Chamar próximo Chamar prioridade" at bounding box center [201, 68] width 257 height 9
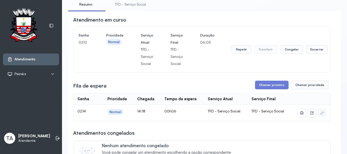
scroll to position [25, 0]
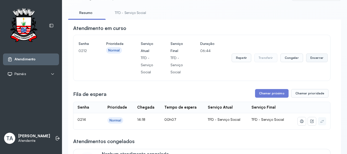
click at [312, 58] on button "Encerrar" at bounding box center [317, 58] width 22 height 9
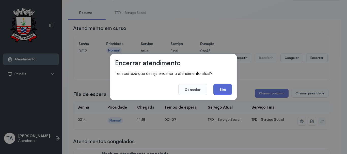
click at [227, 88] on button "Sim" at bounding box center [222, 89] width 19 height 11
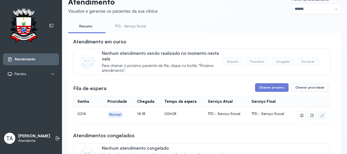
scroll to position [0, 0]
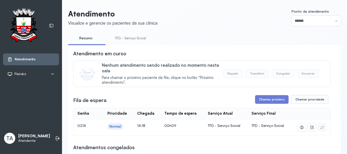
click at [137, 39] on link "TFD - Serviço Social" at bounding box center [130, 38] width 41 height 8
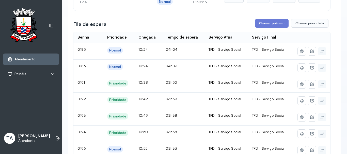
scroll to position [76, 0]
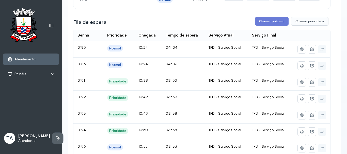
click at [52, 133] on li at bounding box center [57, 138] width 11 height 11
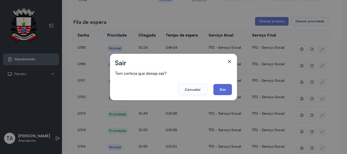
click at [225, 91] on button "Sim" at bounding box center [222, 89] width 19 height 11
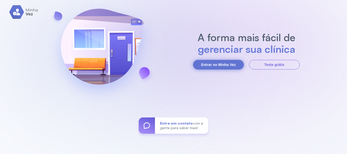
click at [226, 64] on button "Entrar no Minha Vez" at bounding box center [218, 65] width 51 height 10
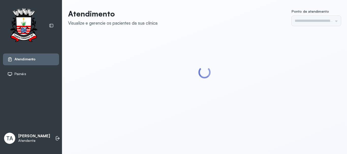
type input "******"
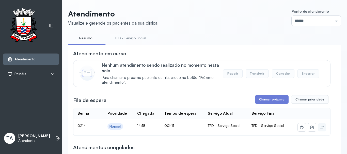
click at [131, 40] on link "TFD - Serviço Social" at bounding box center [130, 38] width 41 height 8
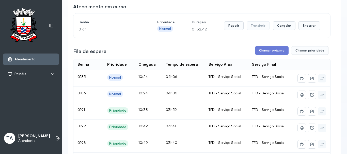
scroll to position [51, 0]
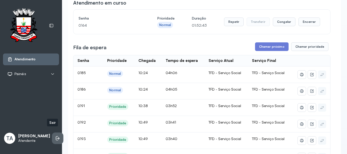
click at [55, 136] on icon at bounding box center [57, 138] width 5 height 5
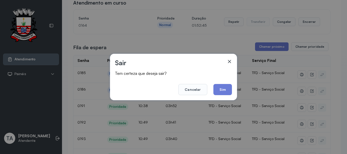
click at [221, 96] on div "Sair Tem certeza que deseja sair? Cancelar Sim" at bounding box center [173, 77] width 127 height 46
click at [219, 92] on button "Sim" at bounding box center [222, 89] width 19 height 11
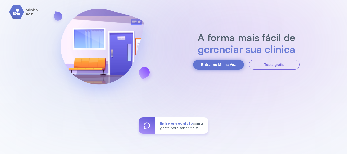
click at [200, 60] on button "Entrar no Minha Vez" at bounding box center [218, 65] width 51 height 10
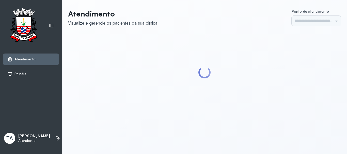
type input "******"
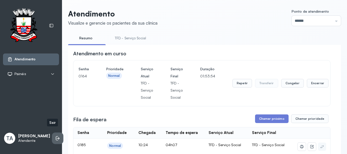
click at [52, 138] on li at bounding box center [57, 138] width 11 height 11
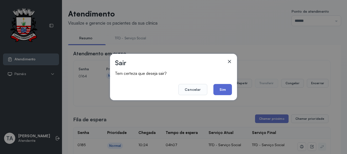
click at [224, 85] on button "Sim" at bounding box center [222, 89] width 19 height 11
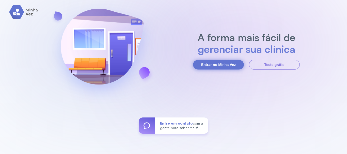
click at [218, 65] on button "Entrar no Minha Vez" at bounding box center [218, 65] width 51 height 10
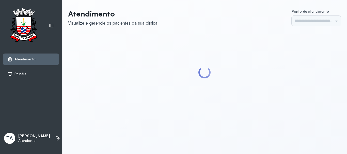
type input "******"
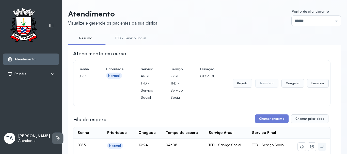
click at [52, 138] on li at bounding box center [57, 138] width 11 height 11
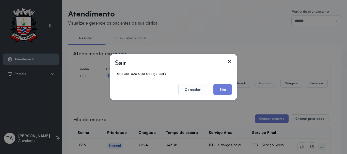
click at [222, 84] on footer "Cancelar Sim" at bounding box center [173, 86] width 117 height 18
click at [222, 89] on button "Sim" at bounding box center [222, 89] width 19 height 11
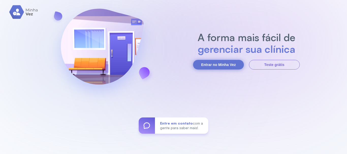
click at [211, 67] on button "Entrar no Minha Vez" at bounding box center [218, 65] width 51 height 10
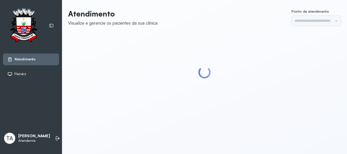
type input "******"
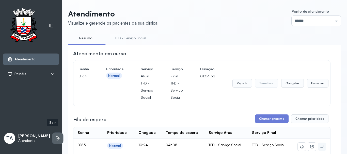
click at [52, 138] on li at bounding box center [57, 138] width 11 height 11
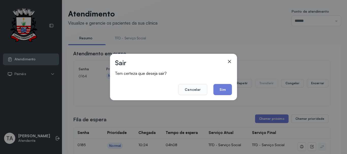
click at [225, 90] on button "Sim" at bounding box center [222, 89] width 19 height 11
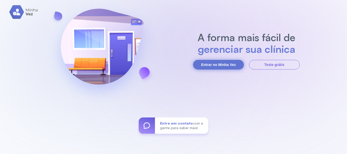
click at [218, 66] on button "Entrar no Minha Vez" at bounding box center [218, 65] width 51 height 10
click at [214, 63] on button "Entrar no Minha Vez" at bounding box center [218, 65] width 51 height 10
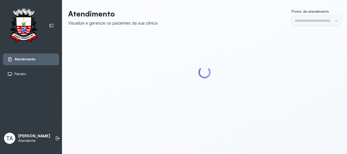
type input "******"
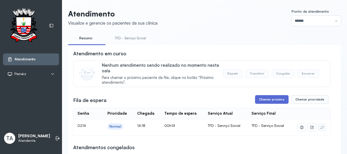
click at [262, 98] on button "Chamar próximo" at bounding box center [271, 99] width 33 height 9
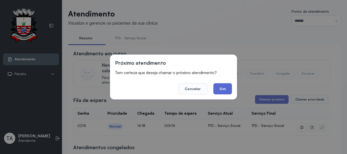
click at [224, 93] on button "Sim" at bounding box center [222, 88] width 19 height 11
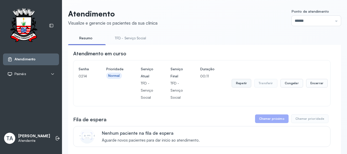
click at [236, 88] on button "Repetir" at bounding box center [241, 83] width 20 height 9
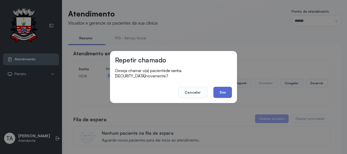
click at [221, 89] on button "Sim" at bounding box center [222, 92] width 19 height 11
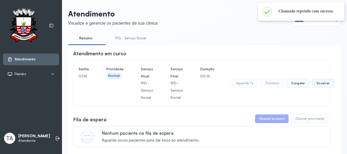
click at [320, 83] on button "Encerrar" at bounding box center [323, 83] width 22 height 9
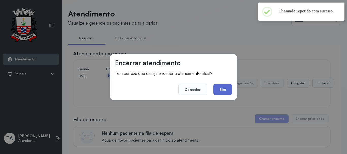
click at [222, 91] on button "Sim" at bounding box center [222, 89] width 19 height 11
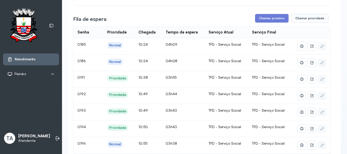
scroll to position [101, 0]
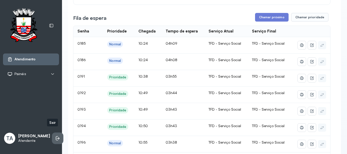
click at [56, 133] on li at bounding box center [57, 138] width 11 height 11
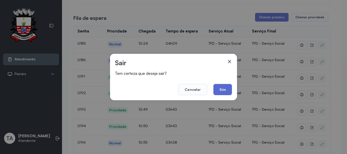
click at [222, 87] on button "Sim" at bounding box center [222, 89] width 19 height 11
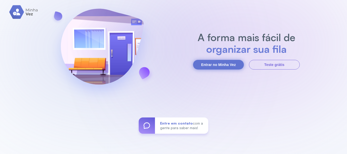
click at [214, 67] on button "Entrar no Minha Vez" at bounding box center [218, 65] width 51 height 10
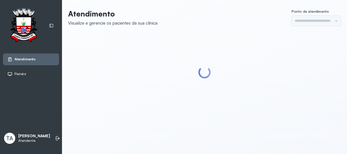
type input "******"
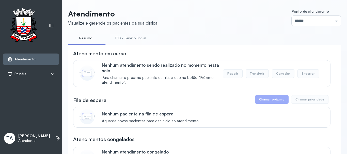
click at [132, 34] on link "TFD - Serviço Social" at bounding box center [130, 38] width 41 height 8
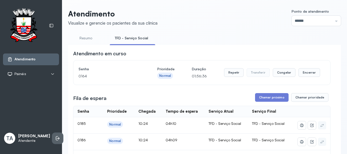
click at [55, 133] on li at bounding box center [57, 138] width 11 height 11
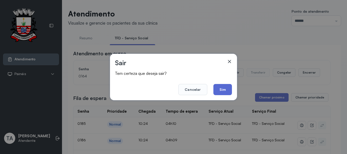
click at [218, 91] on button "Sim" at bounding box center [222, 89] width 19 height 11
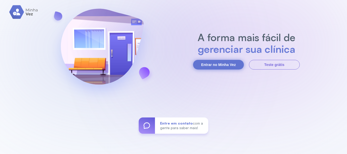
click at [206, 68] on button "Entrar no Minha Vez" at bounding box center [218, 65] width 51 height 10
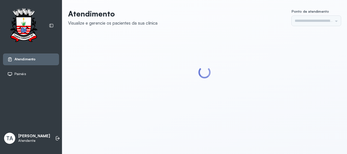
type input "******"
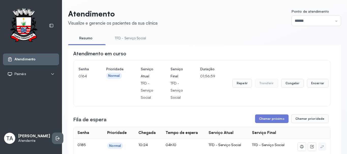
click at [52, 134] on li at bounding box center [57, 138] width 11 height 11
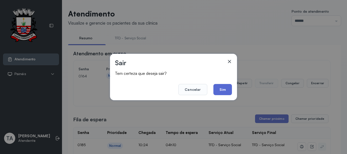
click at [226, 89] on button "Sim" at bounding box center [222, 89] width 19 height 11
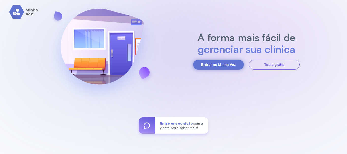
click at [209, 68] on button "Entrar no Minha Vez" at bounding box center [218, 65] width 51 height 10
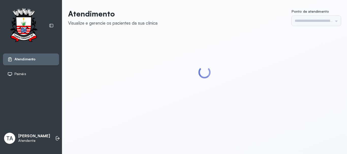
type input "******"
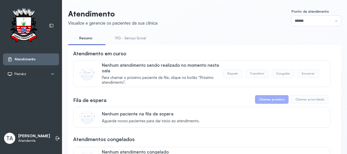
click at [130, 37] on link "TFD - Serviço Social" at bounding box center [130, 38] width 41 height 8
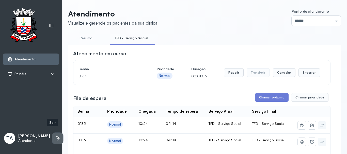
click at [55, 136] on icon at bounding box center [57, 138] width 5 height 5
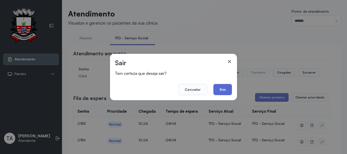
click at [229, 91] on button "Sim" at bounding box center [222, 89] width 19 height 11
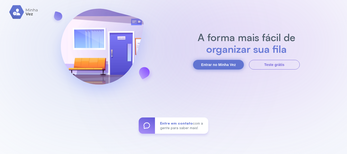
click at [200, 68] on button "Entrar no Minha Vez" at bounding box center [218, 65] width 51 height 10
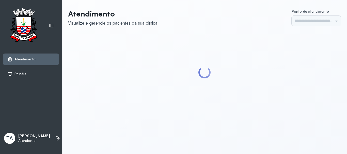
type input "******"
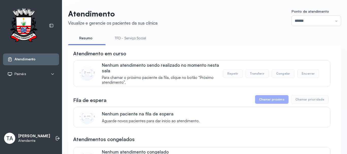
click at [138, 42] on li "TFD - Serviço Social" at bounding box center [131, 39] width 43 height 11
click at [135, 39] on link "TFD - Serviço Social" at bounding box center [130, 38] width 41 height 8
click at [86, 39] on link "Resumo" at bounding box center [86, 38] width 36 height 8
click at [127, 43] on li "TFD - Serviço Social" at bounding box center [131, 39] width 43 height 11
click at [130, 40] on link "TFD - Serviço Social" at bounding box center [130, 38] width 41 height 8
